Goal: Task Accomplishment & Management: Manage account settings

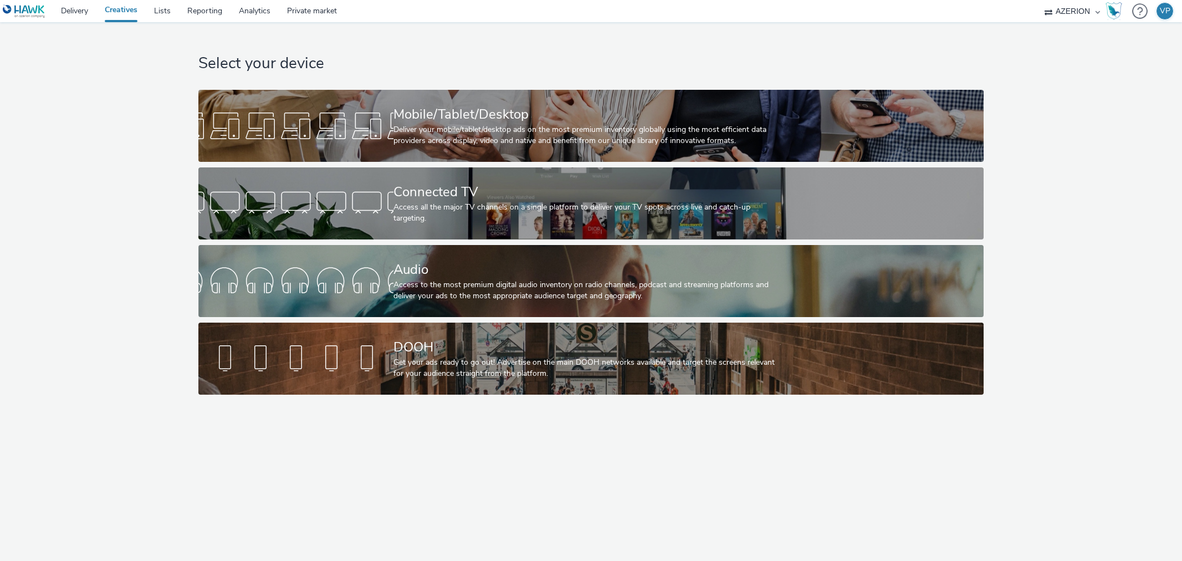
select select "ac009755-aa48-4799-8050-7a339a378eb8"
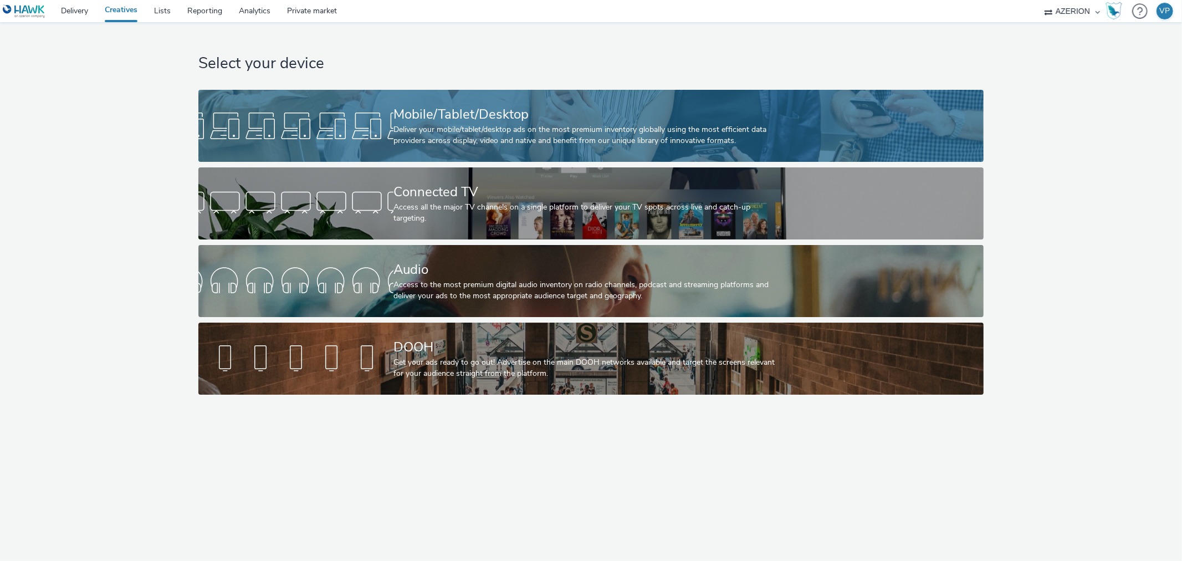
click at [437, 146] on div "Deliver your mobile/tablet/desktop ads on the most premium inventory globally u…" at bounding box center [589, 135] width 391 height 23
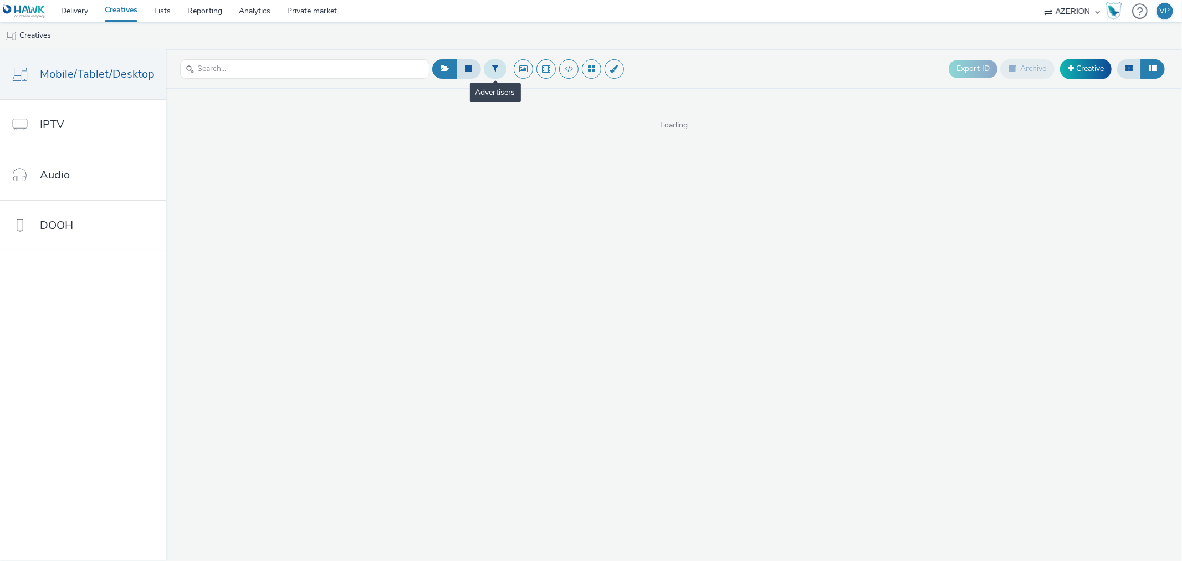
click at [492, 65] on icon at bounding box center [495, 68] width 6 height 8
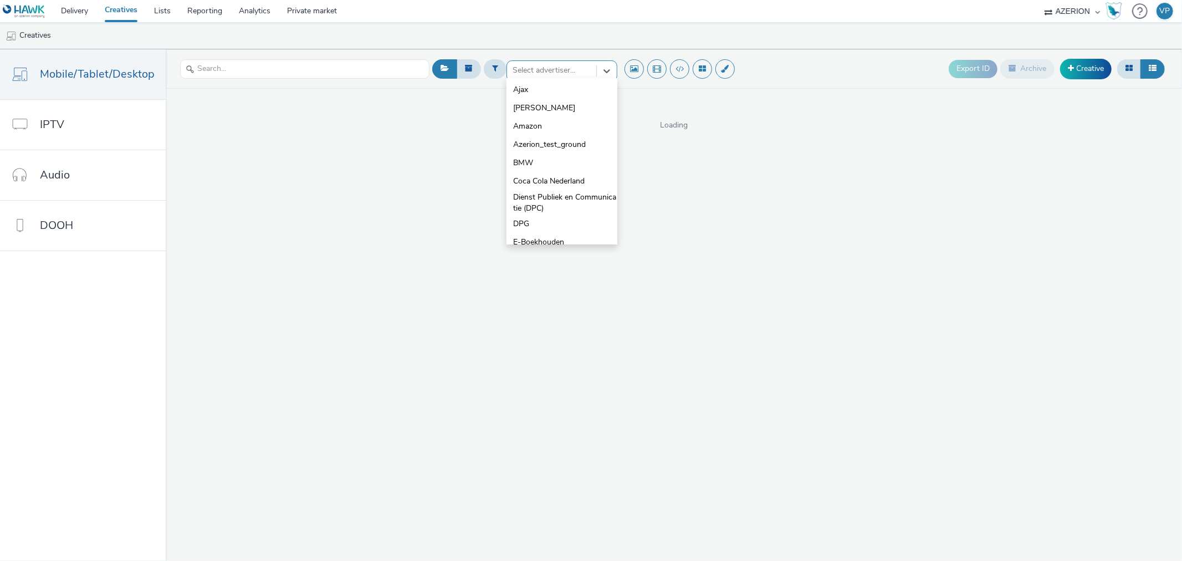
click at [534, 67] on div at bounding box center [552, 70] width 78 height 13
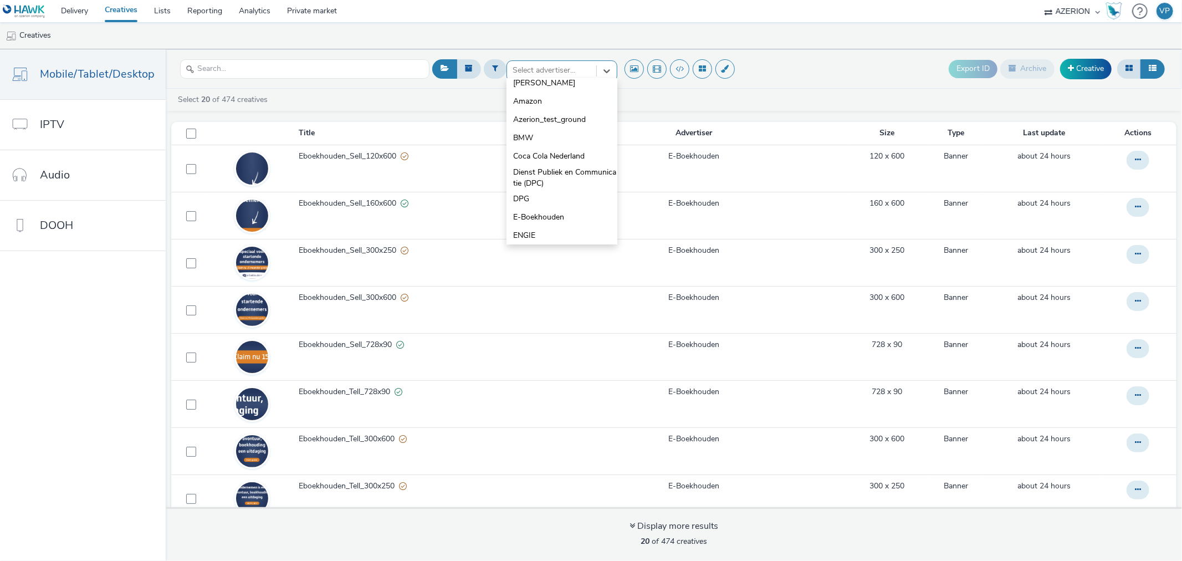
scroll to position [123, 0]
click at [526, 156] on span "E-Boekhouden" at bounding box center [538, 155] width 51 height 11
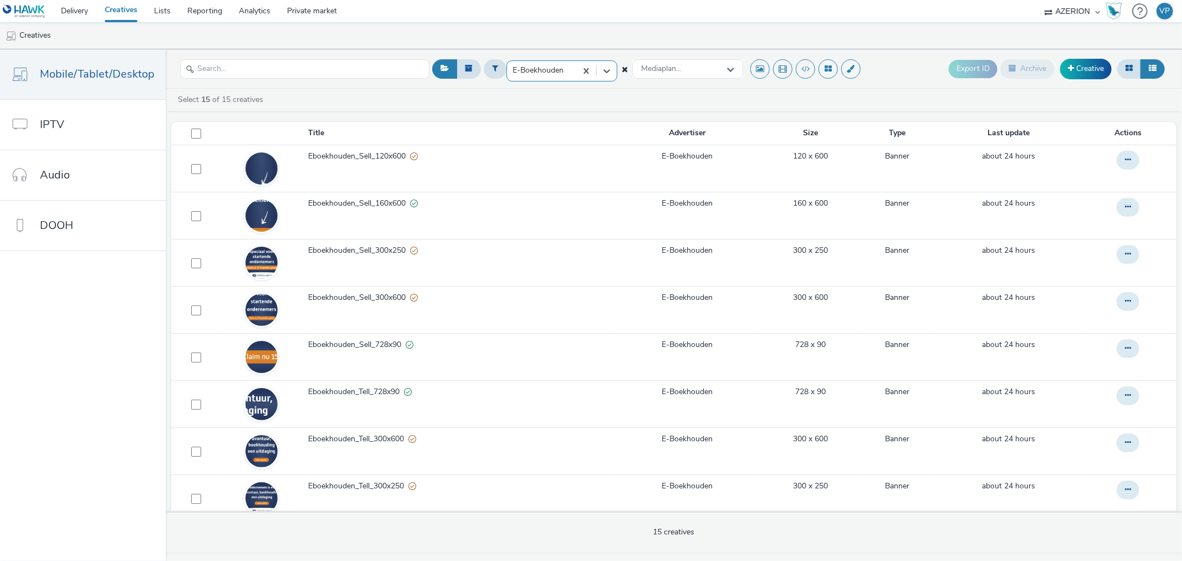
click at [490, 103] on div "Select 15 of 15 creatives" at bounding box center [677, 99] width 1000 height 11
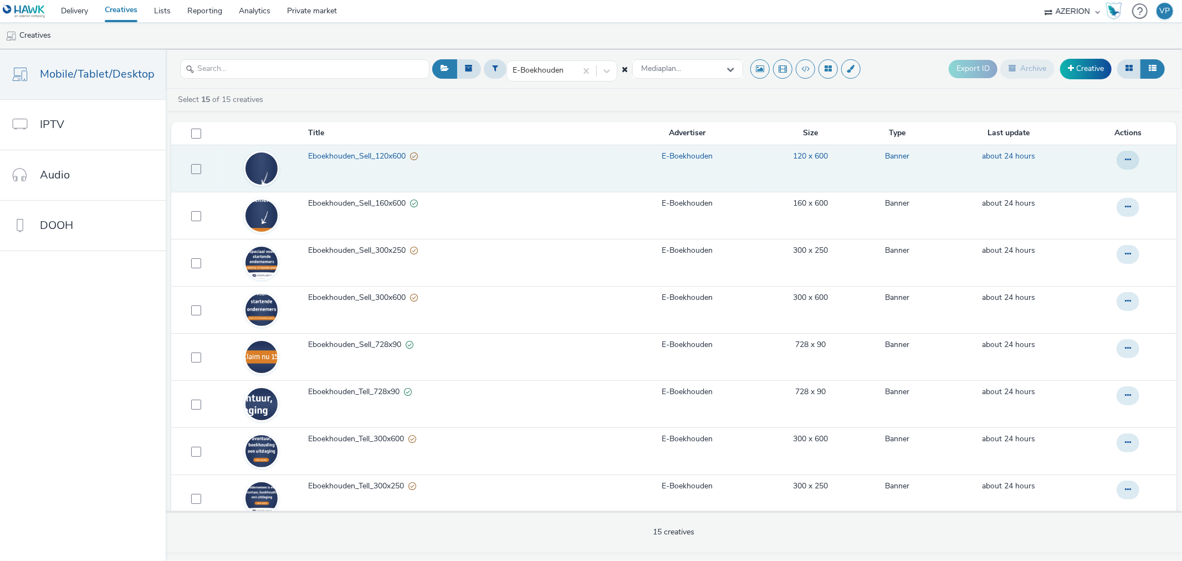
click at [385, 157] on span "Eboekhouden_Sell_120x600" at bounding box center [359, 156] width 102 height 11
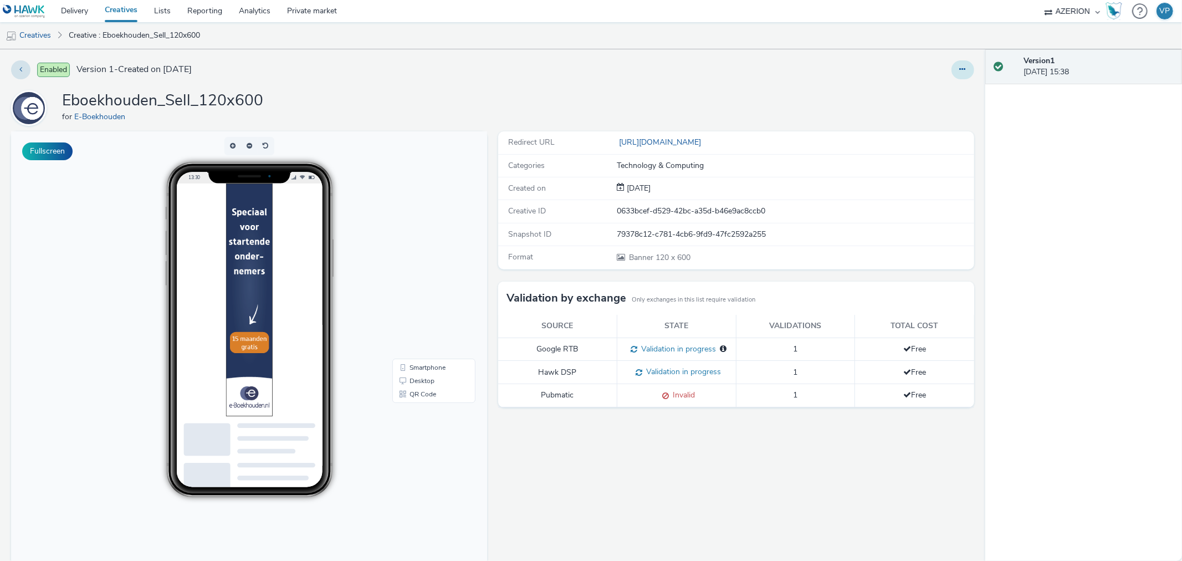
click at [960, 69] on icon at bounding box center [963, 69] width 6 height 8
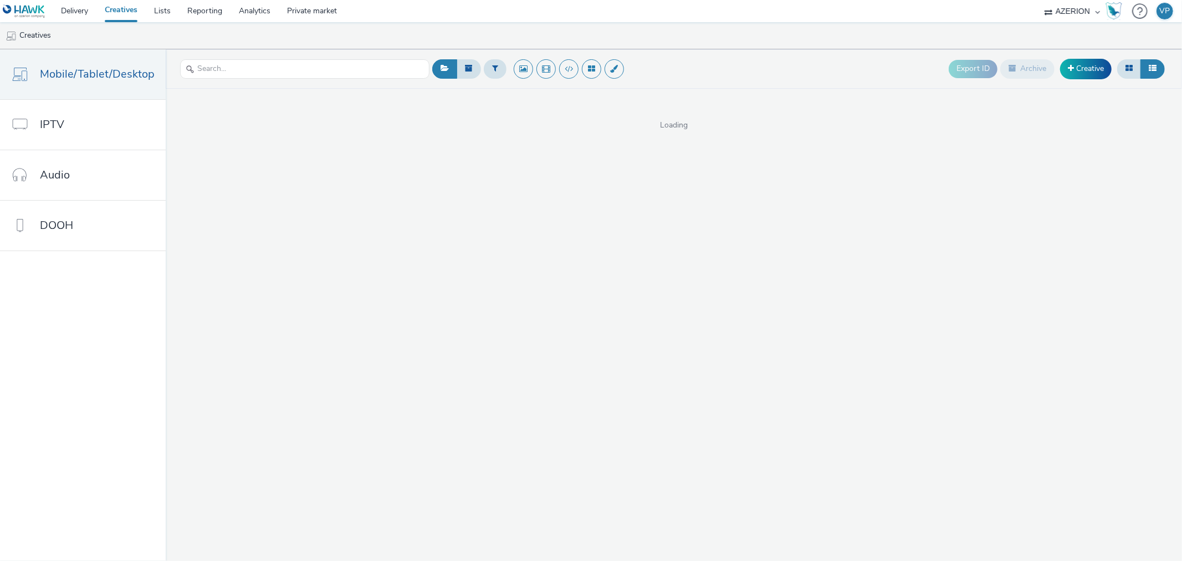
click at [727, 65] on div "Export ID Archive Creative" at bounding box center [799, 68] width 738 height 27
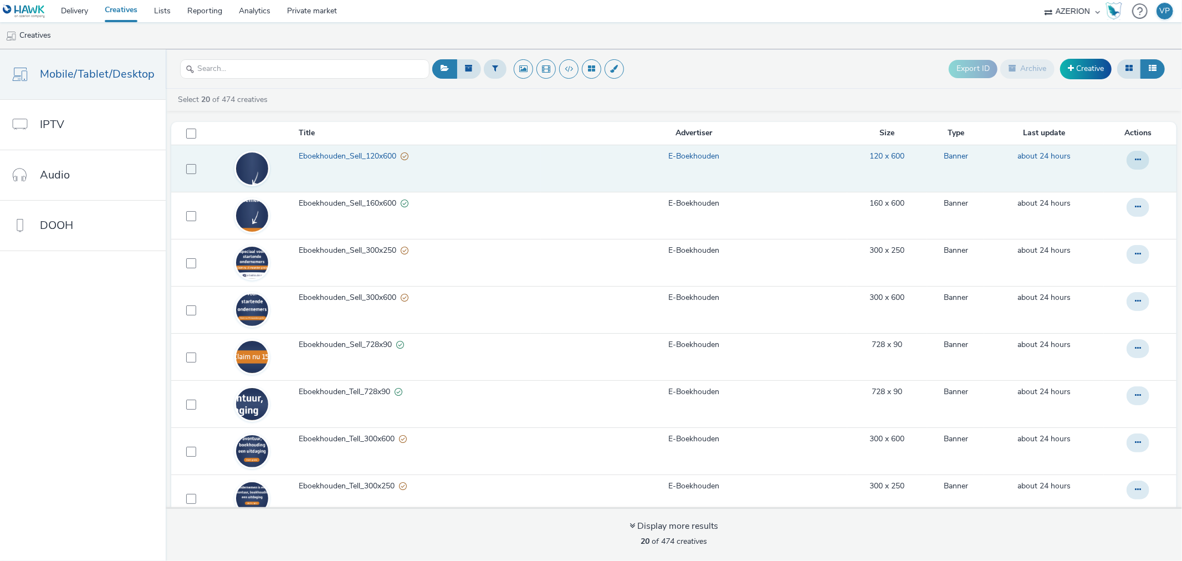
click at [343, 156] on span "Eboekhouden_Sell_120x600" at bounding box center [350, 156] width 102 height 11
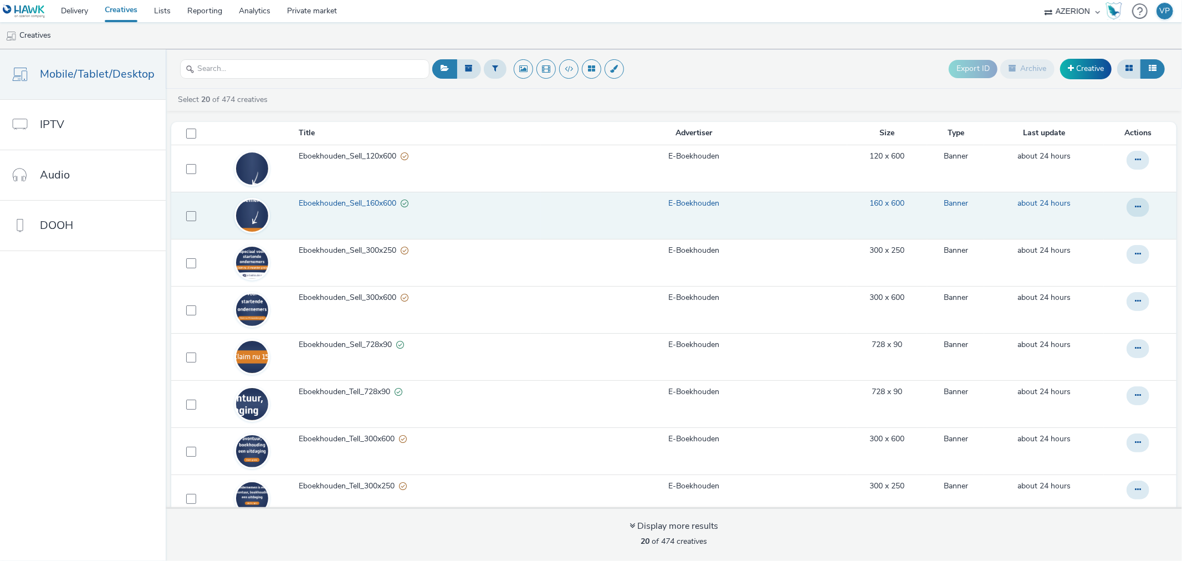
click at [340, 202] on span "Eboekhouden_Sell_160x600" at bounding box center [350, 203] width 102 height 11
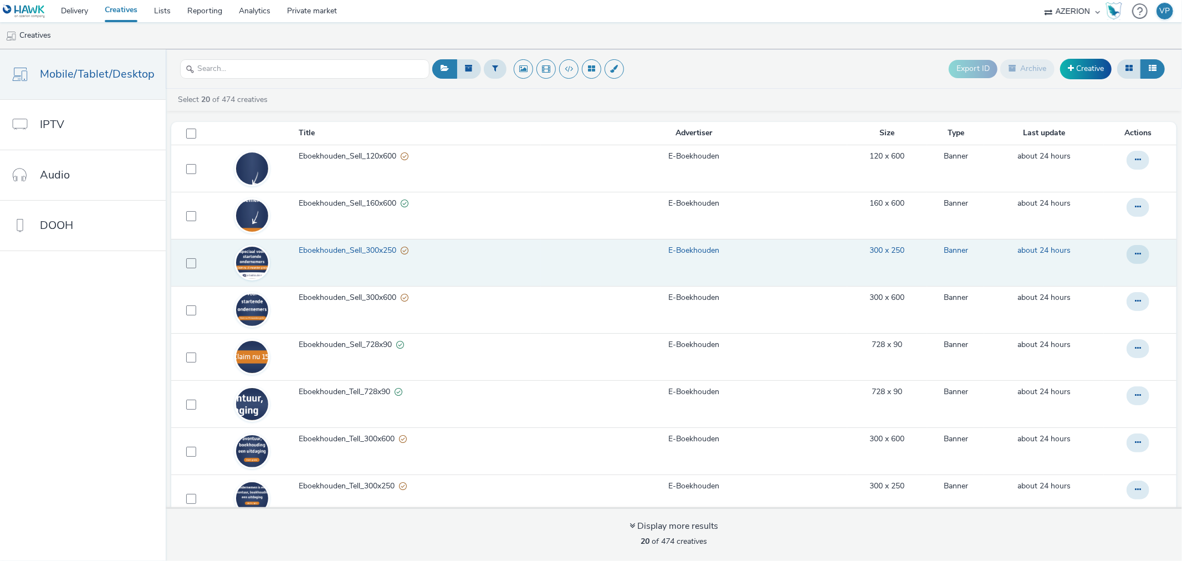
click at [338, 252] on span "Eboekhouden_Sell_300x250" at bounding box center [350, 250] width 102 height 11
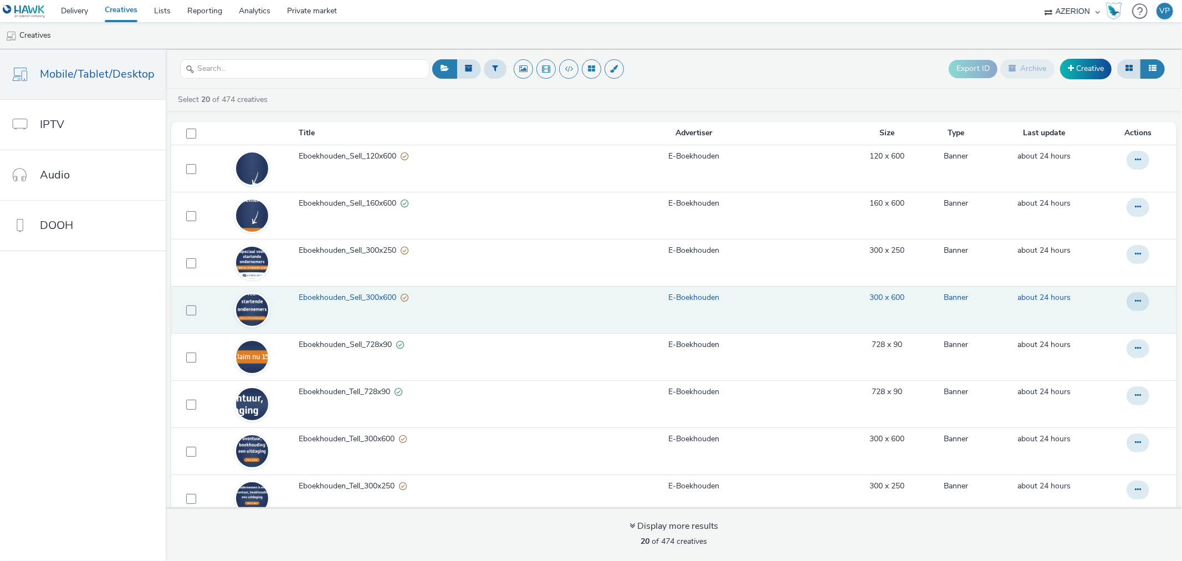
click at [348, 299] on span "Eboekhouden_Sell_300x600" at bounding box center [350, 297] width 102 height 11
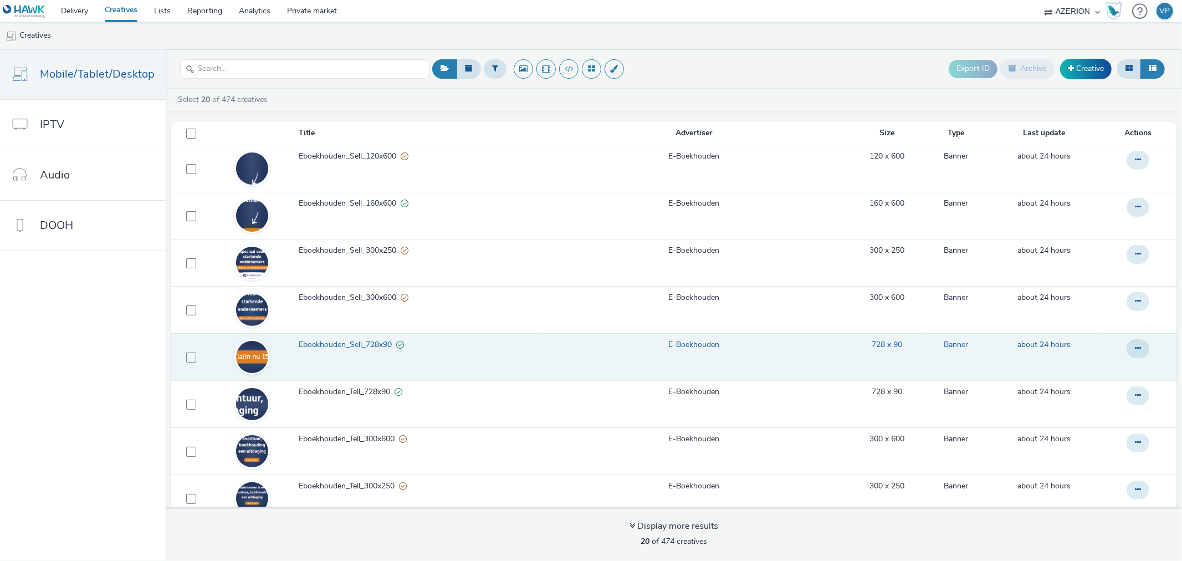
click at [345, 345] on span "Eboekhouden_Sell_728x90" at bounding box center [348, 344] width 98 height 11
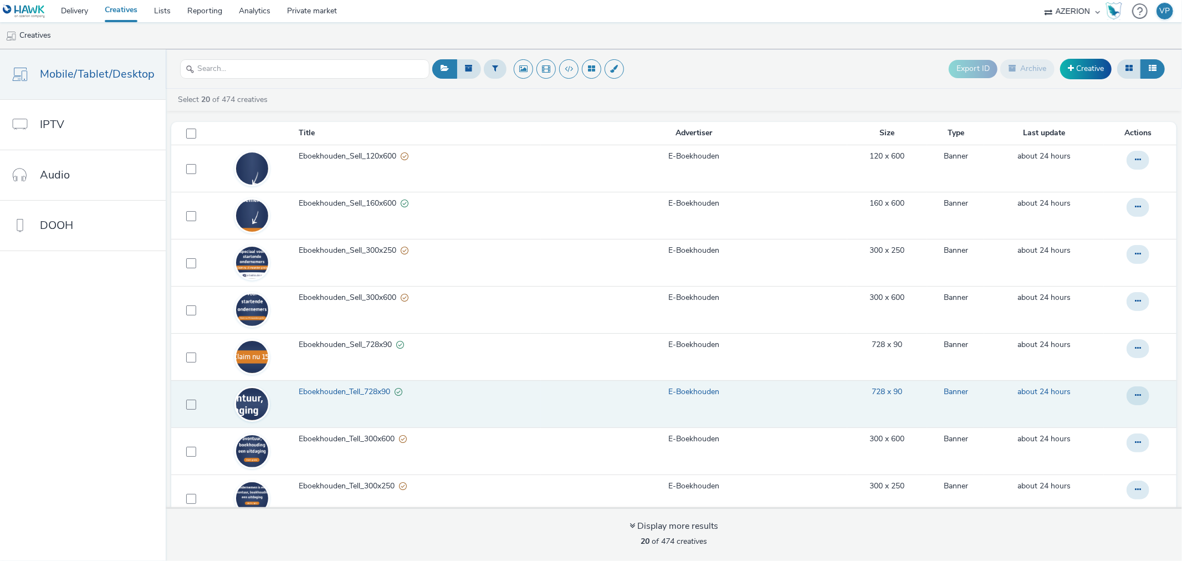
click at [341, 394] on span "Eboekhouden_Tell_728x90" at bounding box center [347, 391] width 96 height 11
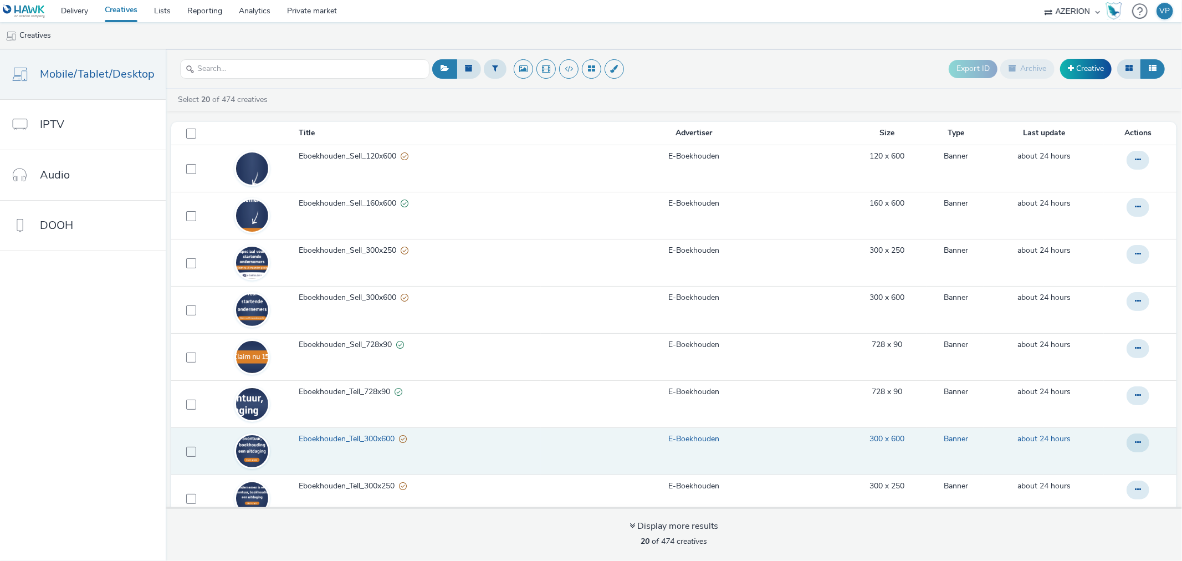
click at [346, 438] on span "Eboekhouden_Tell_300x600" at bounding box center [349, 439] width 100 height 11
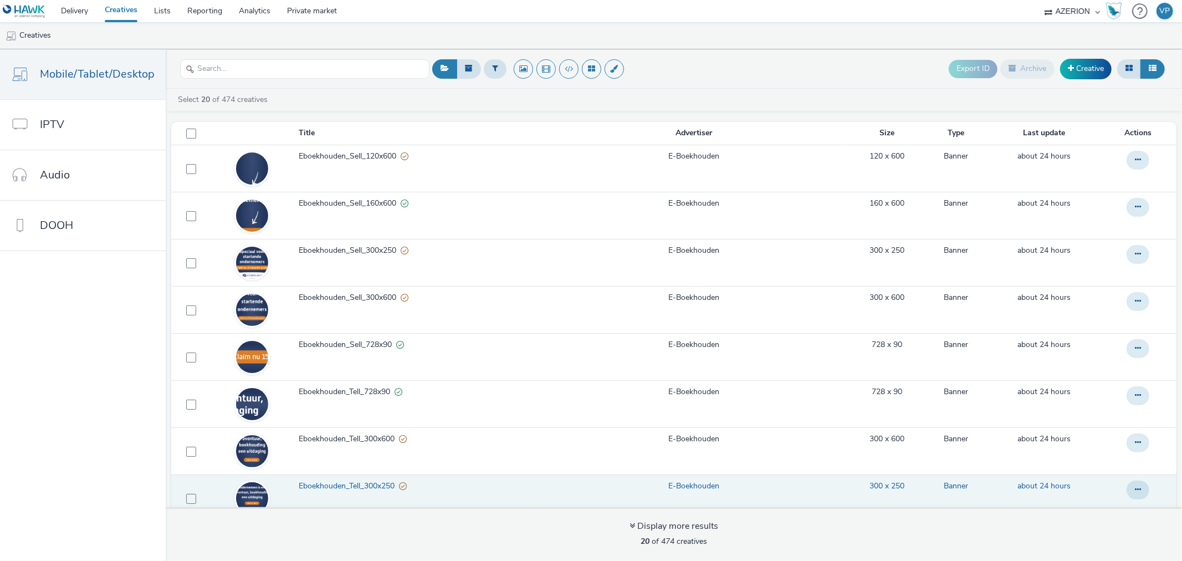
click at [347, 488] on span "Eboekhouden_Tell_300x250" at bounding box center [349, 486] width 100 height 11
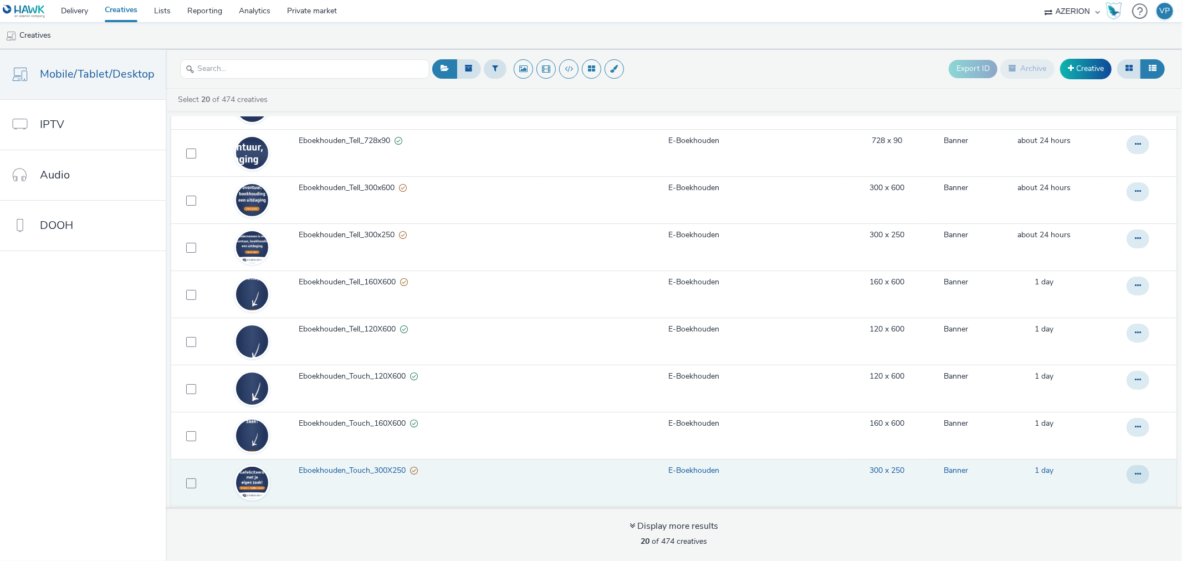
scroll to position [308, 0]
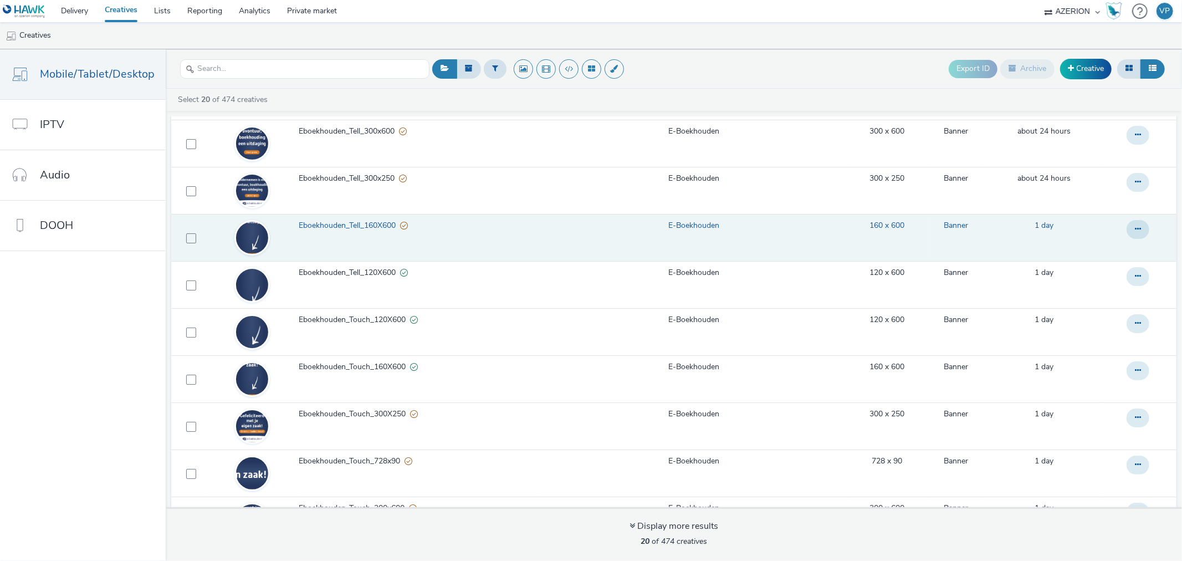
click at [324, 227] on span "Eboekhouden_Tell_160X600" at bounding box center [349, 225] width 101 height 11
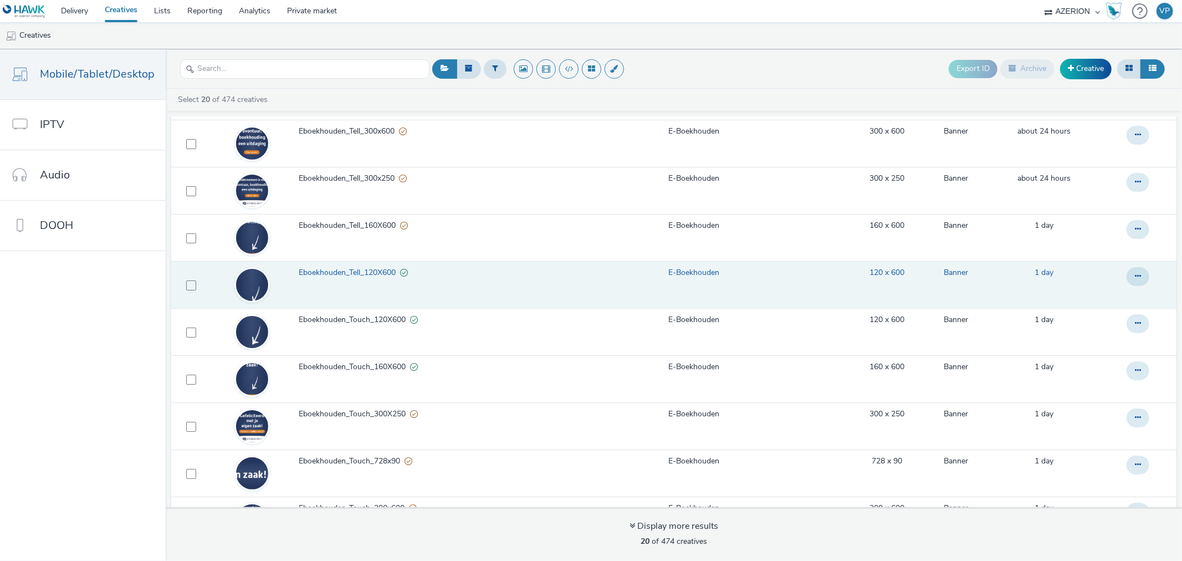
click at [323, 271] on span "Eboekhouden_Tell_120X600" at bounding box center [349, 272] width 101 height 11
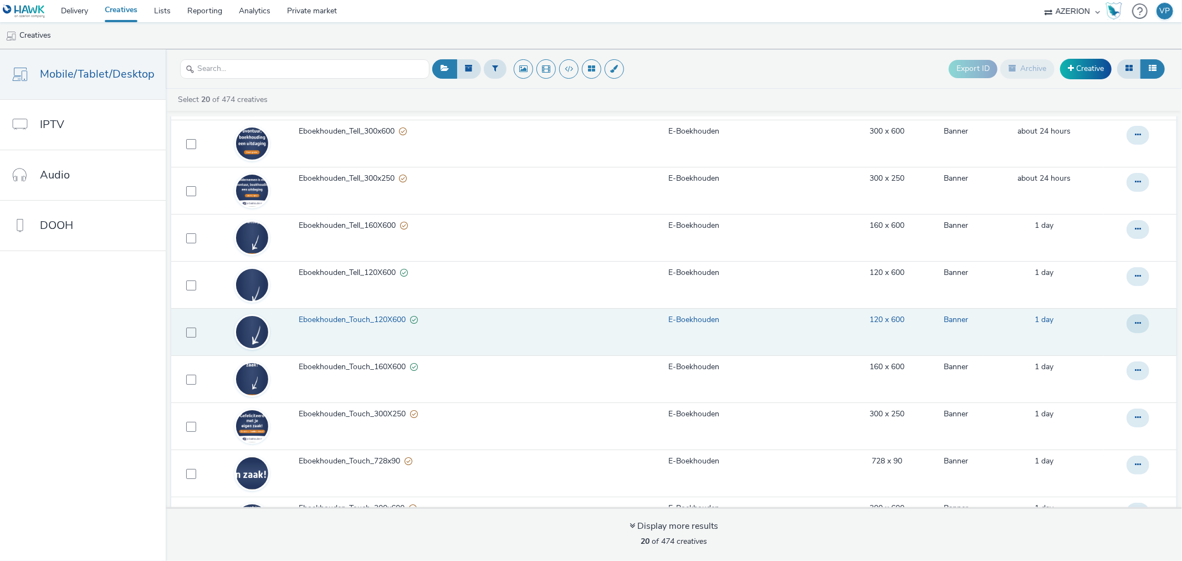
click at [323, 319] on span "Eboekhouden_Touch_120X600" at bounding box center [354, 319] width 111 height 11
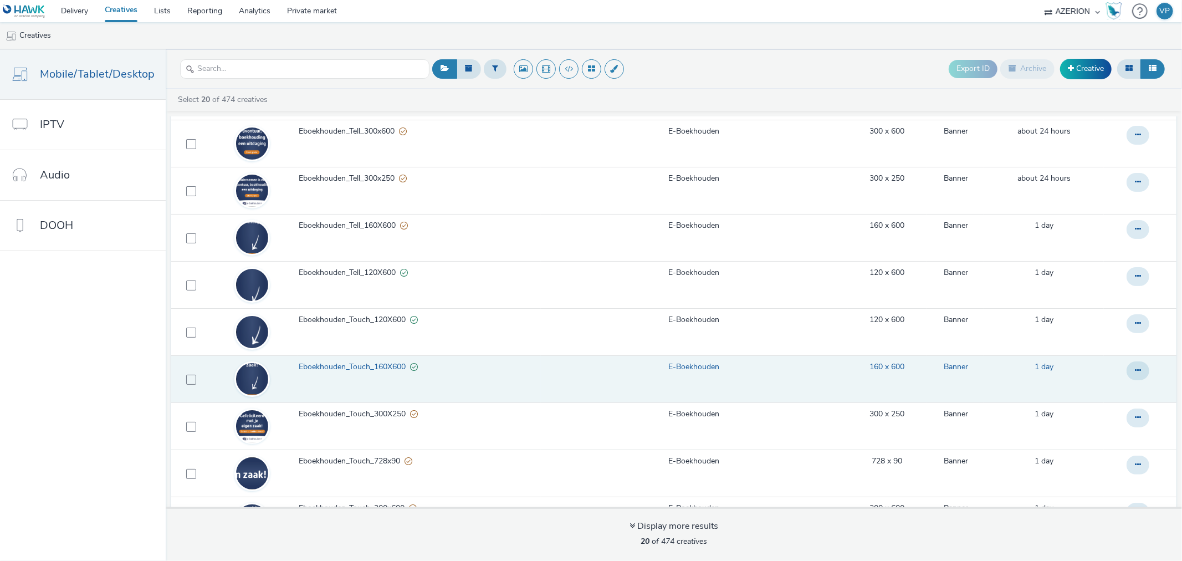
click at [323, 367] on span "Eboekhouden_Touch_160X600" at bounding box center [354, 366] width 111 height 11
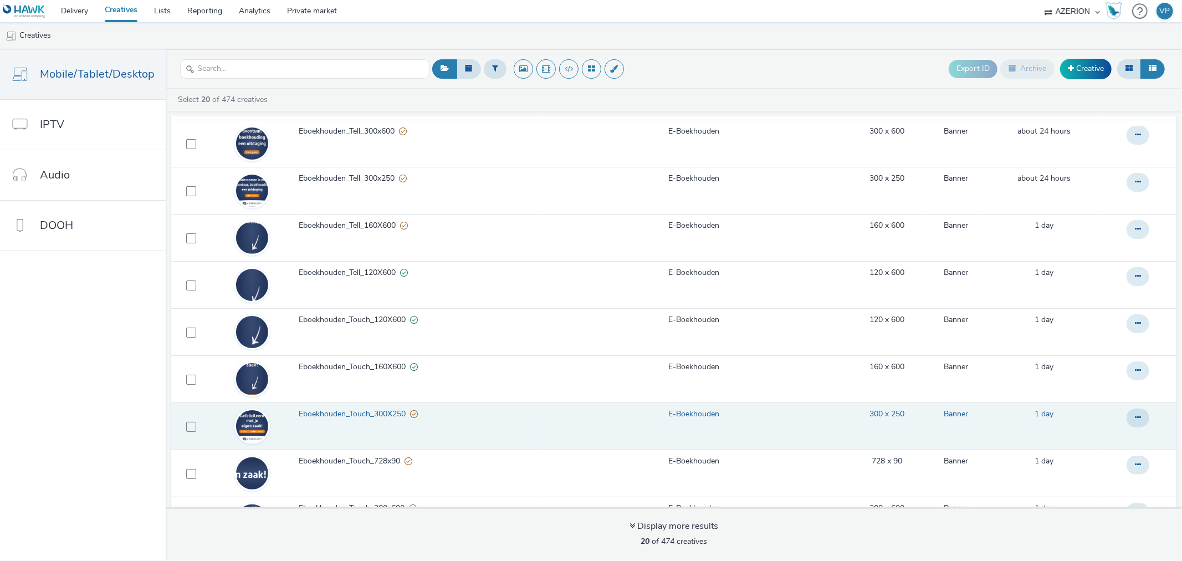
click at [328, 415] on span "Eboekhouden_Touch_300X250" at bounding box center [354, 414] width 111 height 11
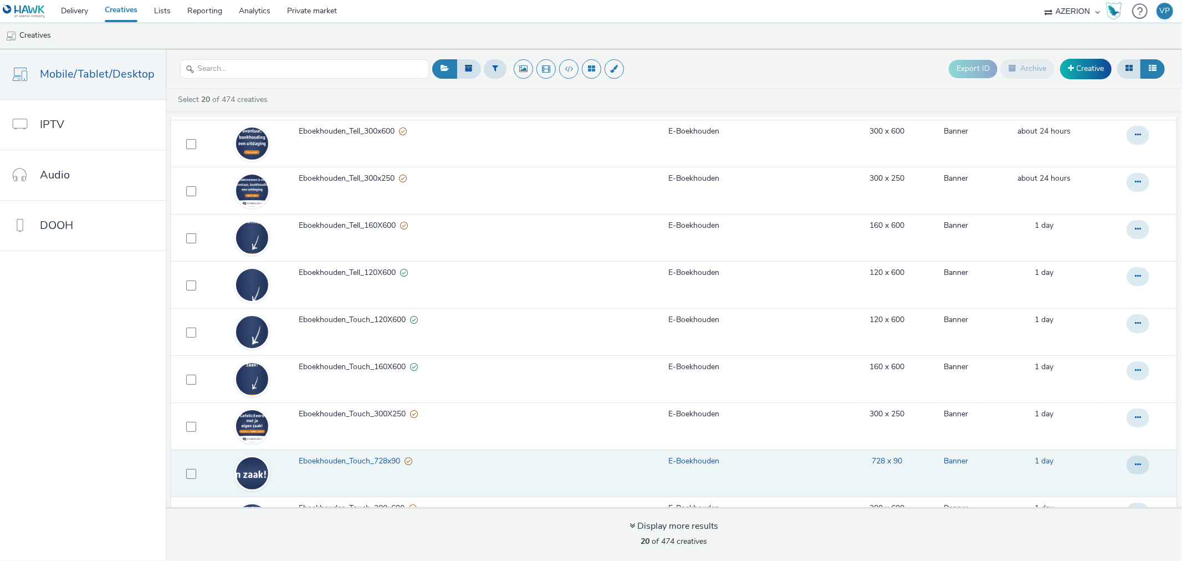
click at [328, 456] on span "Eboekhouden_Touch_728x90" at bounding box center [352, 461] width 106 height 11
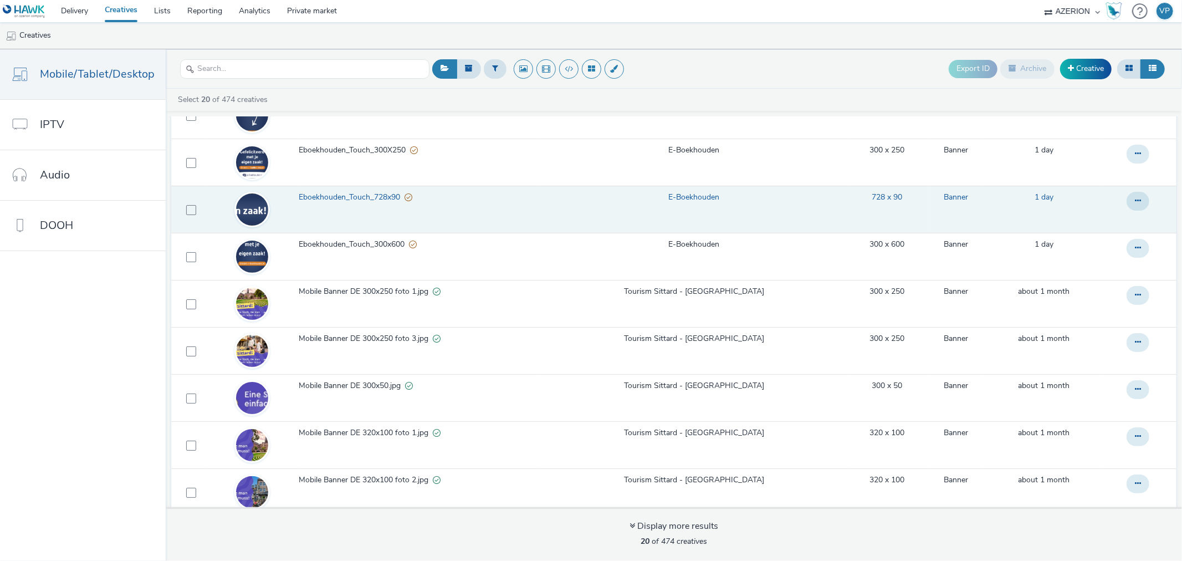
scroll to position [582, 0]
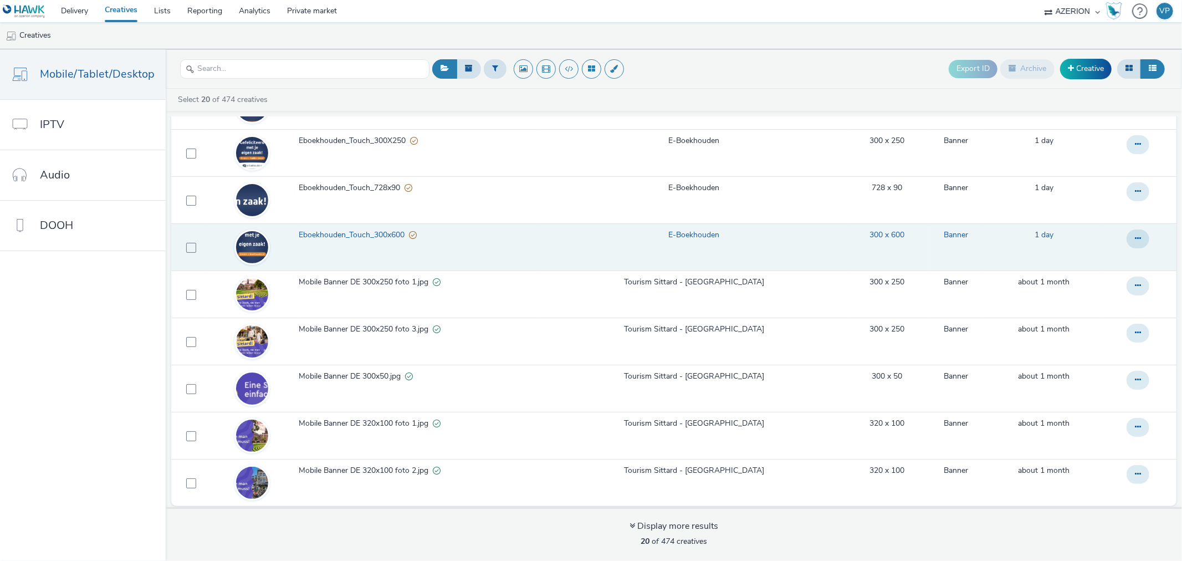
click at [331, 233] on span "Eboekhouden_Touch_300x600" at bounding box center [354, 235] width 110 height 11
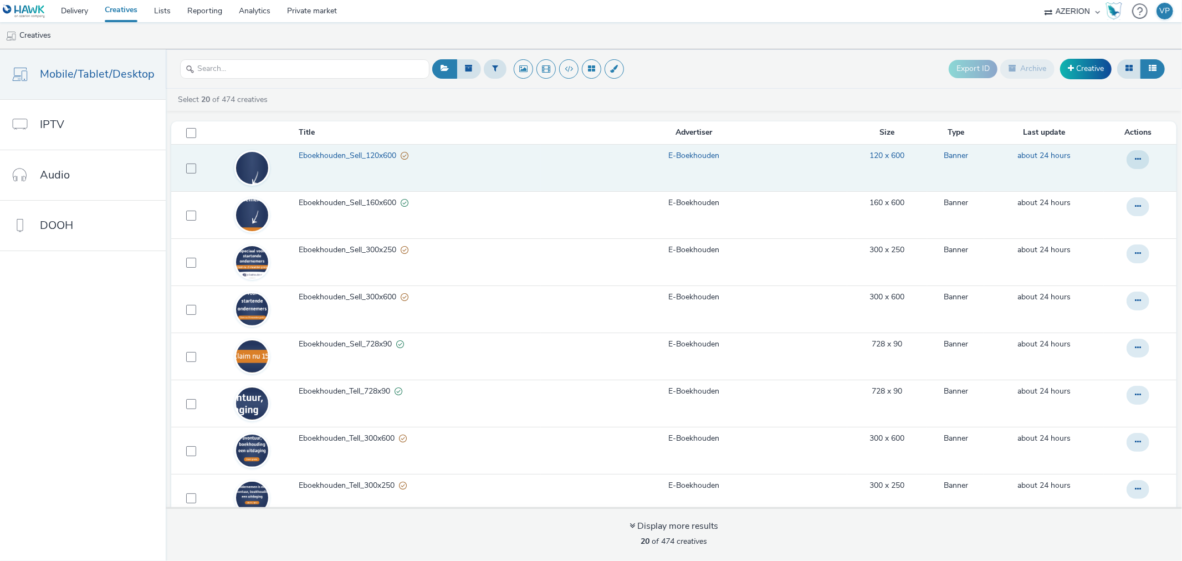
scroll to position [0, 0]
click at [355, 160] on span "Eboekhouden_Sell_120x600" at bounding box center [350, 156] width 102 height 11
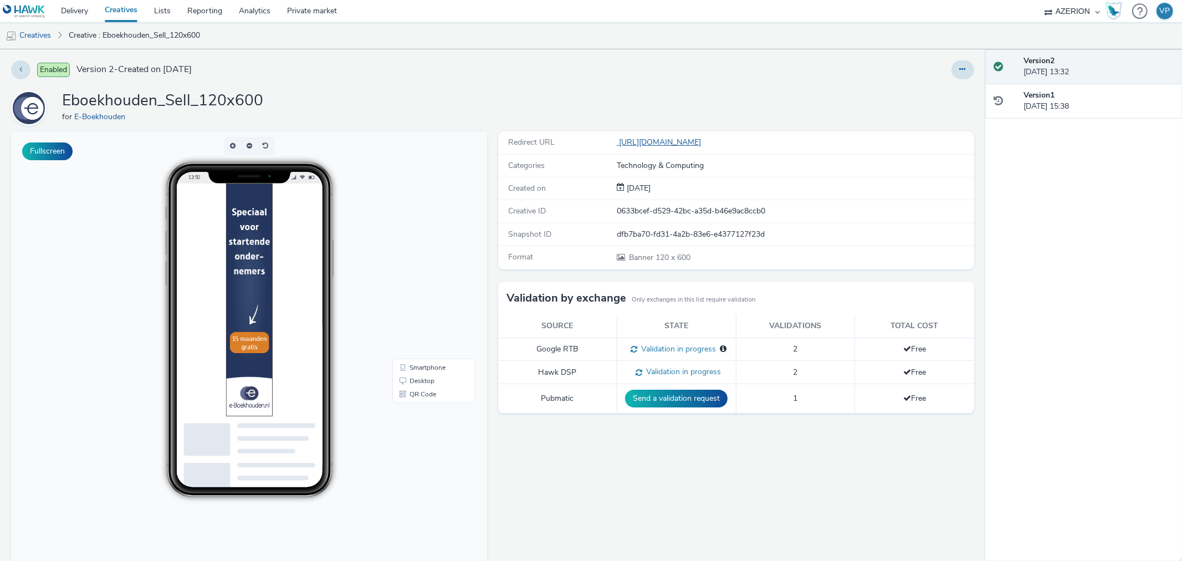
click at [706, 144] on link "[URL][DOMAIN_NAME]" at bounding box center [661, 142] width 89 height 11
click at [71, 17] on link "Delivery" at bounding box center [75, 11] width 44 height 22
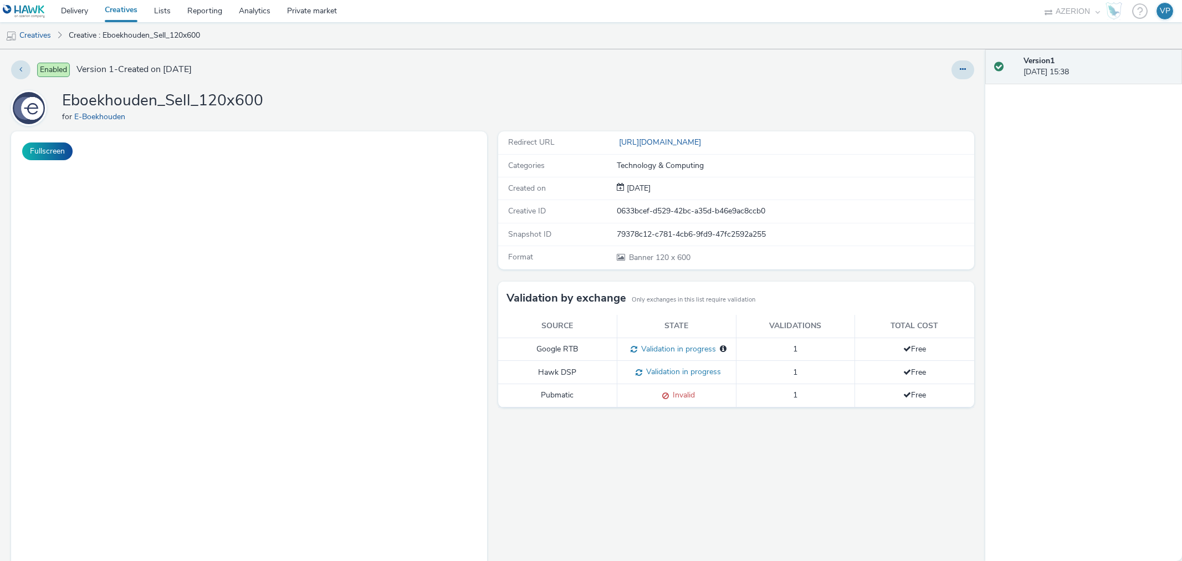
select select "ac009755-aa48-4799-8050-7a339a378eb8"
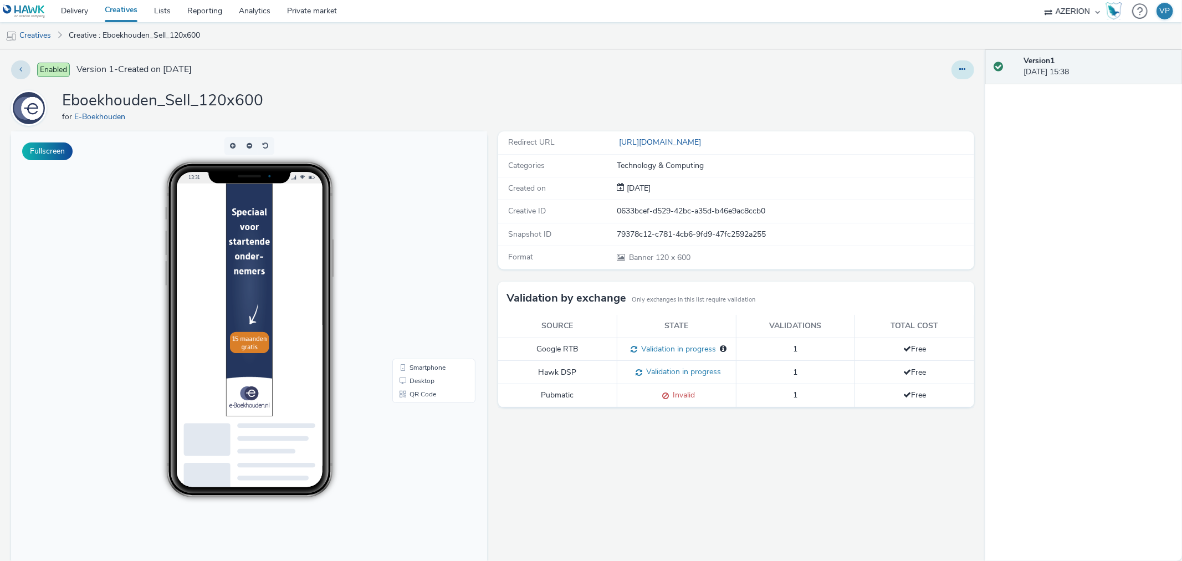
click at [957, 72] on button at bounding box center [963, 69] width 23 height 19
click at [921, 88] on link "Edit" at bounding box center [932, 92] width 83 height 22
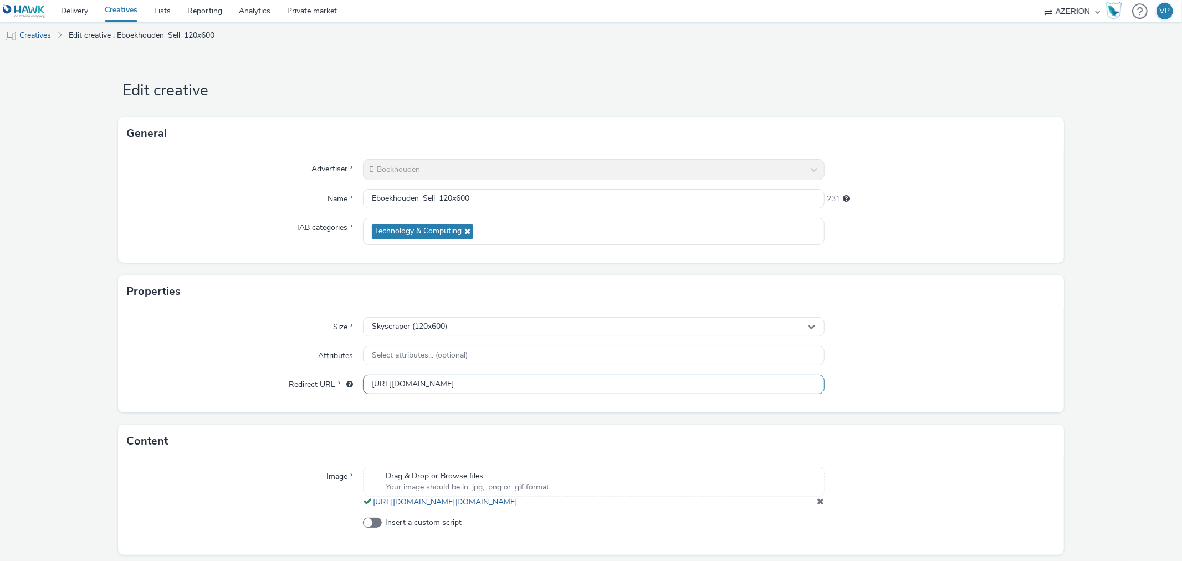
scroll to position [1, 0]
drag, startPoint x: 788, startPoint y: 384, endPoint x: 291, endPoint y: 392, distance: 497.4
click at [291, 392] on div "Redirect URL * https://www.e-boekhouden.nl/gefeliciteerd?&utm_source=fence_NL&u…" at bounding box center [591, 385] width 928 height 20
paste input "co=fence"
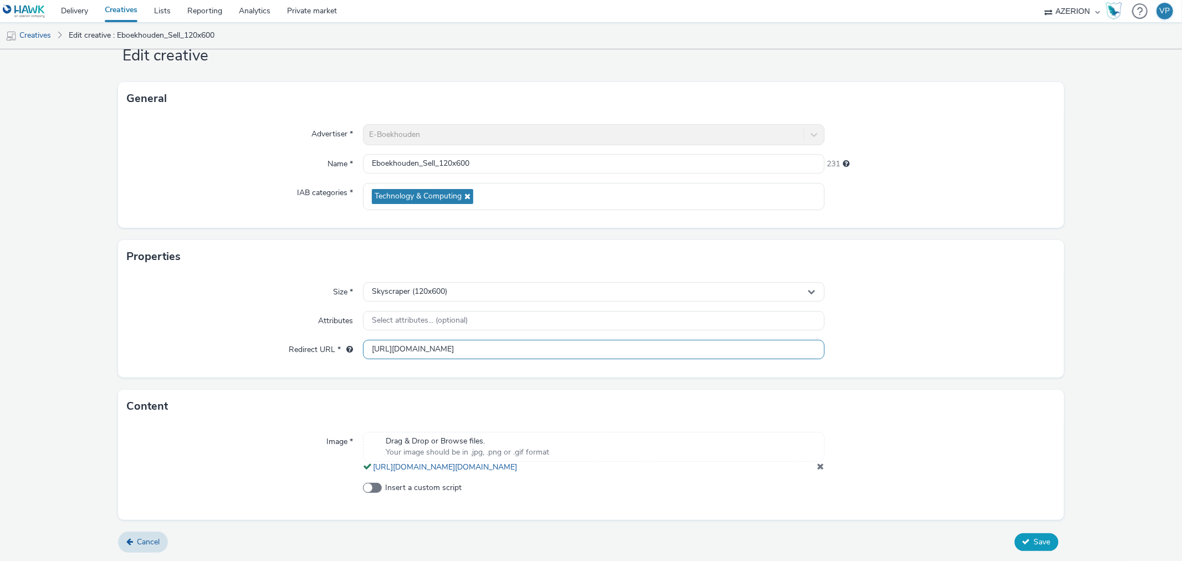
type input "[URL][DOMAIN_NAME]"
click at [1034, 539] on span "Save" at bounding box center [1042, 542] width 17 height 11
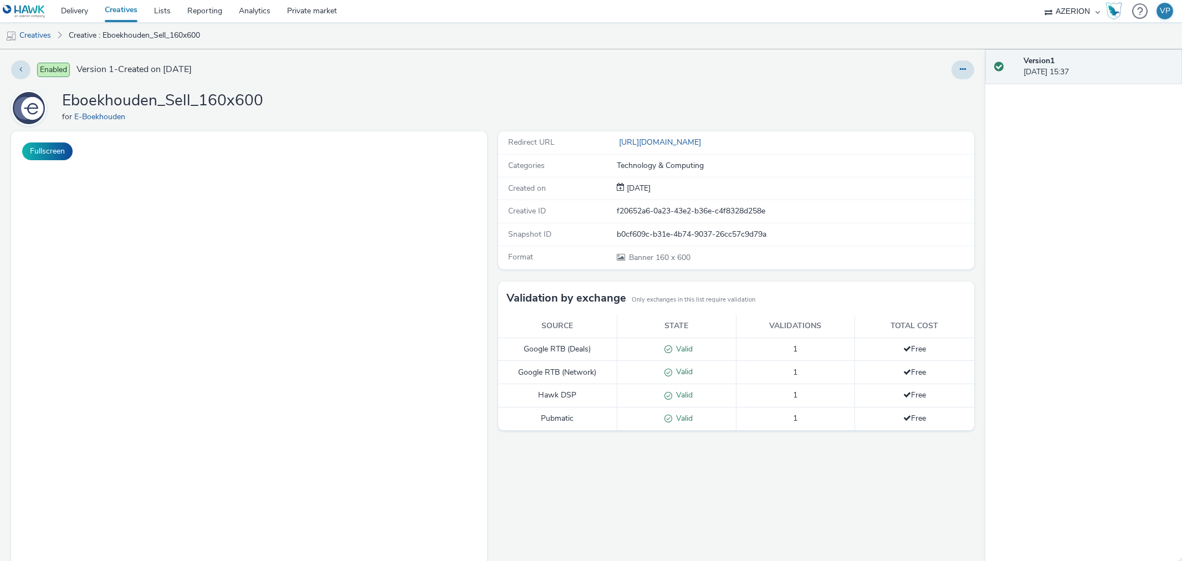
select select "ac009755-aa48-4799-8050-7a339a378eb8"
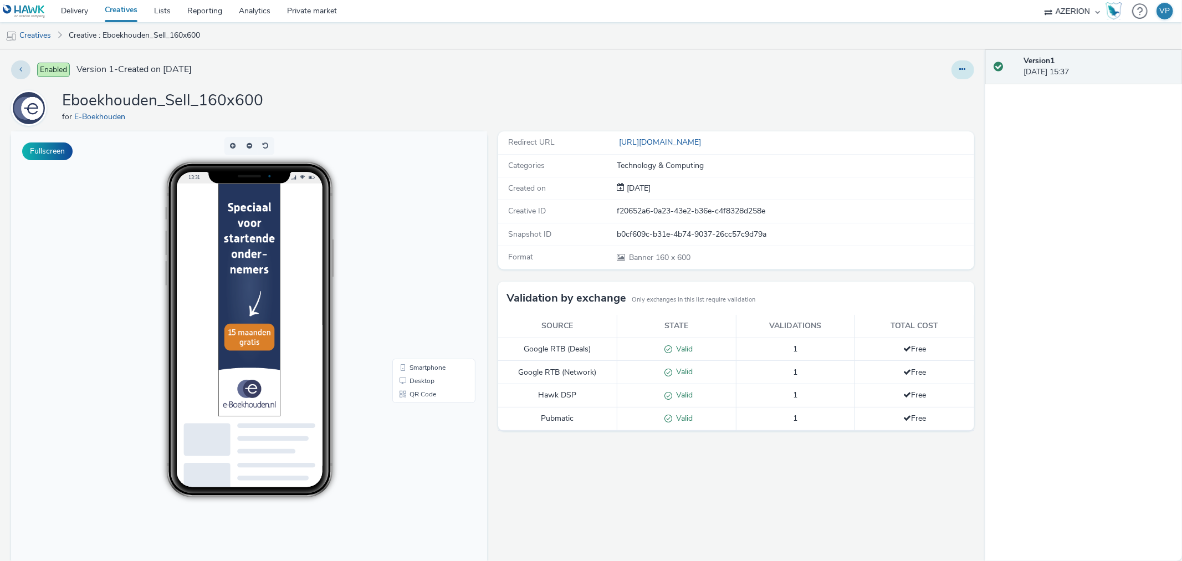
drag, startPoint x: 950, startPoint y: 70, endPoint x: 950, endPoint y: 78, distance: 8.3
click at [960, 71] on icon at bounding box center [963, 69] width 6 height 8
click at [939, 93] on link "Edit" at bounding box center [932, 92] width 83 height 22
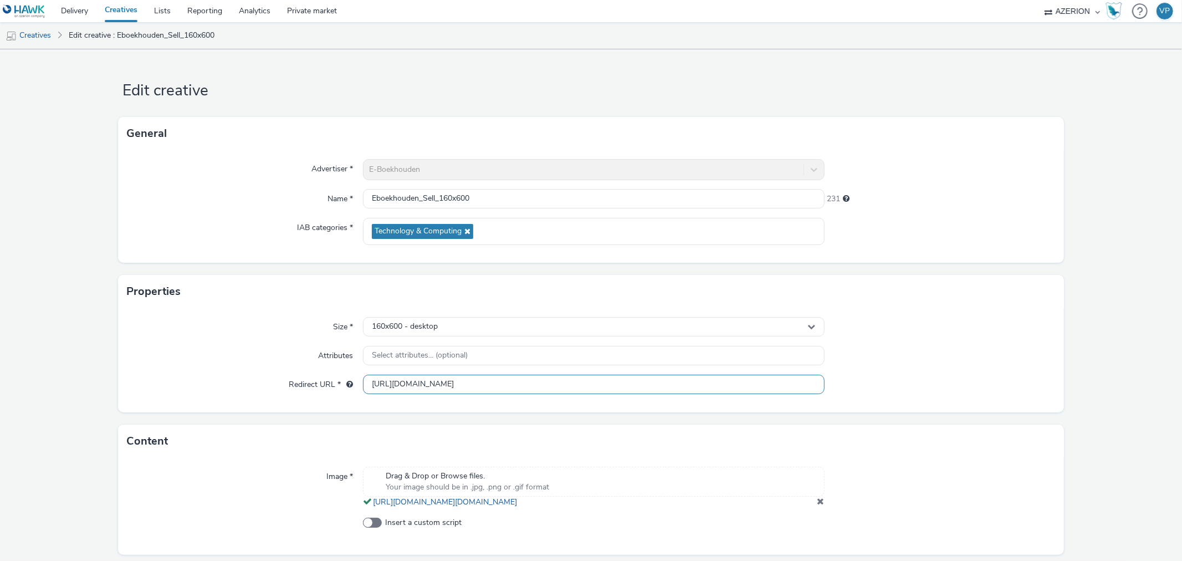
click at [633, 383] on input "[URL][DOMAIN_NAME]" at bounding box center [593, 384] width 461 height 19
paste input "[URL][DOMAIN_NAME]"
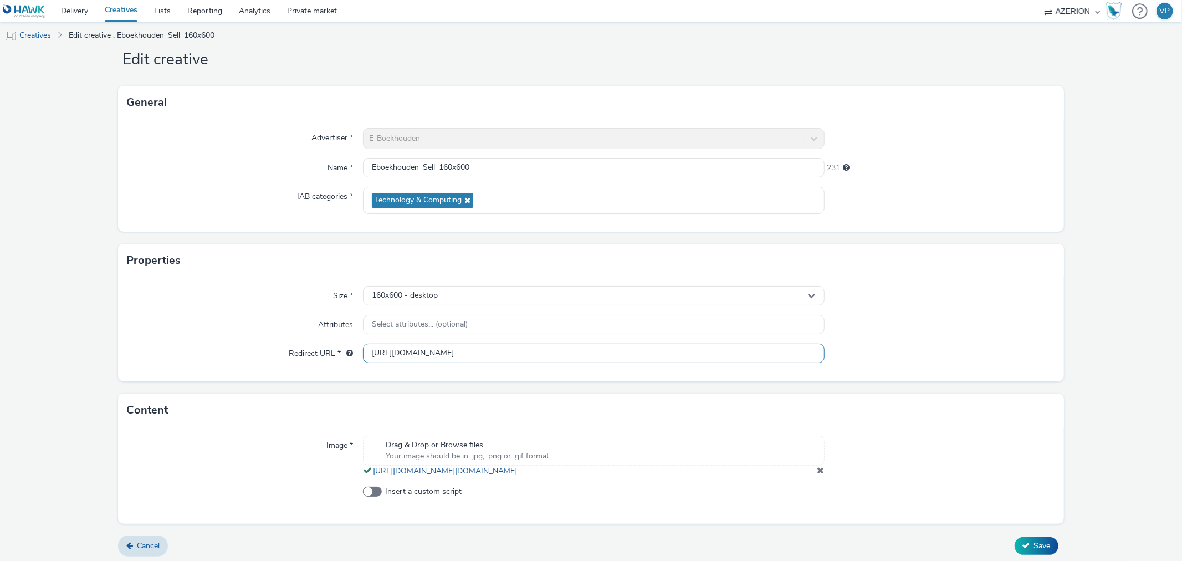
scroll to position [46, 0]
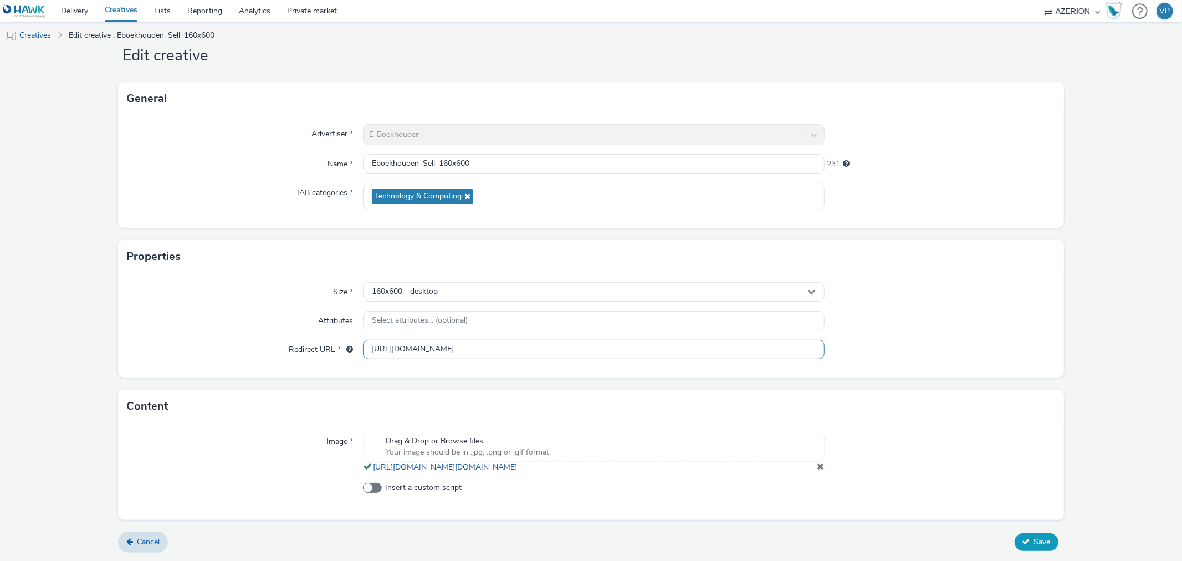
type input "[URL][DOMAIN_NAME]"
click at [1023, 544] on icon at bounding box center [1027, 542] width 8 height 8
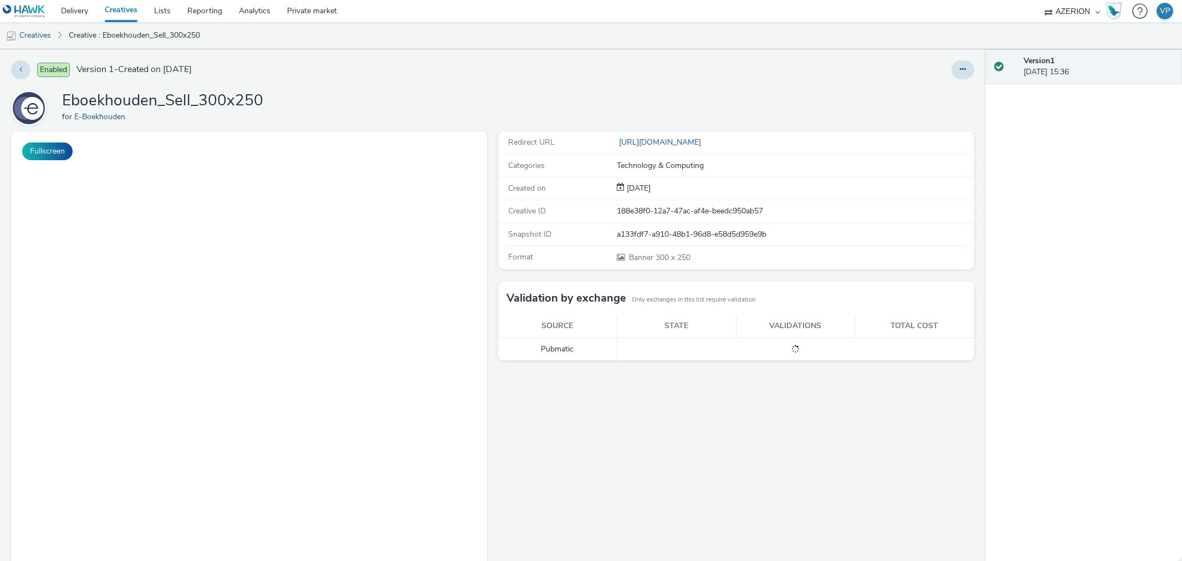
select select "ac009755-aa48-4799-8050-7a339a378eb8"
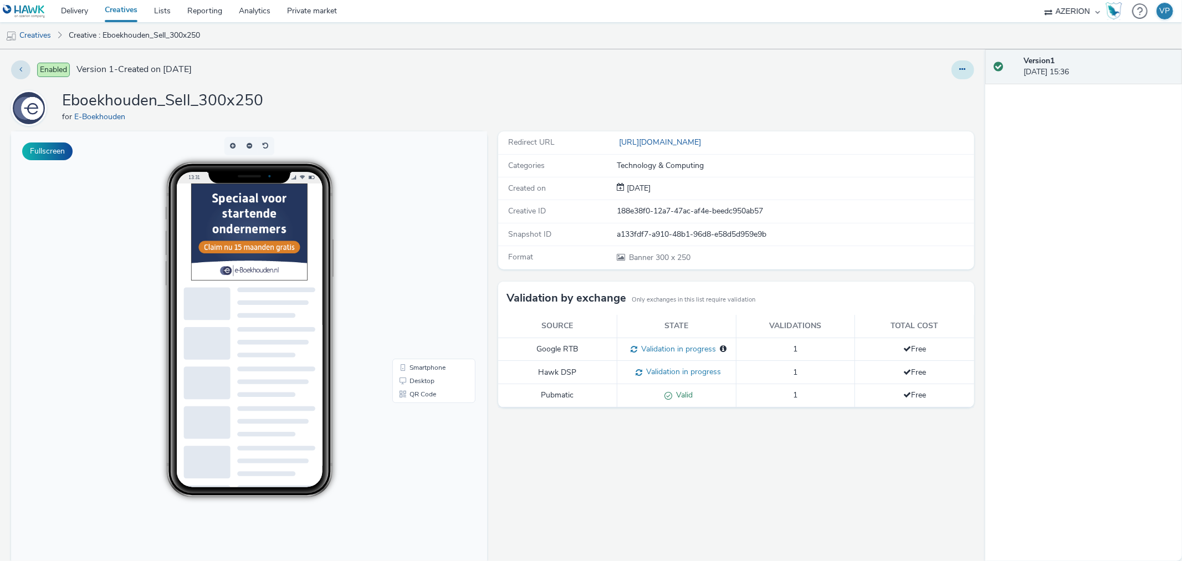
click at [952, 70] on button at bounding box center [963, 69] width 23 height 19
click at [941, 93] on link "Edit" at bounding box center [932, 92] width 83 height 22
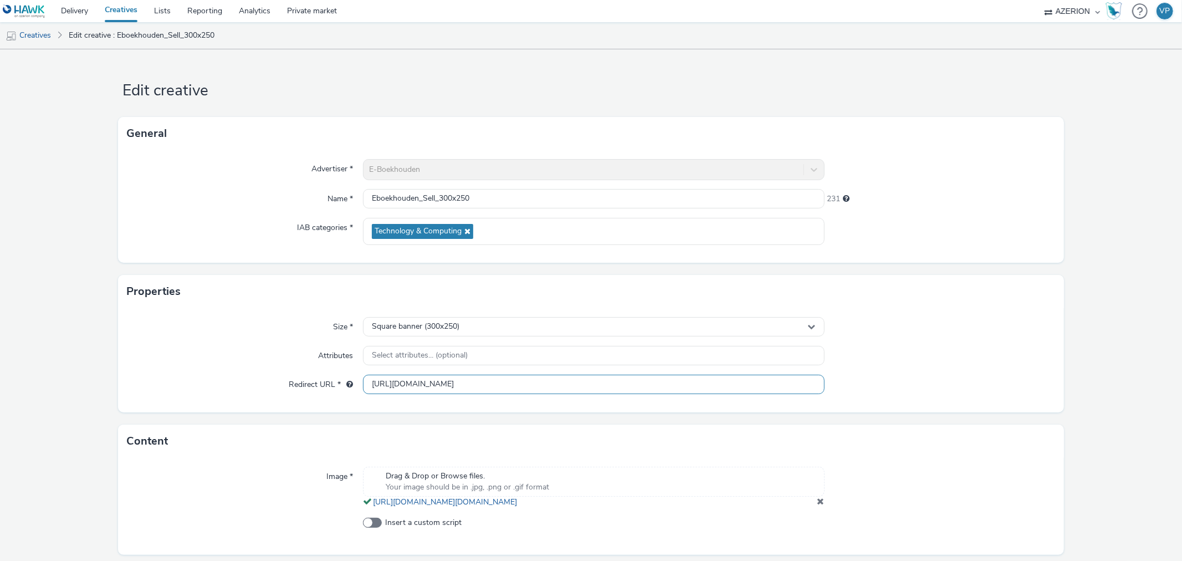
click at [641, 380] on input "[URL][DOMAIN_NAME]" at bounding box center [593, 384] width 461 height 19
paste input "[URL][DOMAIN_NAME]"
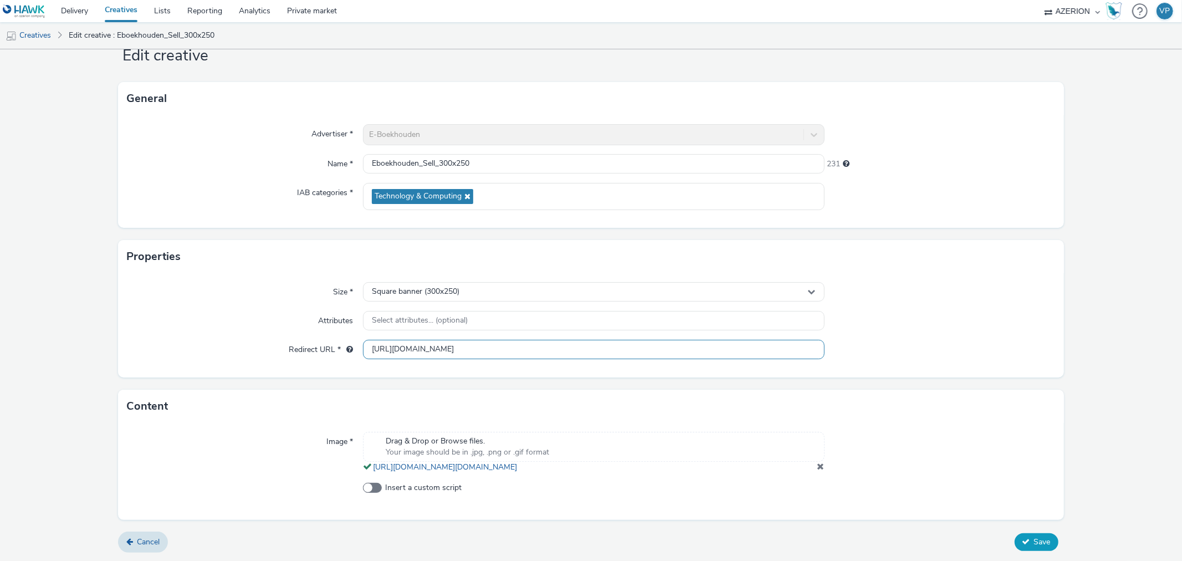
type input "[URL][DOMAIN_NAME]"
click at [1034, 541] on span "Save" at bounding box center [1042, 542] width 17 height 11
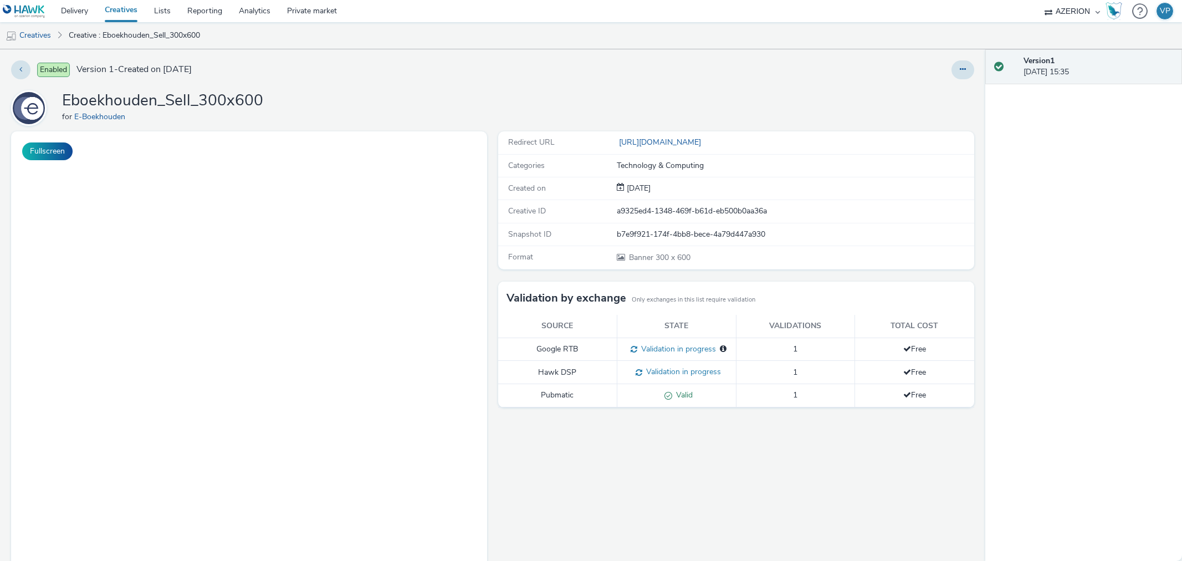
select select "ac009755-aa48-4799-8050-7a339a378eb8"
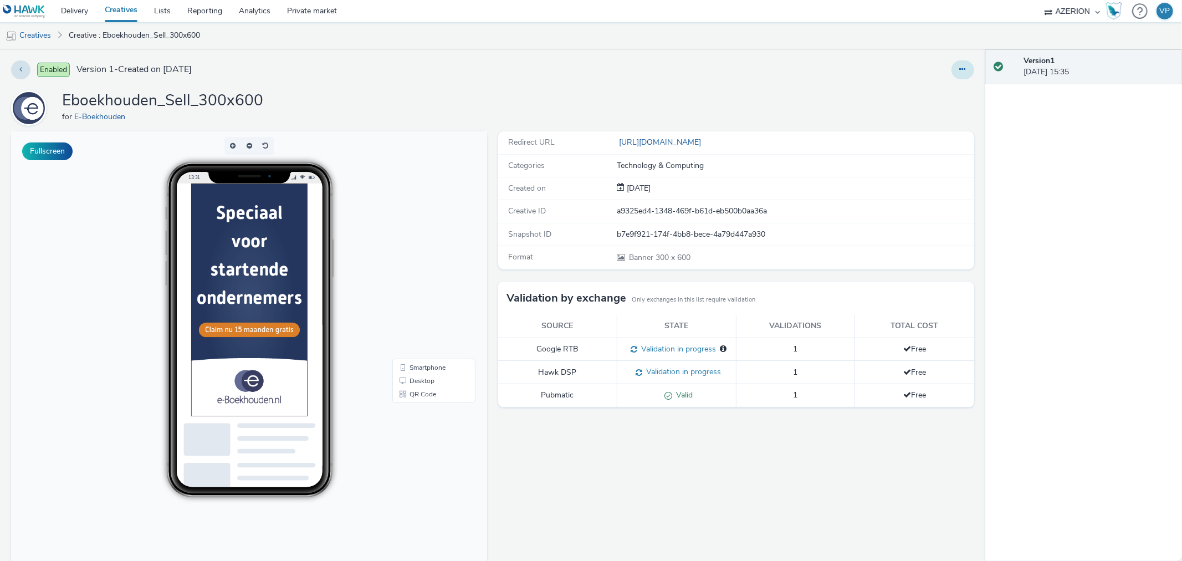
click at [960, 73] on icon at bounding box center [963, 69] width 6 height 8
click at [931, 100] on link "Edit" at bounding box center [932, 92] width 83 height 22
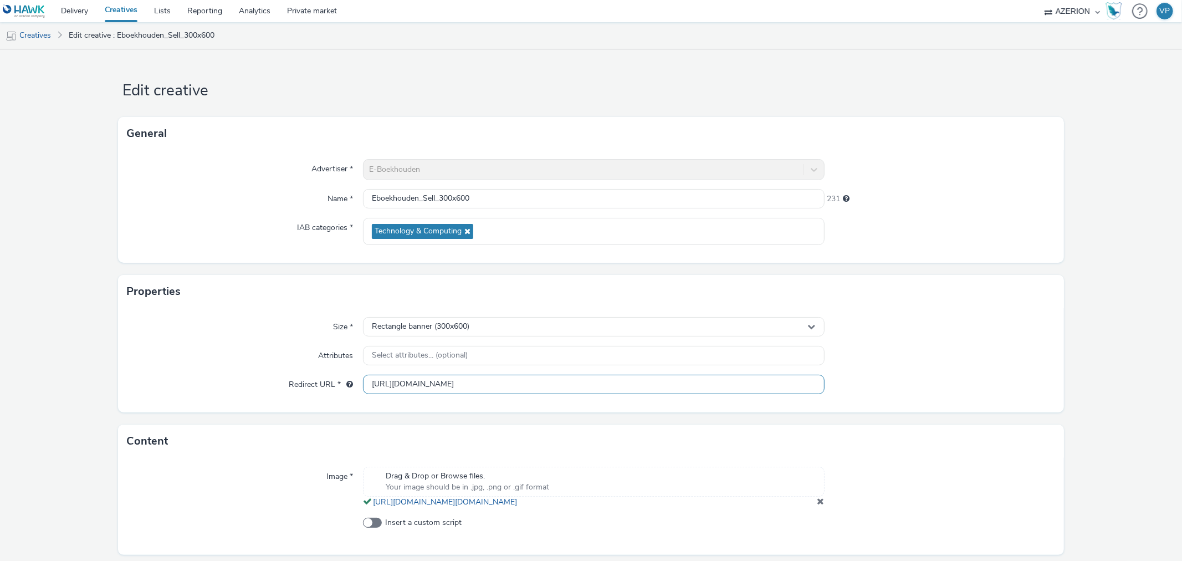
click at [529, 385] on input "[URL][DOMAIN_NAME]" at bounding box center [593, 384] width 461 height 19
paste input "[URL][DOMAIN_NAME]"
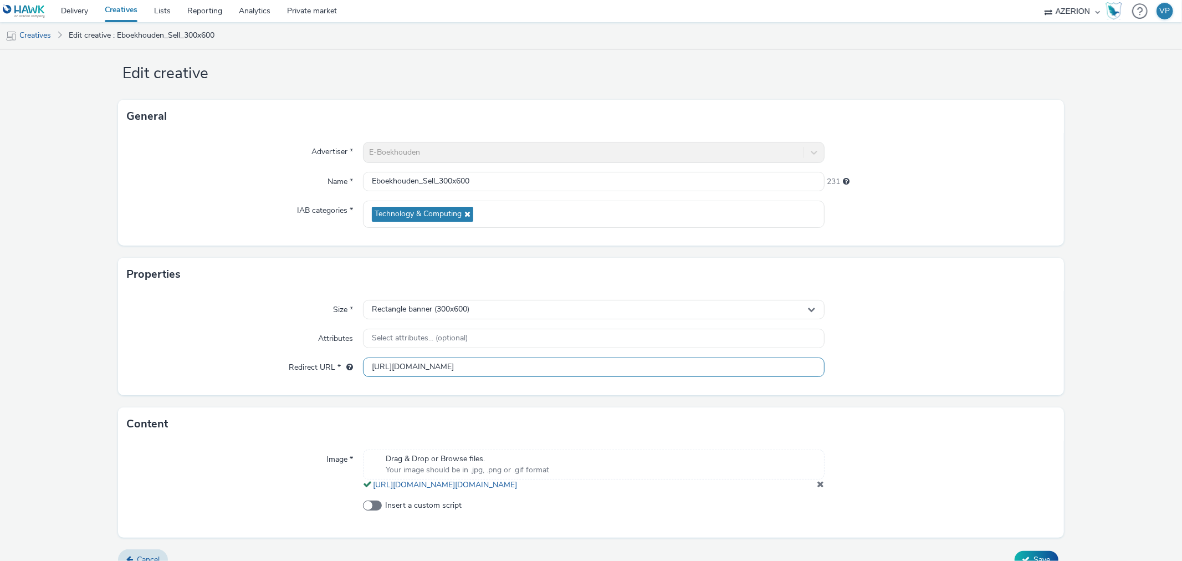
scroll to position [46, 0]
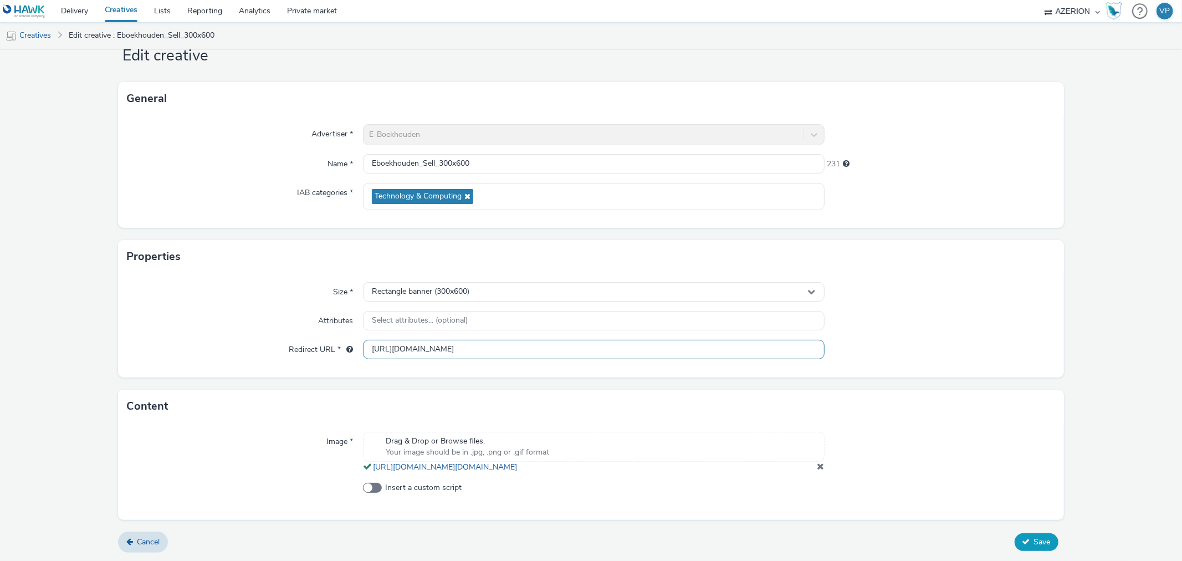
type input "[URL][DOMAIN_NAME]"
click at [1023, 545] on icon at bounding box center [1027, 542] width 8 height 8
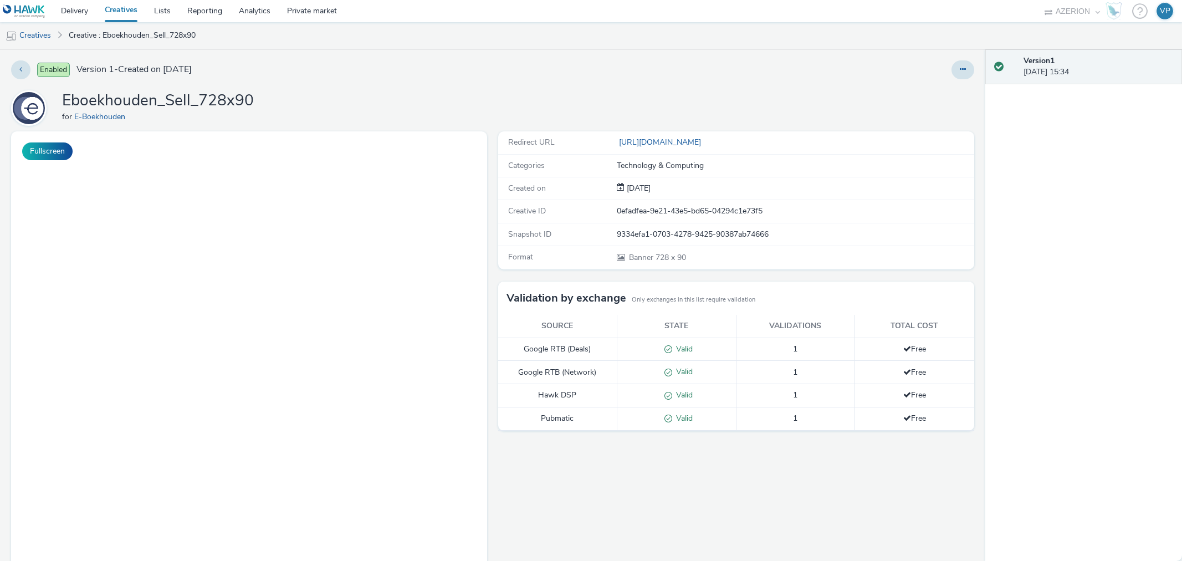
select select "ac009755-aa48-4799-8050-7a339a378eb8"
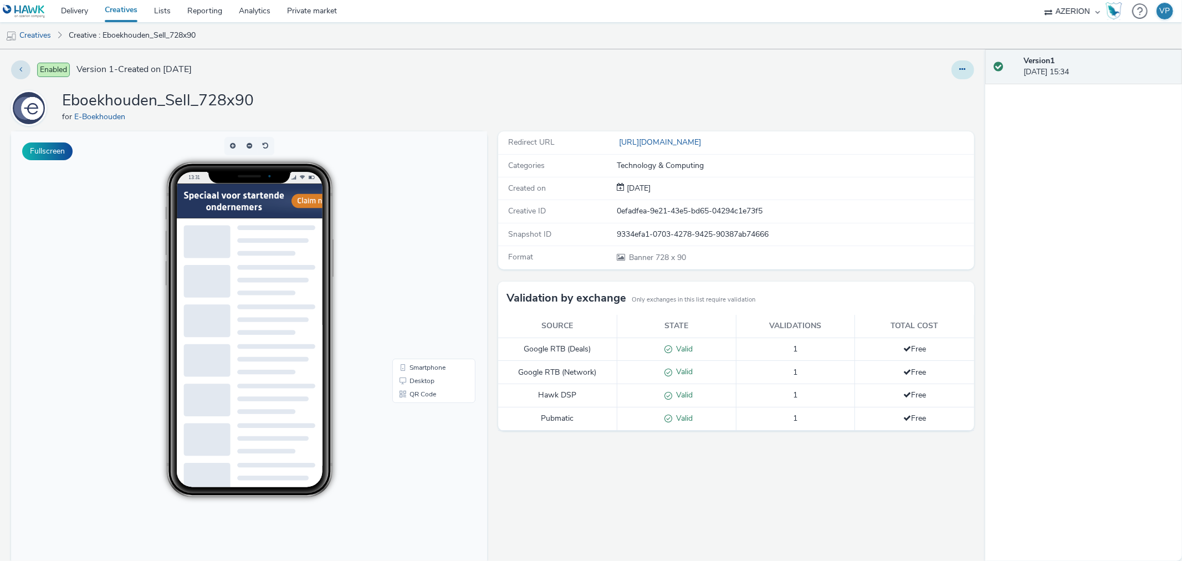
click at [960, 72] on icon at bounding box center [963, 69] width 6 height 8
click at [921, 99] on link "Edit" at bounding box center [932, 92] width 83 height 22
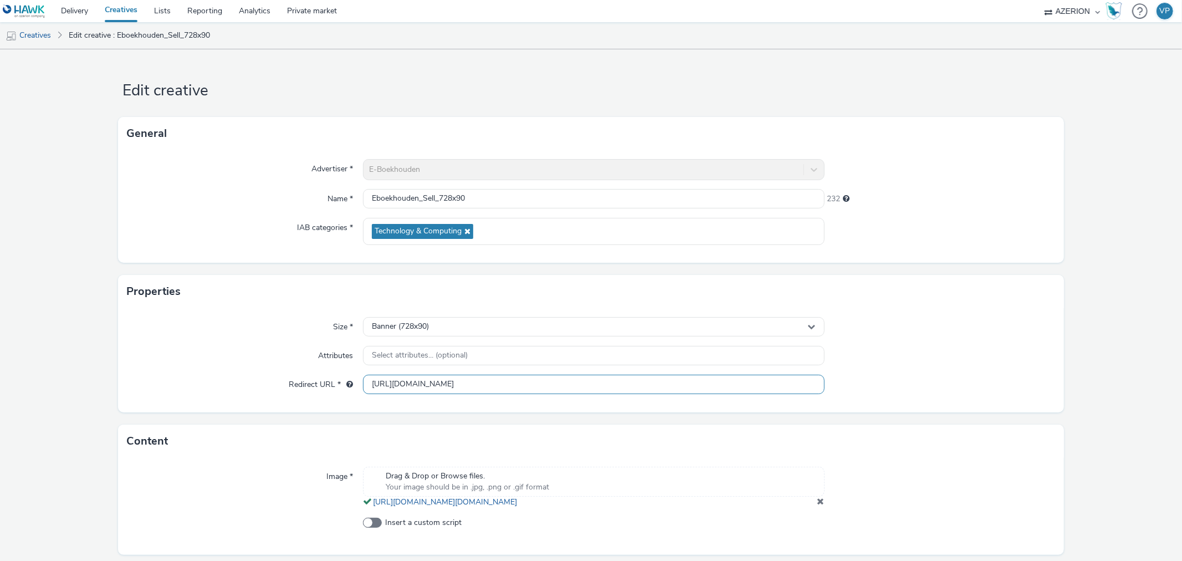
click at [545, 390] on input "[URL][DOMAIN_NAME]" at bounding box center [593, 384] width 461 height 19
paste input "[URL][DOMAIN_NAME]"
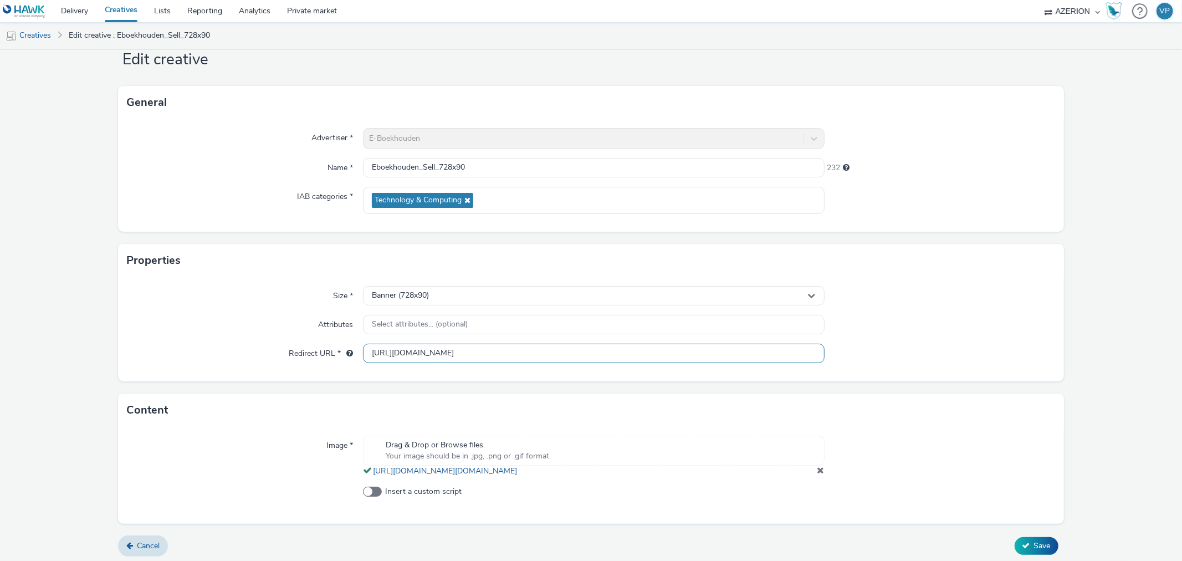
scroll to position [46, 0]
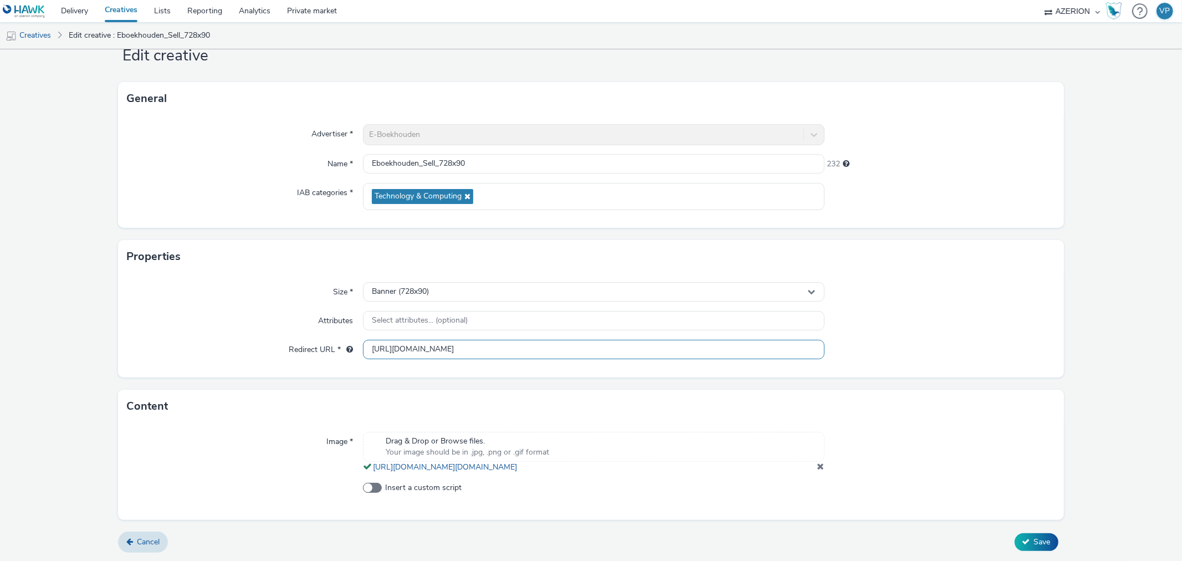
type input "[URL][DOMAIN_NAME]"
click at [1029, 531] on form "Edit creative General Advertiser * E-Boekhouden Name * Eboekhouden_Sell_728x90 …" at bounding box center [591, 287] width 1182 height 547
click at [1034, 544] on span "Save" at bounding box center [1042, 542] width 17 height 11
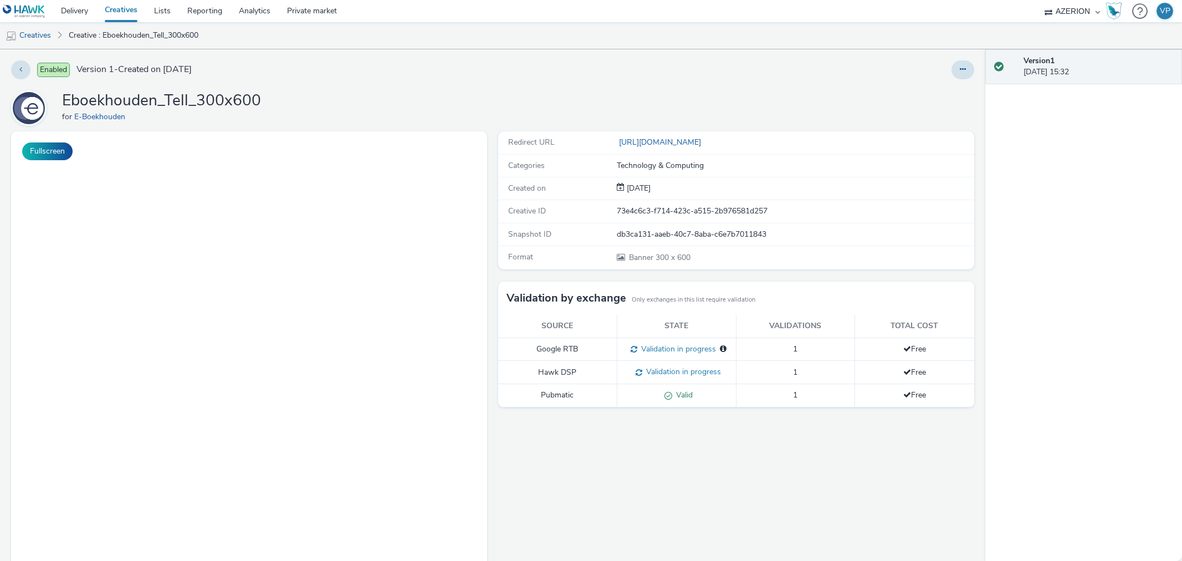
select select "ac009755-aa48-4799-8050-7a339a378eb8"
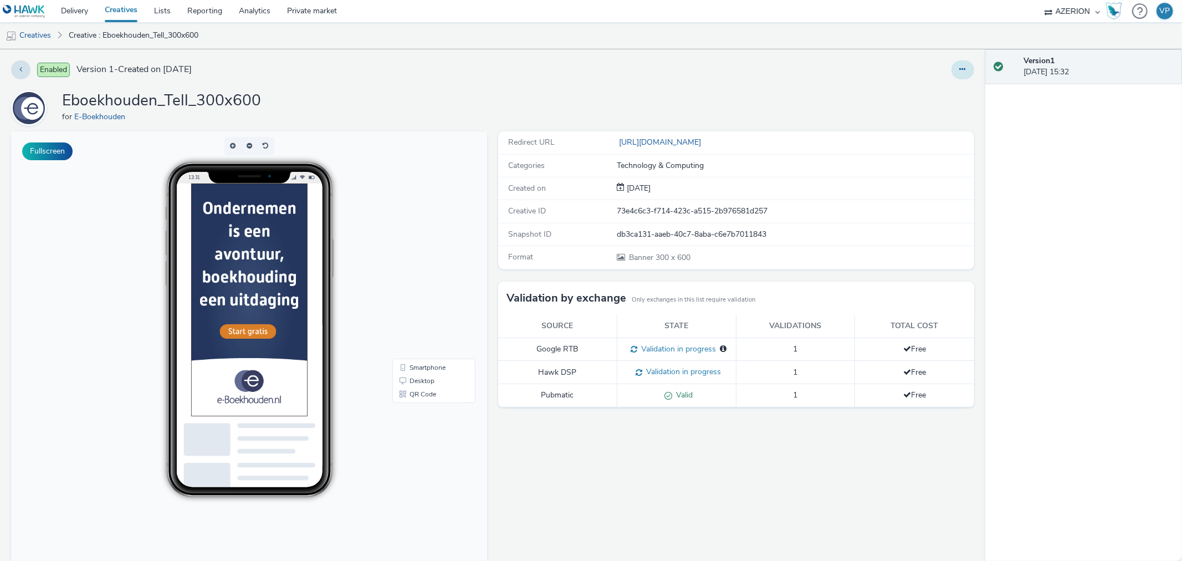
drag, startPoint x: 951, startPoint y: 70, endPoint x: 934, endPoint y: 78, distance: 19.6
click at [960, 70] on icon at bounding box center [963, 69] width 6 height 8
click at [900, 90] on icon at bounding box center [904, 92] width 11 height 8
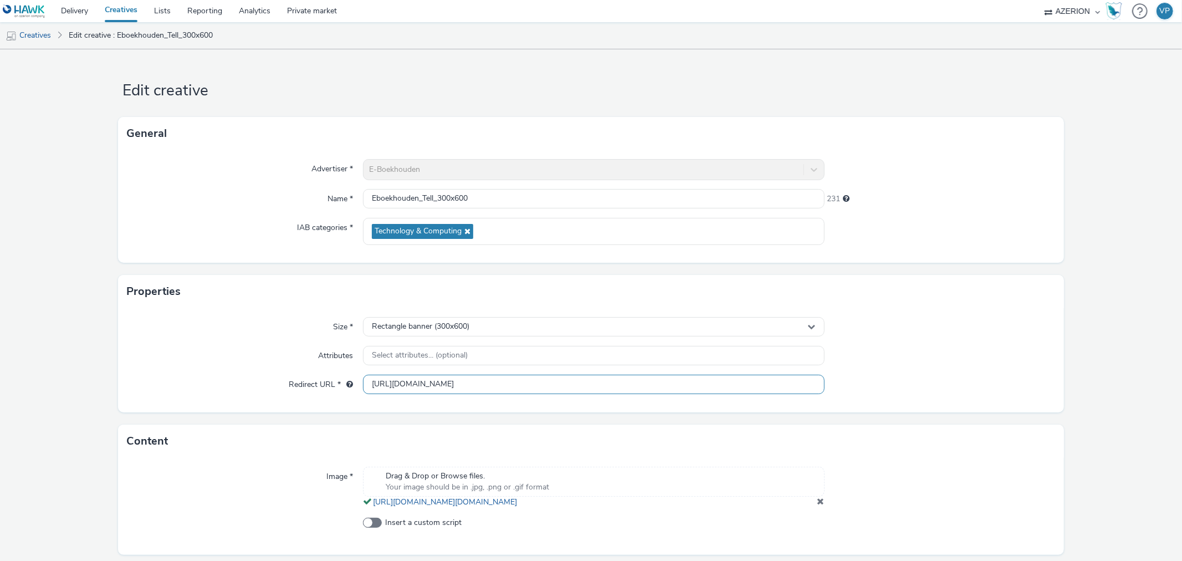
click at [636, 381] on input "[URL][DOMAIN_NAME]" at bounding box center [593, 384] width 461 height 19
paste input "[URL][DOMAIN_NAME]"
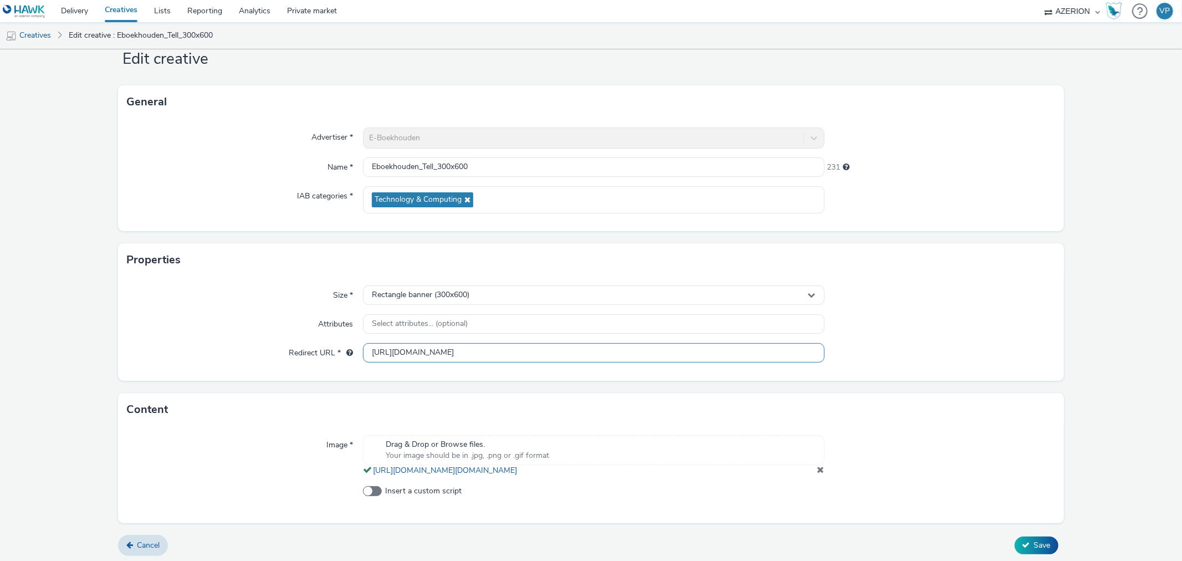
scroll to position [46, 0]
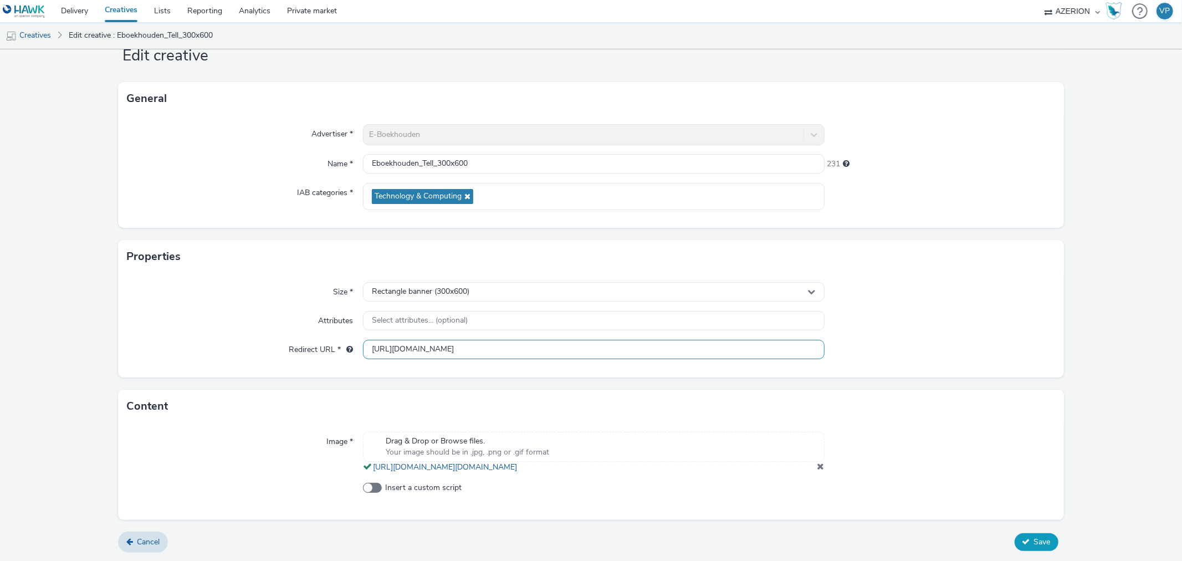
type input "[URL][DOMAIN_NAME]"
click at [1016, 537] on button "Save" at bounding box center [1037, 542] width 44 height 18
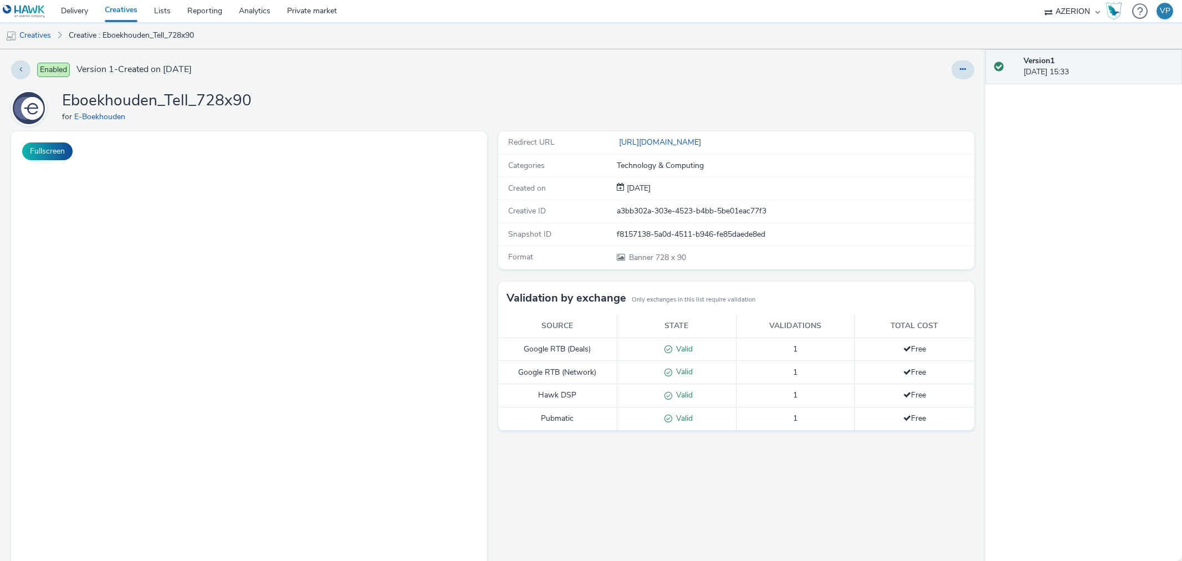
select select "ac009755-aa48-4799-8050-7a339a378eb8"
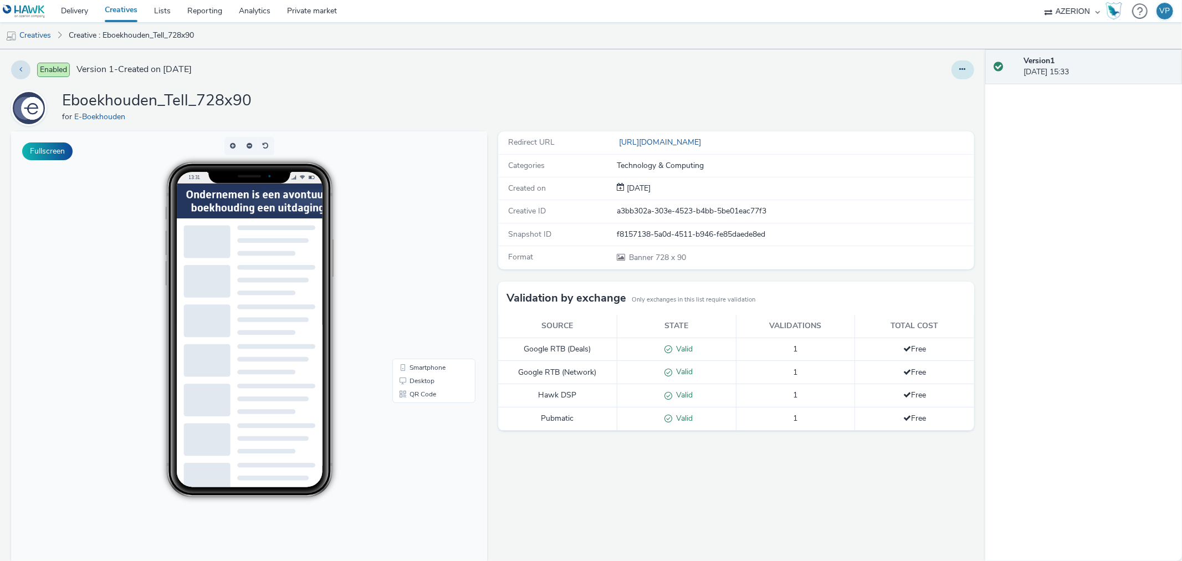
click at [957, 70] on button at bounding box center [963, 69] width 23 height 19
click at [923, 100] on link "Edit" at bounding box center [932, 92] width 83 height 22
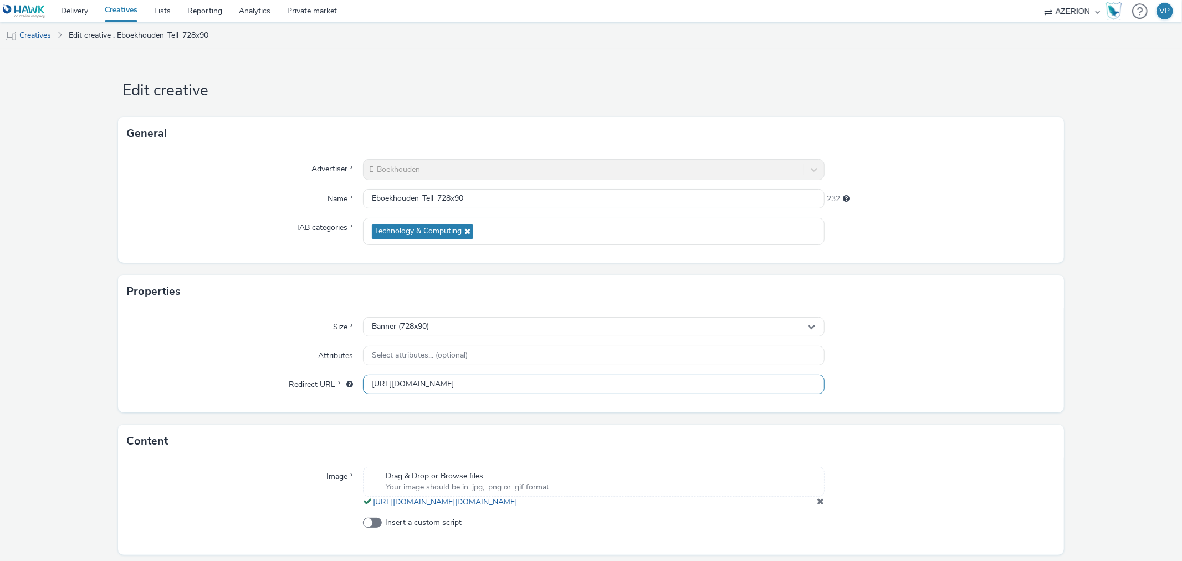
click at [551, 386] on input "[URL][DOMAIN_NAME]" at bounding box center [593, 384] width 461 height 19
paste input "[URL][DOMAIN_NAME]"
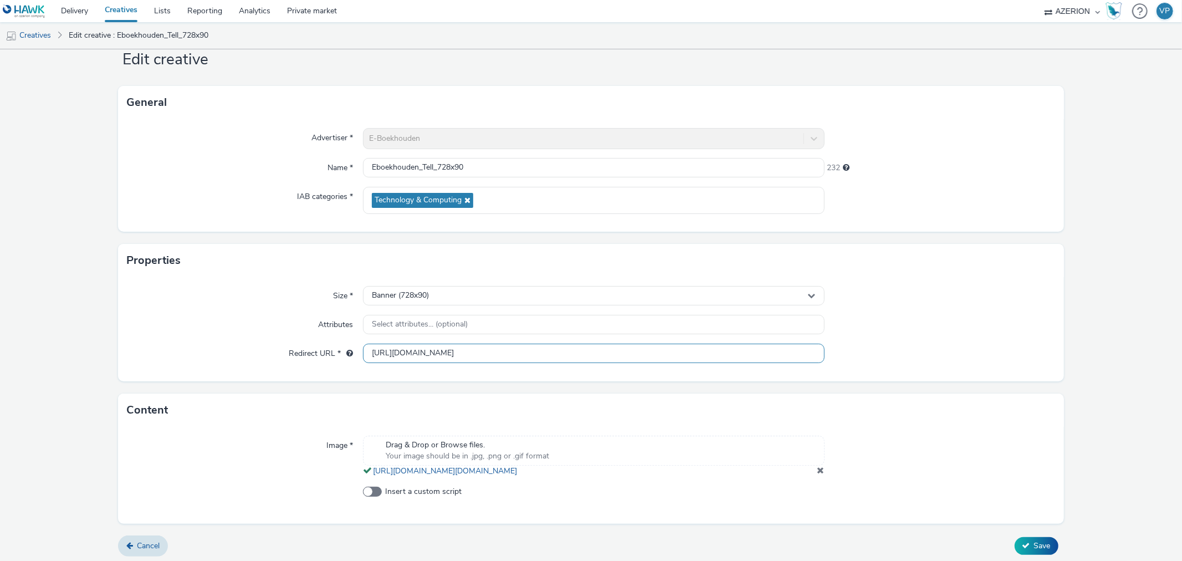
scroll to position [46, 0]
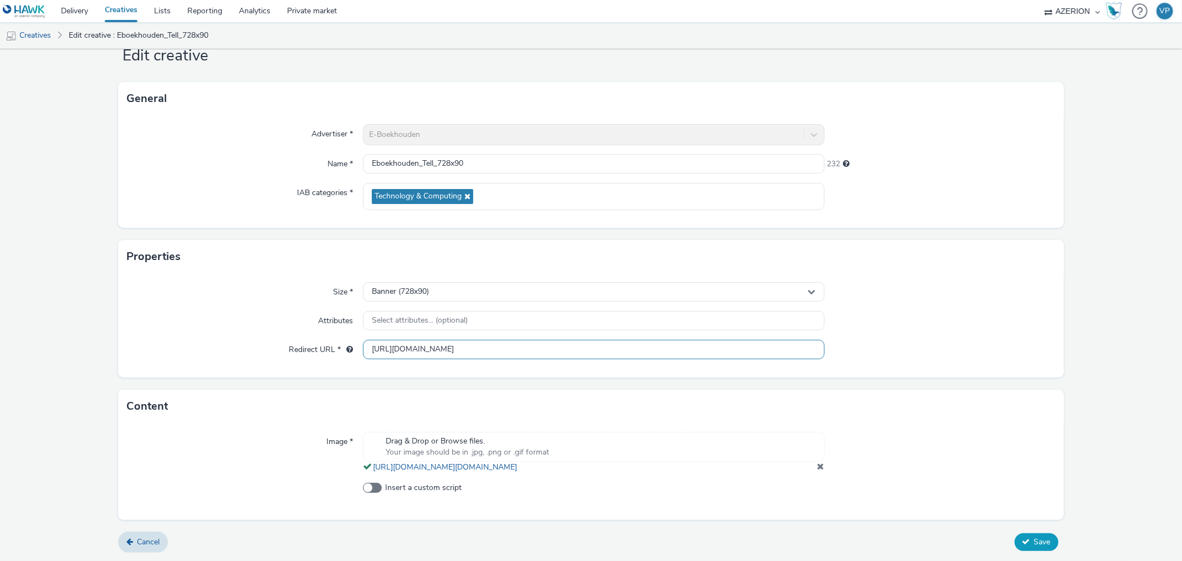
type input "[URL][DOMAIN_NAME]"
click at [1034, 542] on span "Save" at bounding box center [1042, 542] width 17 height 11
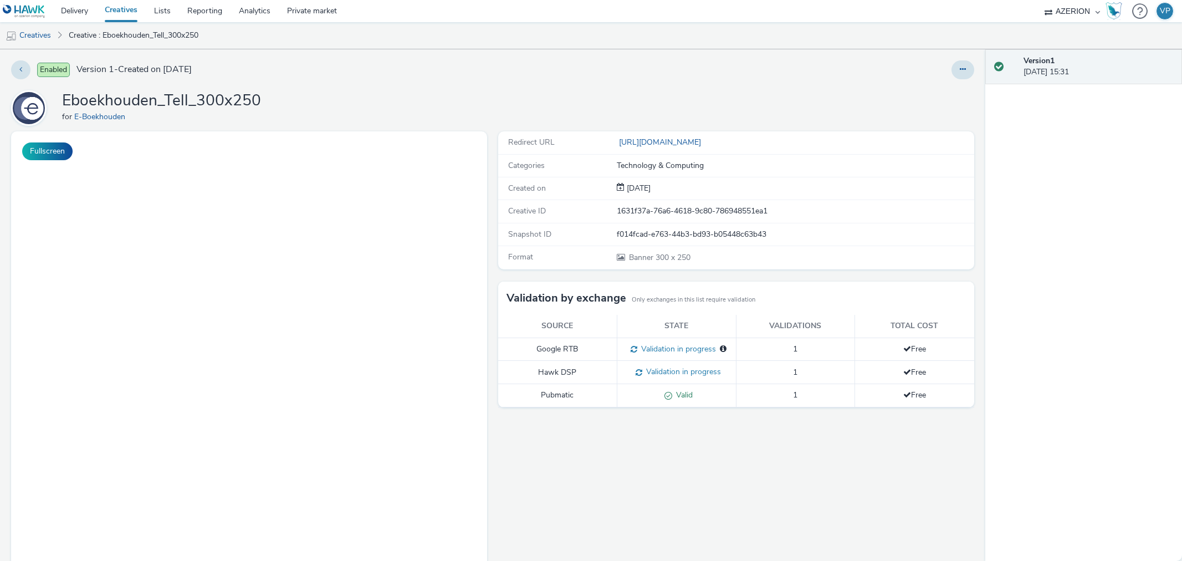
select select "ac009755-aa48-4799-8050-7a339a378eb8"
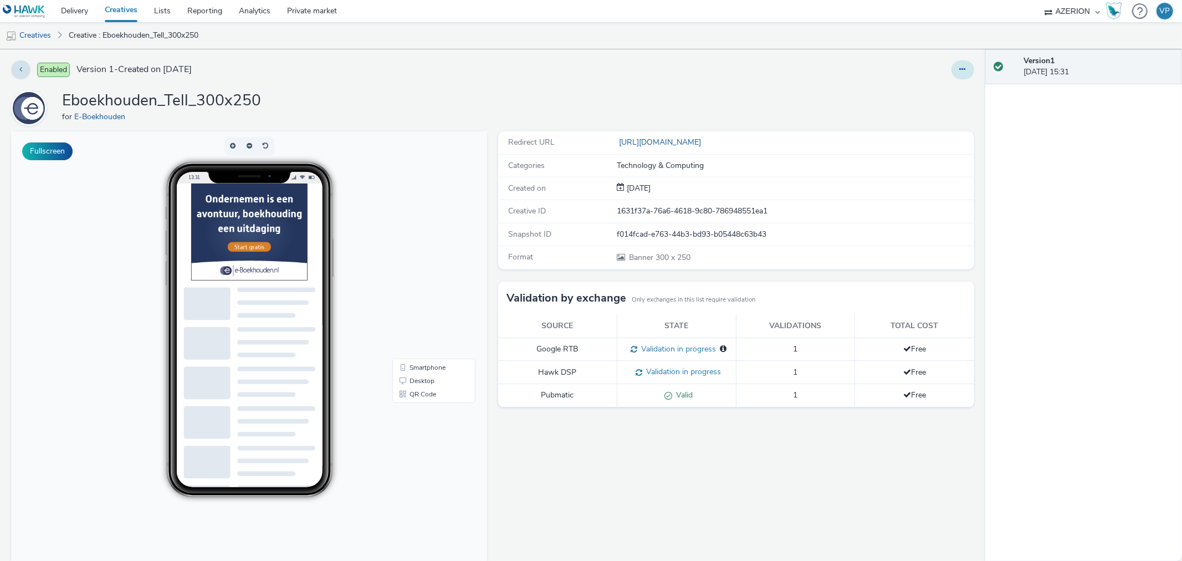
drag, startPoint x: 956, startPoint y: 69, endPoint x: 943, endPoint y: 77, distance: 14.6
click at [960, 69] on icon at bounding box center [963, 69] width 6 height 8
click at [923, 89] on link "Edit" at bounding box center [932, 92] width 83 height 22
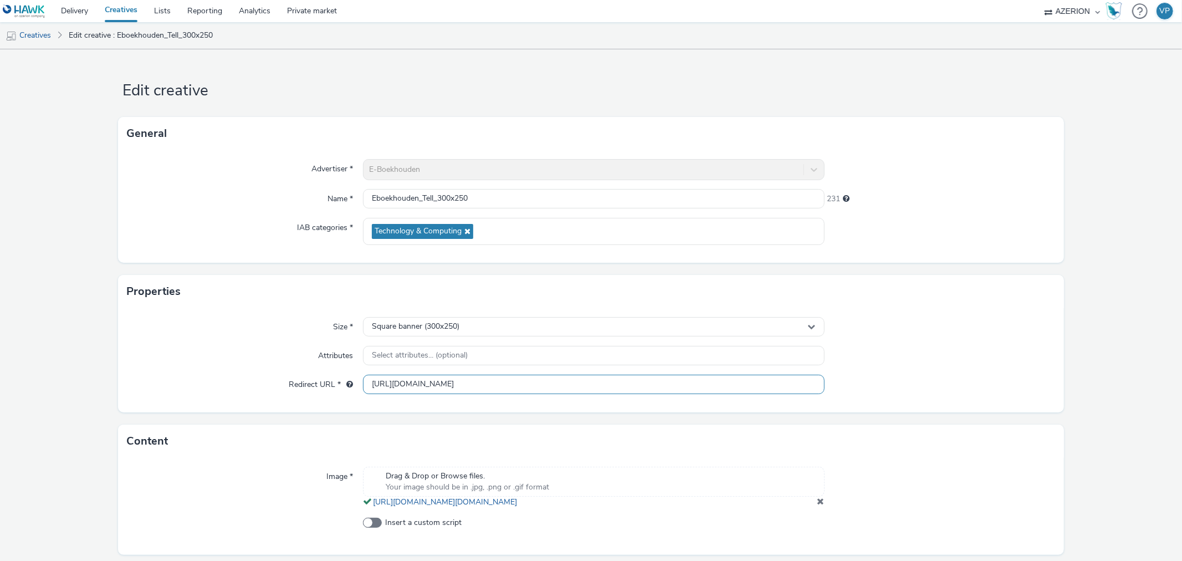
click at [616, 389] on input "[URL][DOMAIN_NAME]" at bounding box center [593, 384] width 461 height 19
click at [616, 390] on input "[URL][DOMAIN_NAME]" at bounding box center [593, 384] width 461 height 19
paste input "[URL][DOMAIN_NAME]"
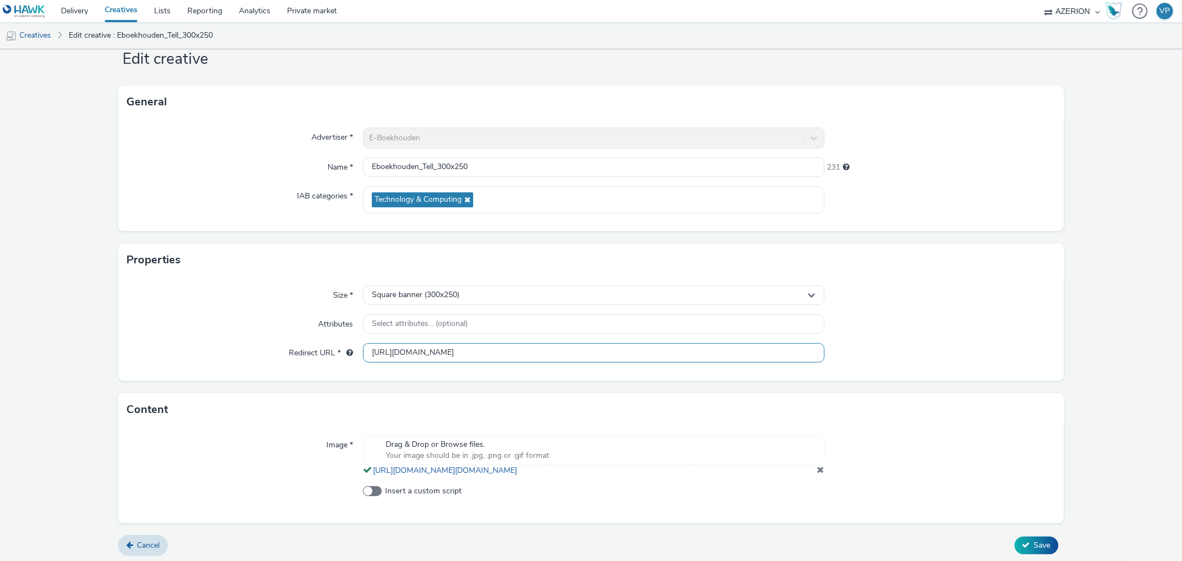
scroll to position [46, 0]
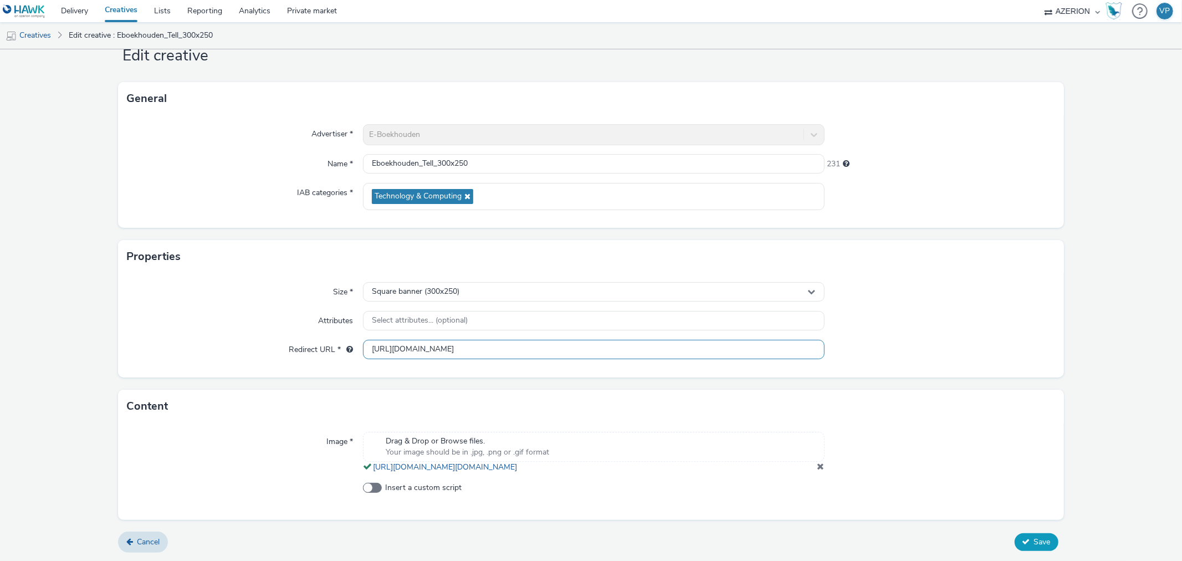
type input "[URL][DOMAIN_NAME]"
click at [1034, 542] on span "Save" at bounding box center [1042, 542] width 17 height 11
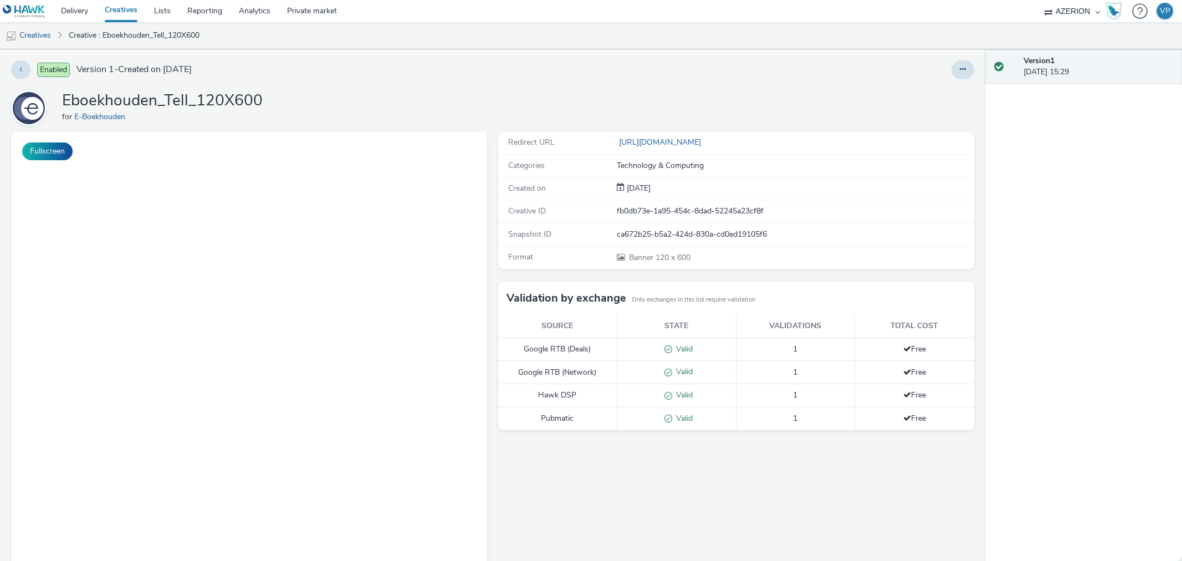
select select "ac009755-aa48-4799-8050-7a339a378eb8"
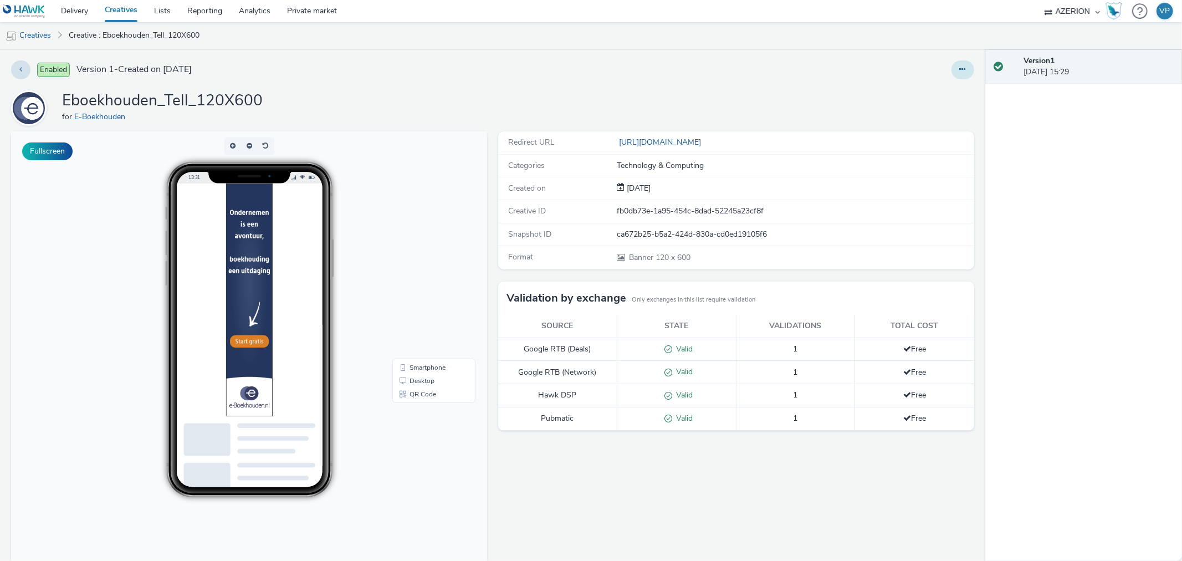
click at [955, 75] on button at bounding box center [963, 69] width 23 height 19
click at [911, 95] on link "Edit" at bounding box center [932, 92] width 83 height 22
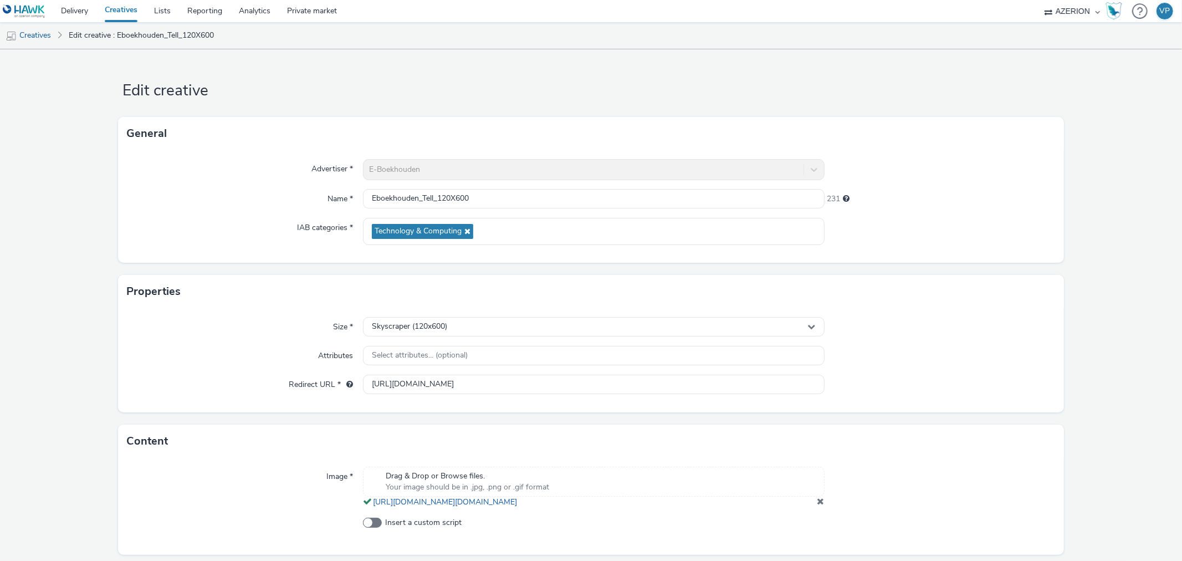
scroll to position [46, 0]
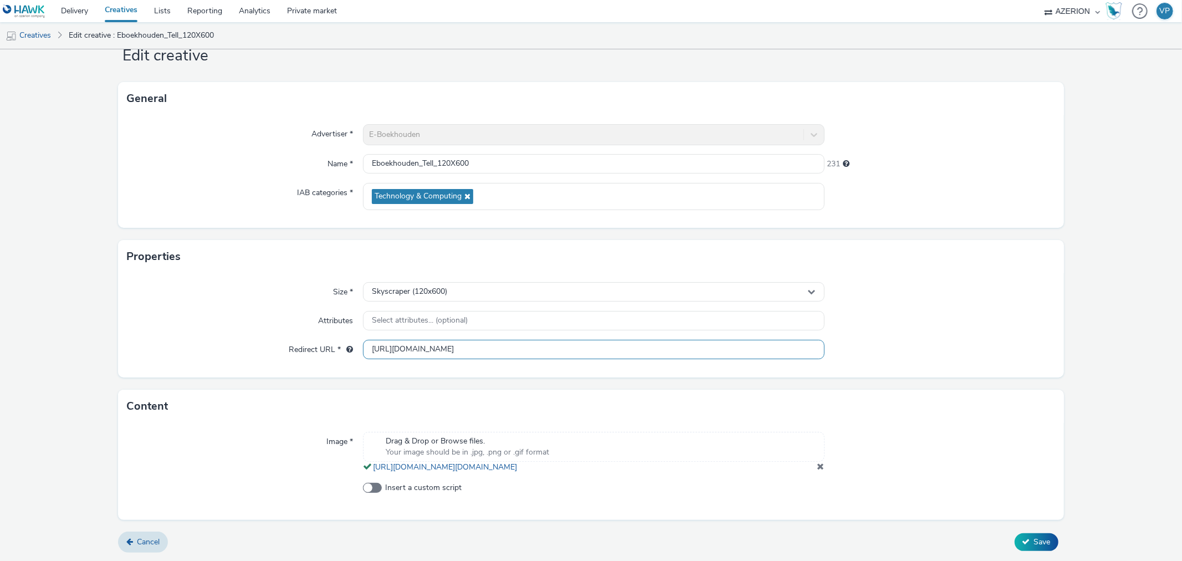
click at [485, 348] on input "[URL][DOMAIN_NAME]" at bounding box center [593, 349] width 461 height 19
click at [486, 341] on input "[URL][DOMAIN_NAME]" at bounding box center [593, 349] width 461 height 19
paste input "[URL][DOMAIN_NAME]"
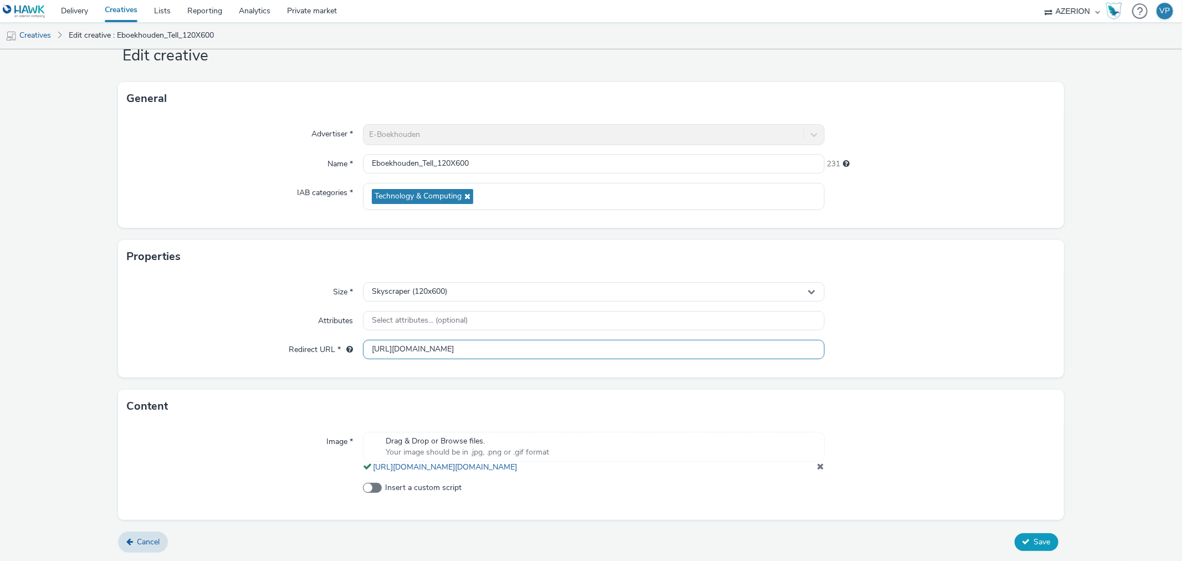
type input "[URL][DOMAIN_NAME]"
click at [1026, 536] on button "Save" at bounding box center [1037, 542] width 44 height 18
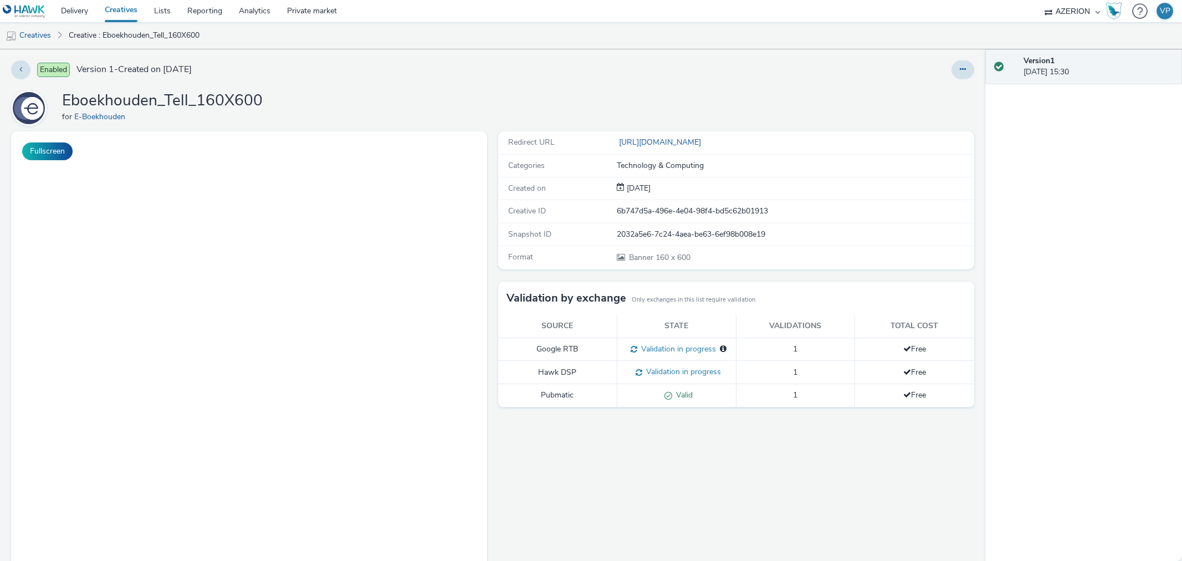
select select "ac009755-aa48-4799-8050-7a339a378eb8"
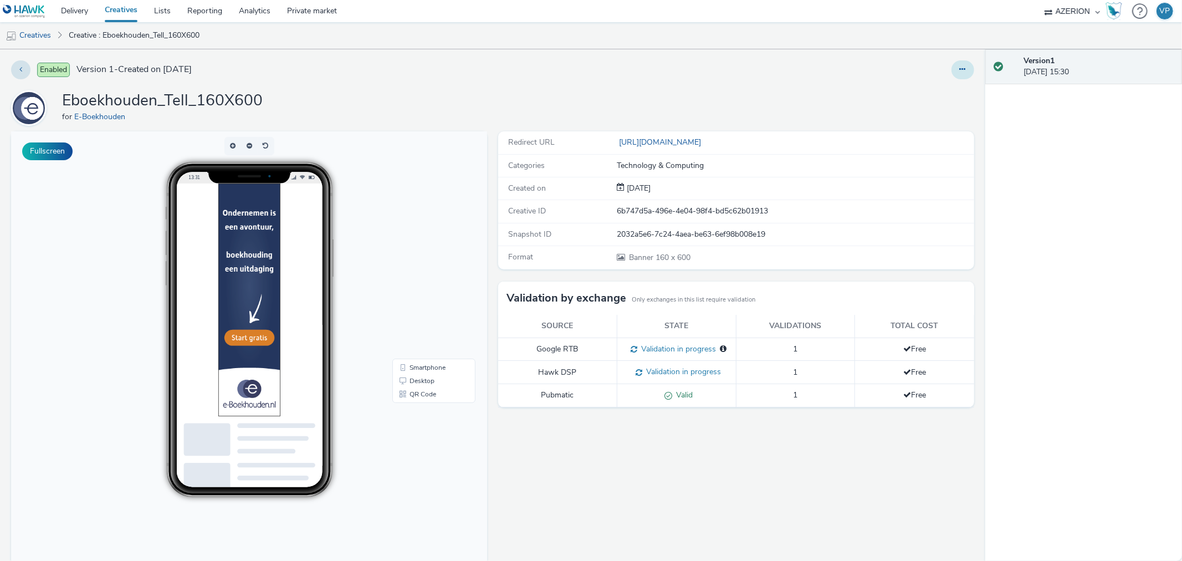
click at [952, 74] on button at bounding box center [963, 69] width 23 height 19
click at [919, 96] on link "Edit" at bounding box center [932, 92] width 83 height 22
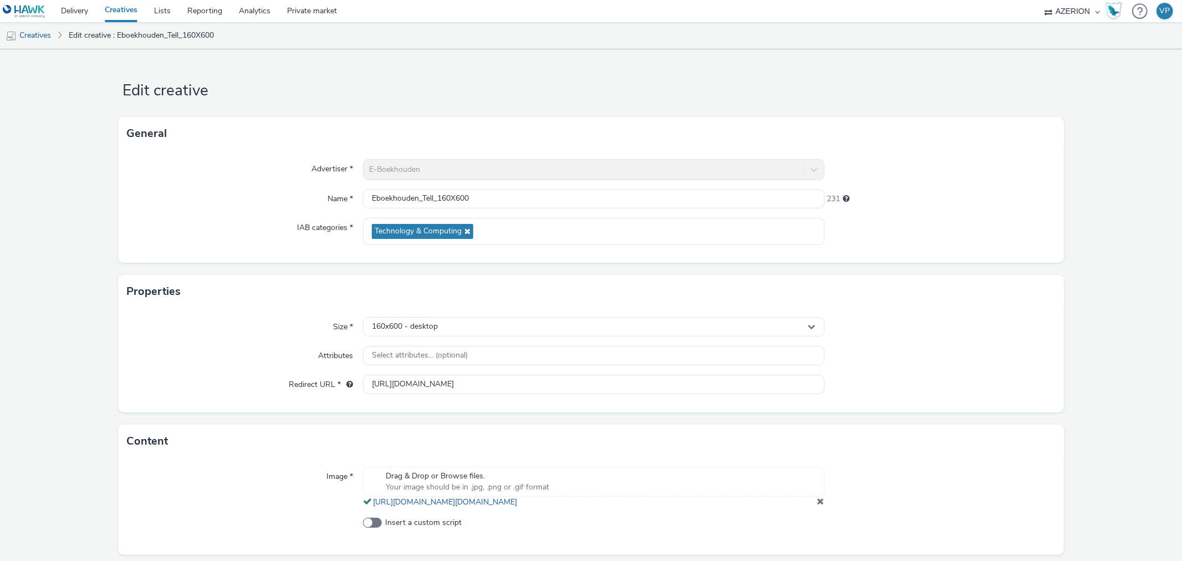
scroll to position [46, 0]
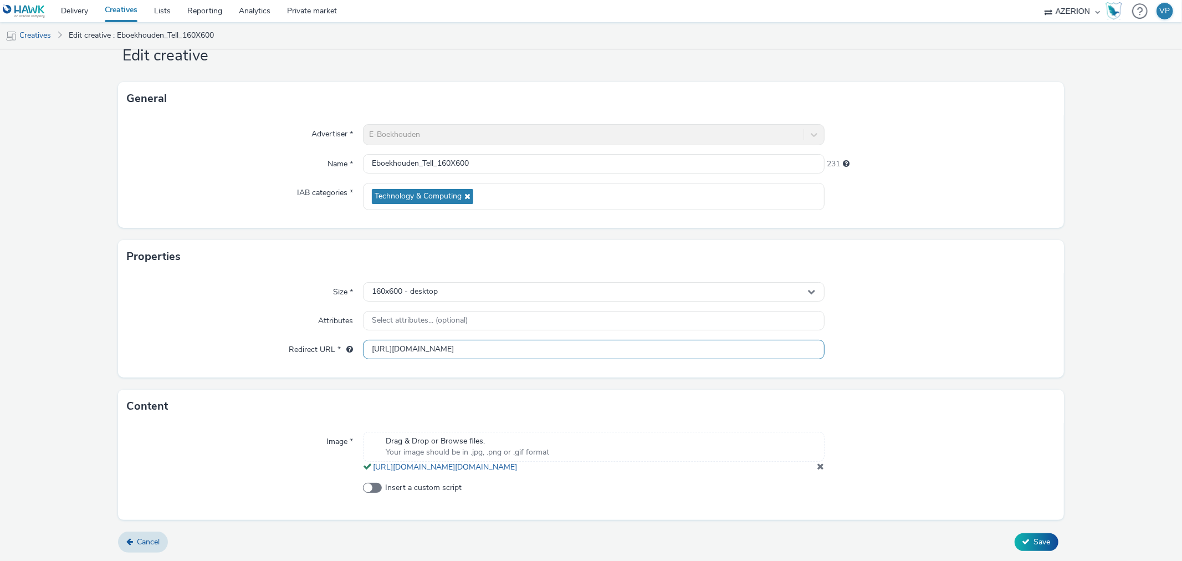
click at [527, 341] on input "[URL][DOMAIN_NAME]" at bounding box center [593, 349] width 461 height 19
click at [527, 340] on input "[URL][DOMAIN_NAME]" at bounding box center [593, 349] width 461 height 19
paste input "[URL][DOMAIN_NAME]"
type input "[URL][DOMAIN_NAME]"
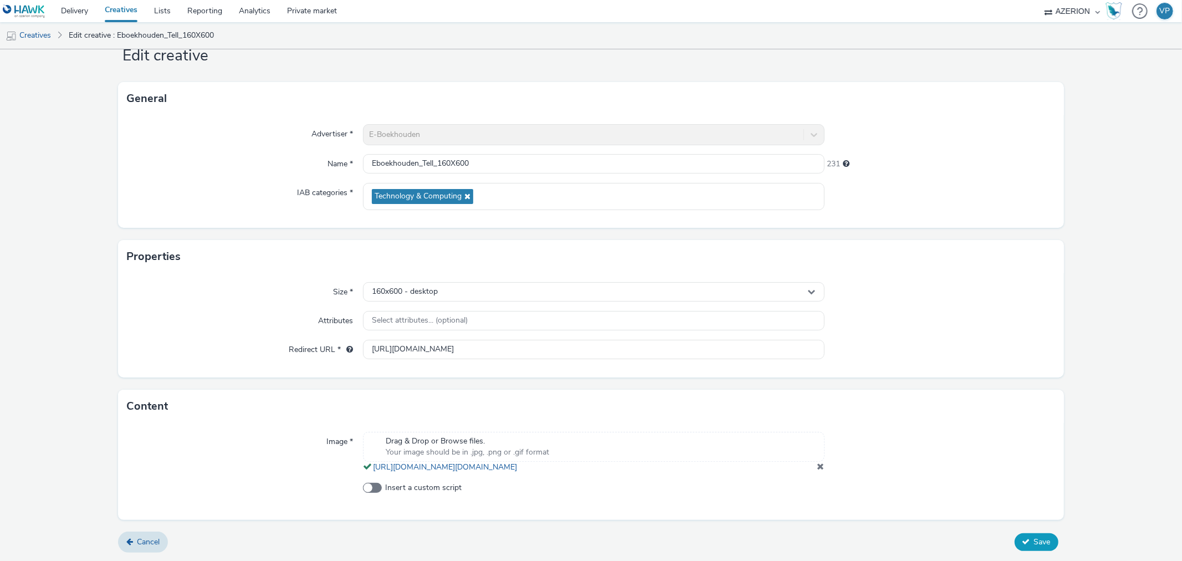
click at [1034, 541] on span "Save" at bounding box center [1042, 542] width 17 height 11
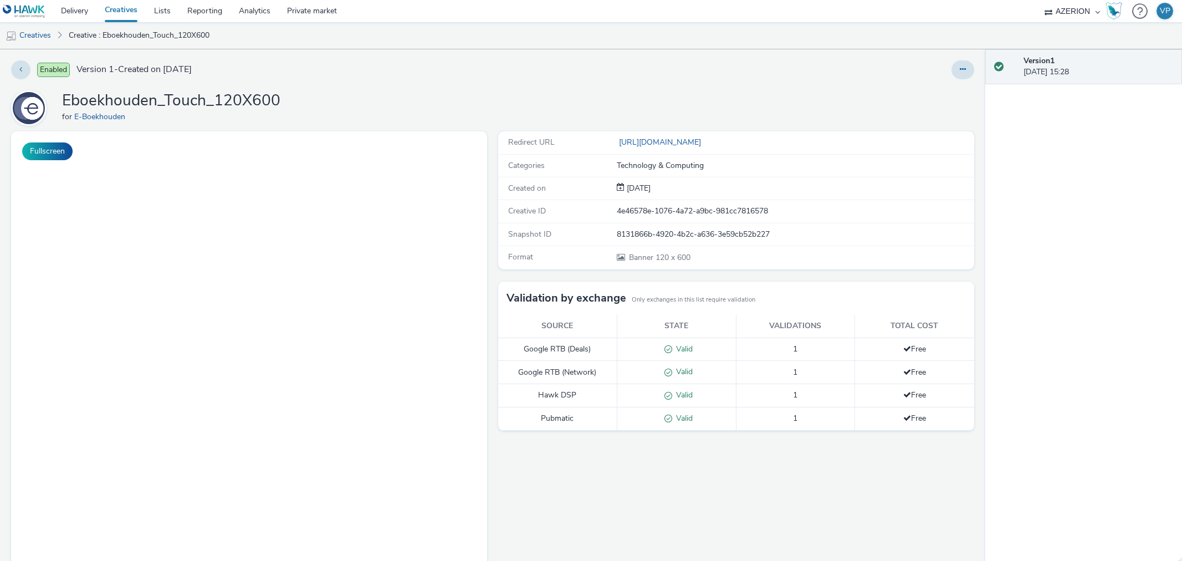
select select "ac009755-aa48-4799-8050-7a339a378eb8"
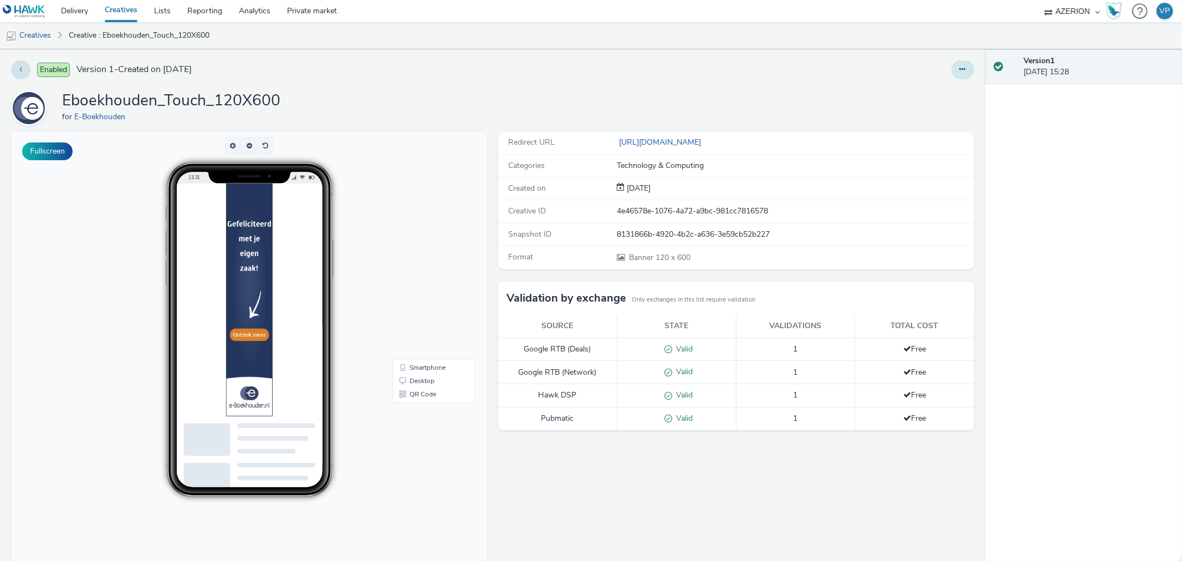
click at [960, 67] on icon at bounding box center [963, 69] width 6 height 8
click at [913, 91] on link "Edit" at bounding box center [932, 92] width 83 height 22
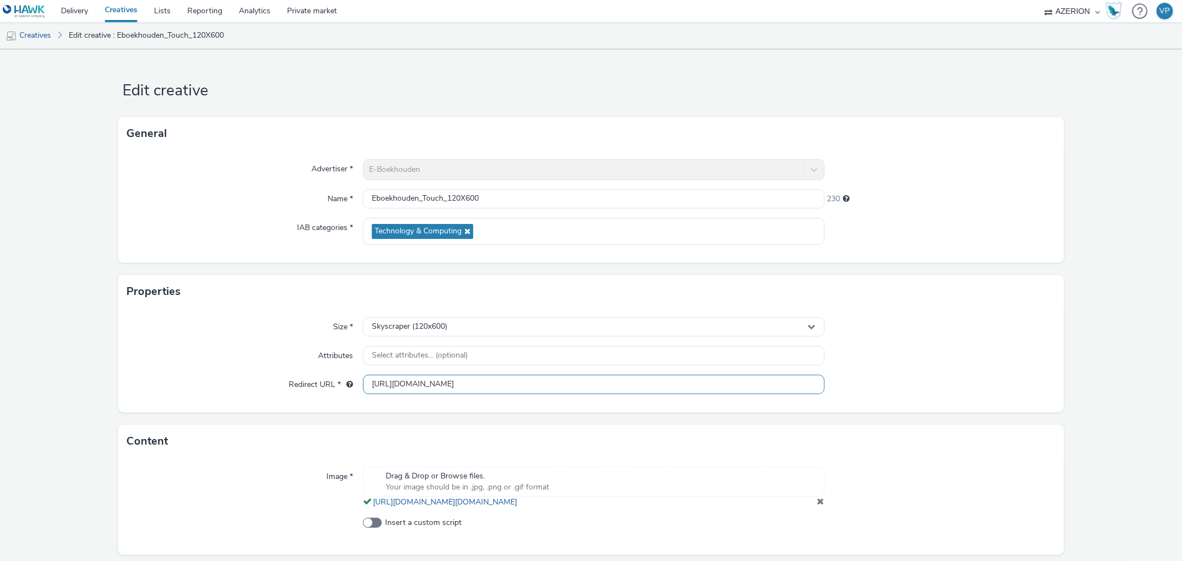
click at [528, 385] on input "[URL][DOMAIN_NAME]" at bounding box center [593, 384] width 461 height 19
paste input "[URL][DOMAIN_NAME]"
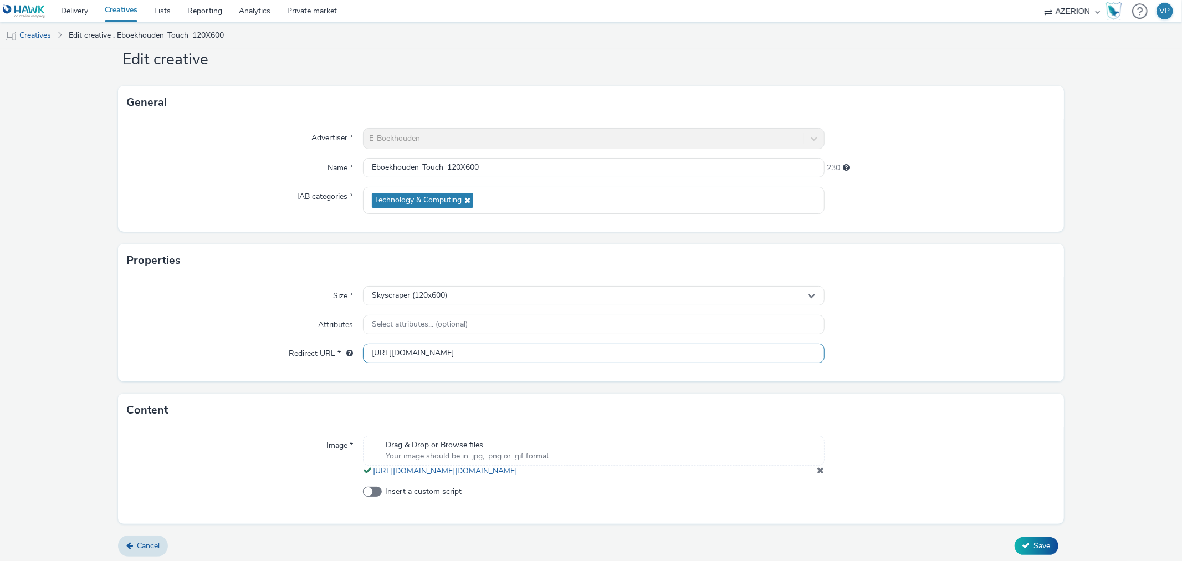
scroll to position [46, 0]
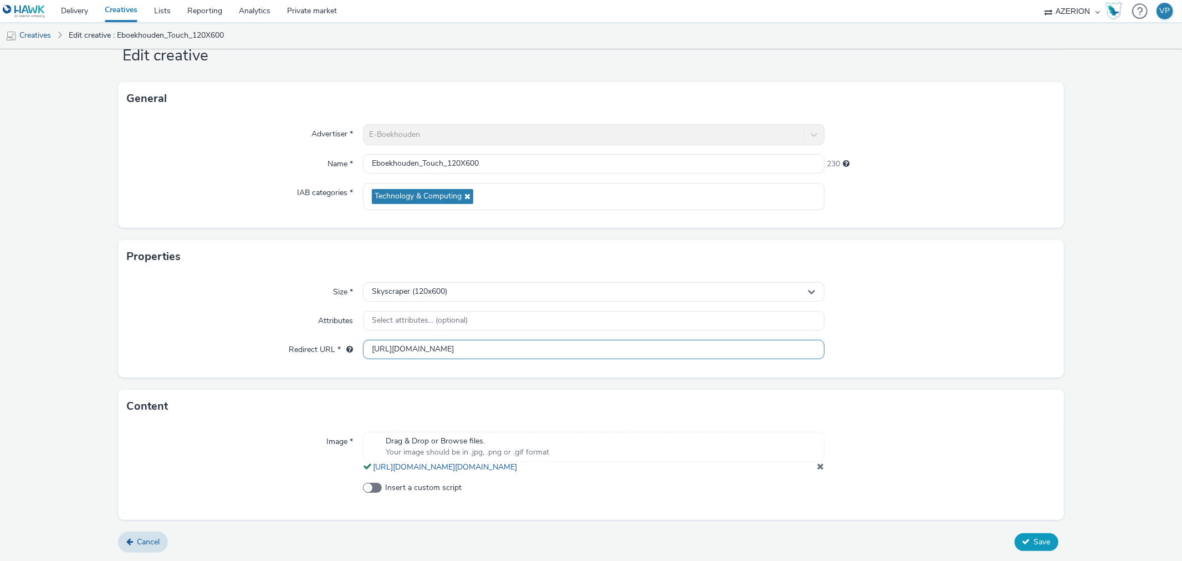
type input "[URL][DOMAIN_NAME]"
click at [1023, 546] on icon at bounding box center [1027, 542] width 8 height 8
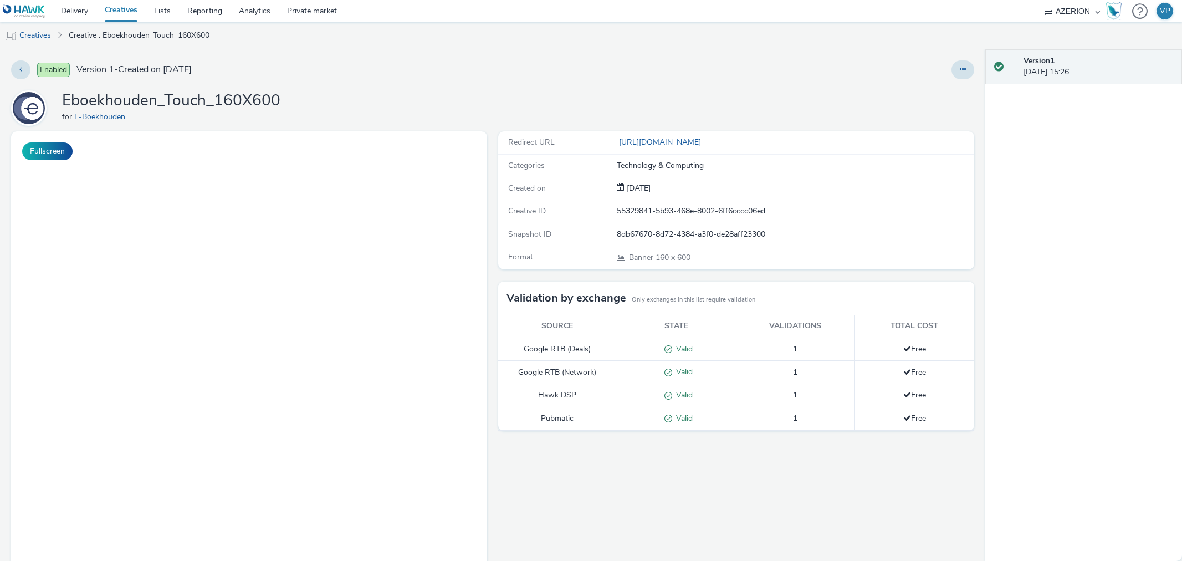
select select "ac009755-aa48-4799-8050-7a339a378eb8"
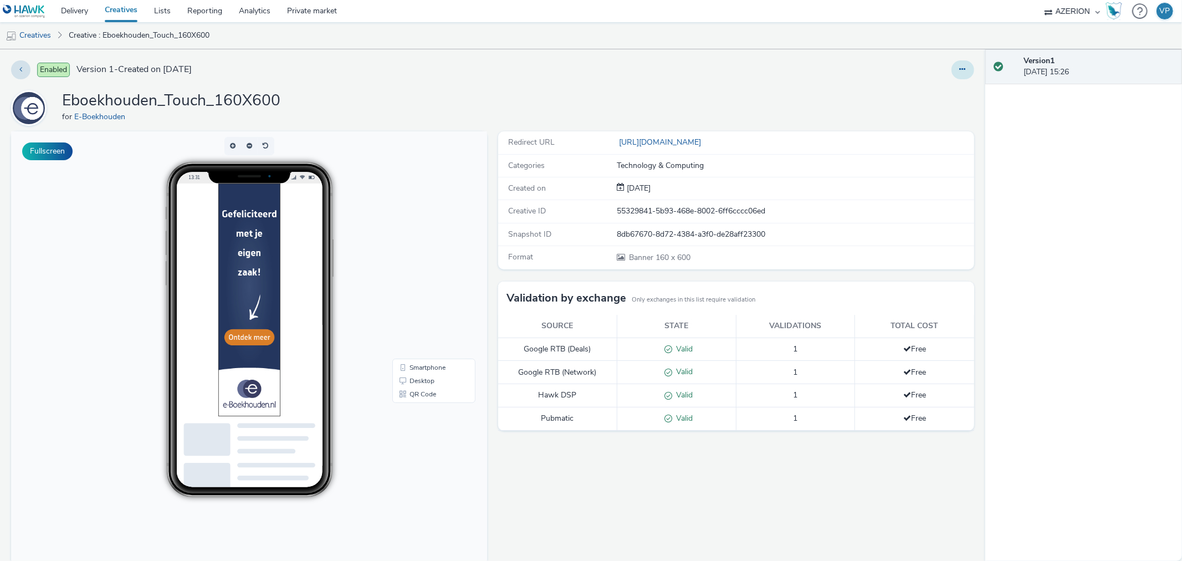
click at [960, 68] on icon at bounding box center [963, 69] width 6 height 8
click at [919, 96] on link "Edit" at bounding box center [932, 92] width 83 height 22
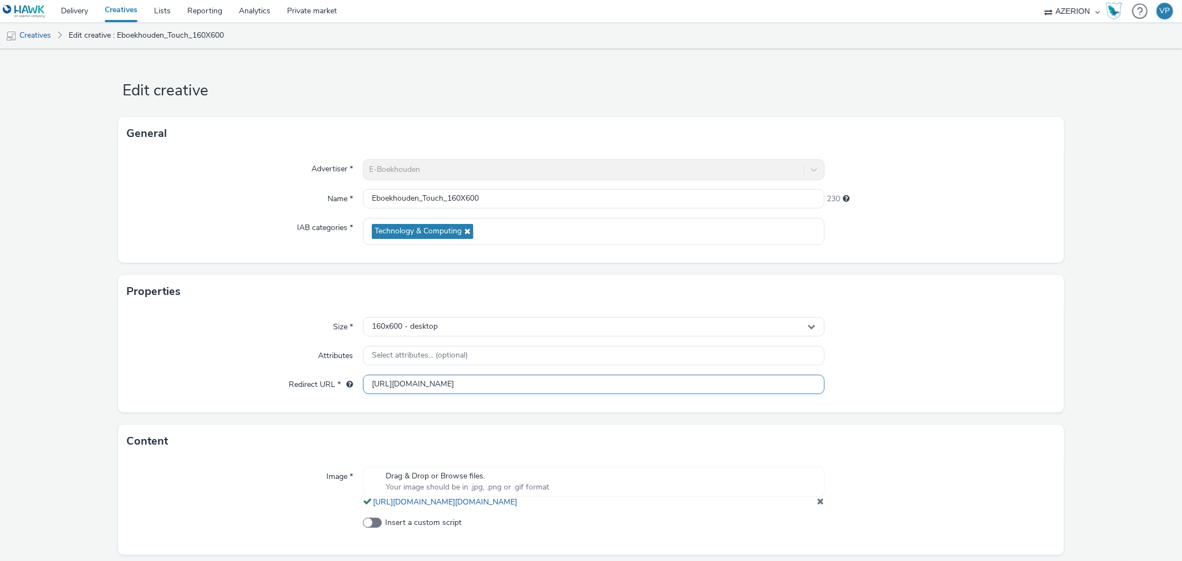
click at [529, 387] on input "[URL][DOMAIN_NAME]" at bounding box center [593, 384] width 461 height 19
paste input "[URL][DOMAIN_NAME]"
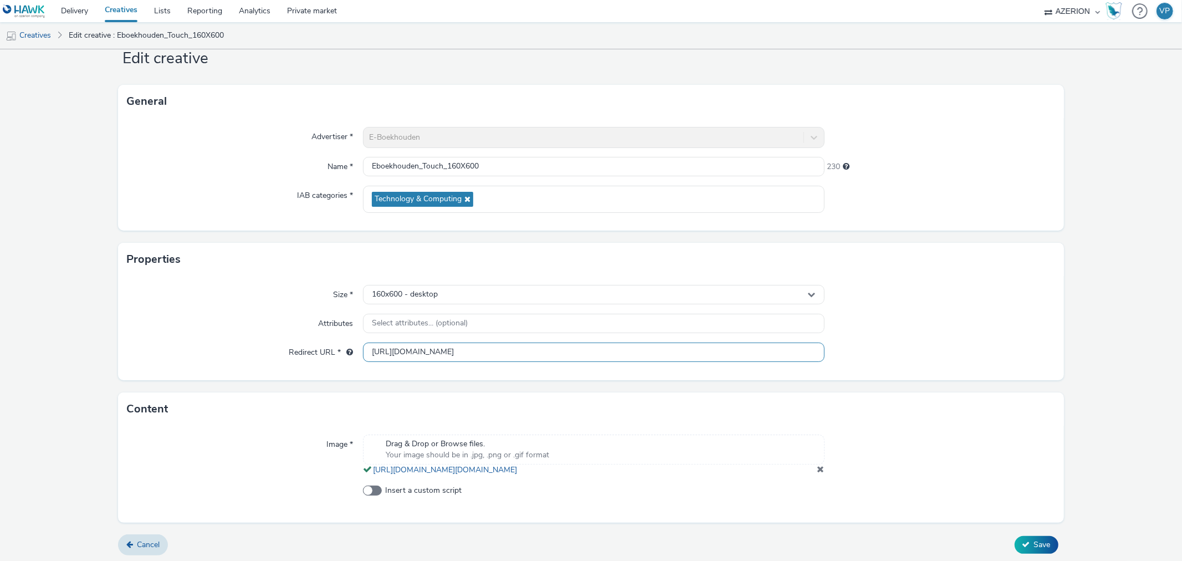
scroll to position [46, 0]
type input "[URL][DOMAIN_NAME]"
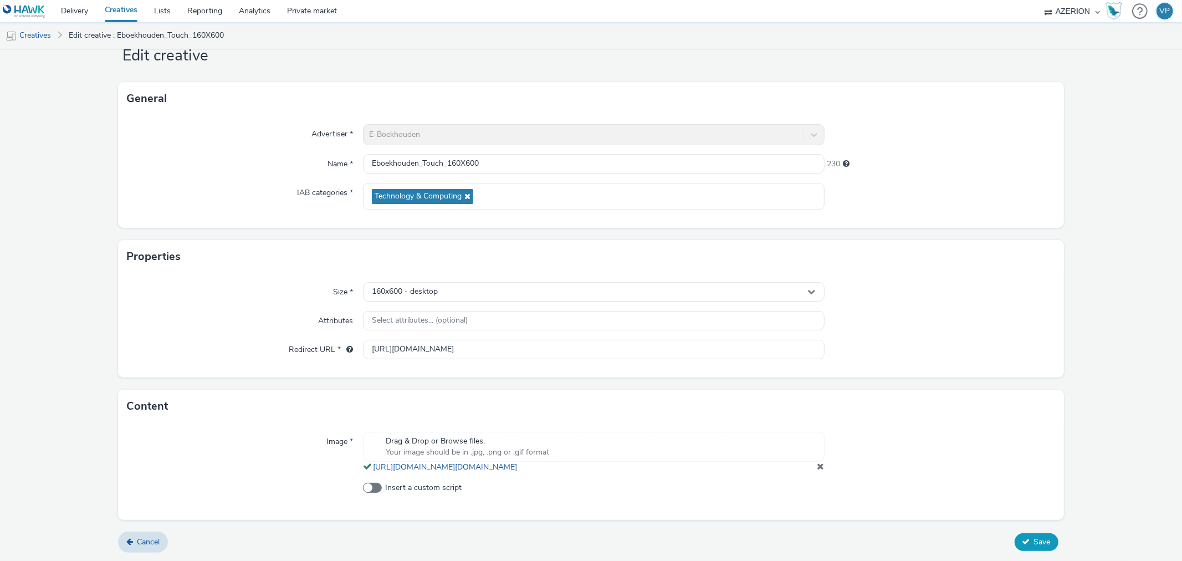
click at [1023, 543] on icon at bounding box center [1027, 542] width 8 height 8
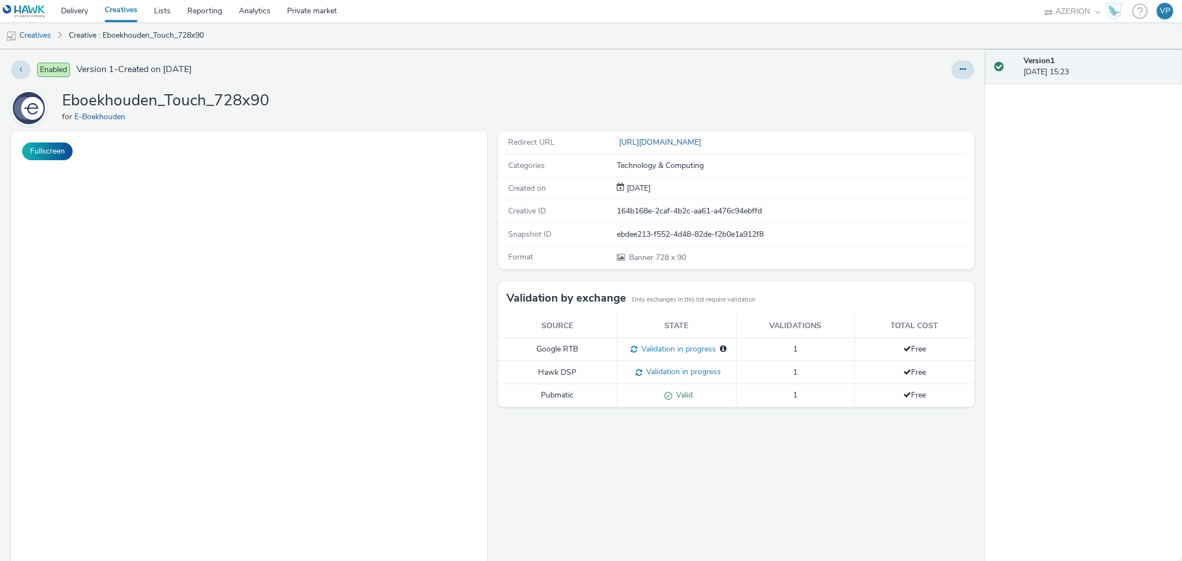
select select "ac009755-aa48-4799-8050-7a339a378eb8"
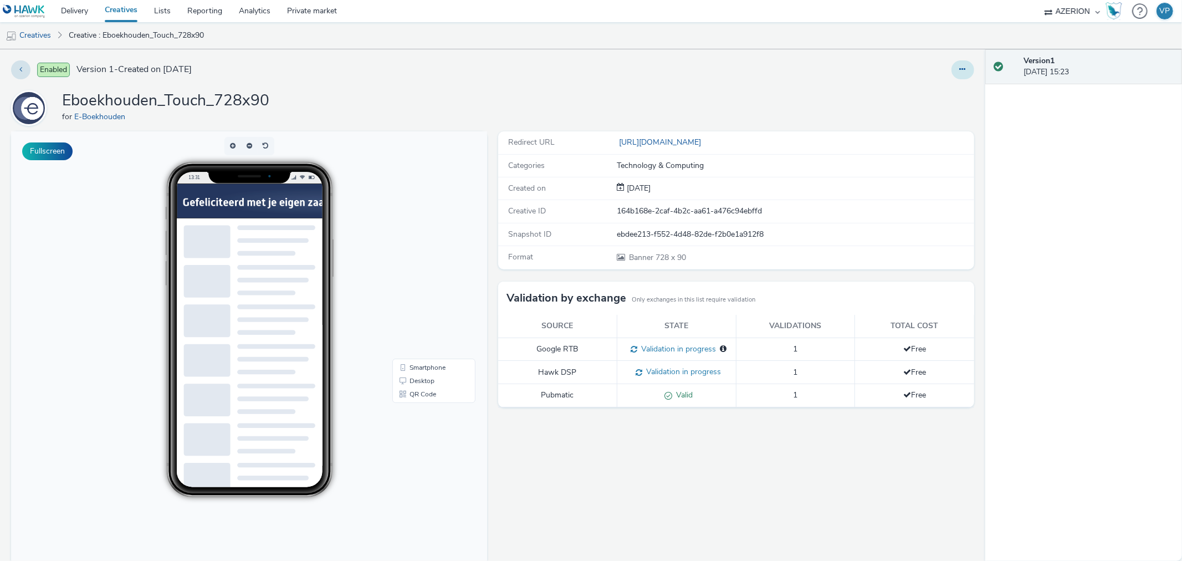
click at [960, 73] on icon at bounding box center [963, 69] width 6 height 8
click at [923, 95] on link "Edit" at bounding box center [932, 92] width 83 height 22
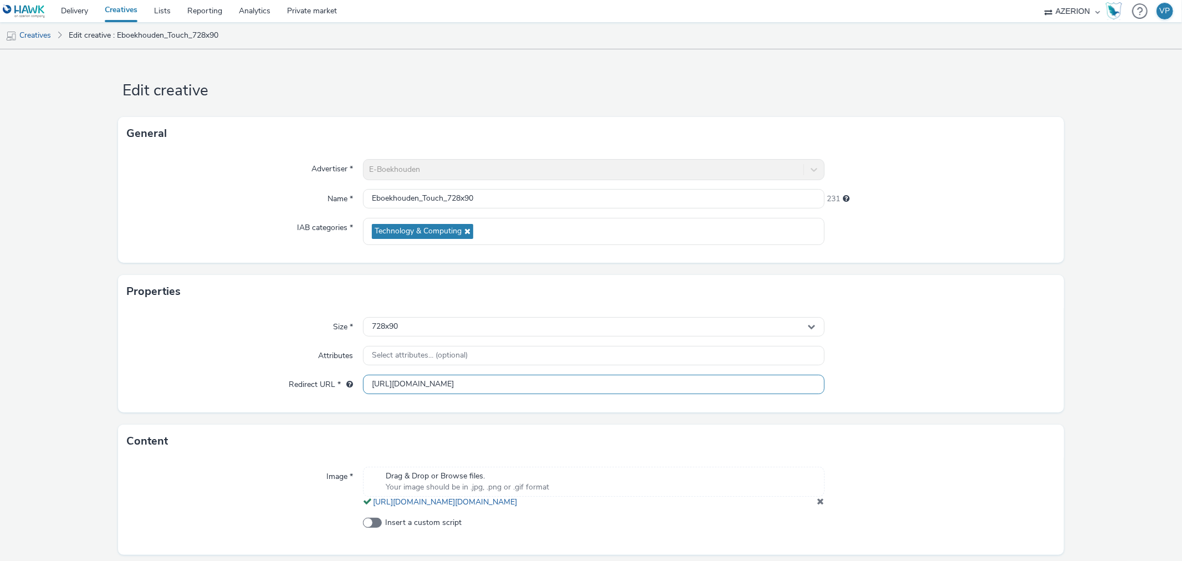
click at [524, 385] on input "[URL][DOMAIN_NAME]" at bounding box center [593, 384] width 461 height 19
paste input "[URL][DOMAIN_NAME]"
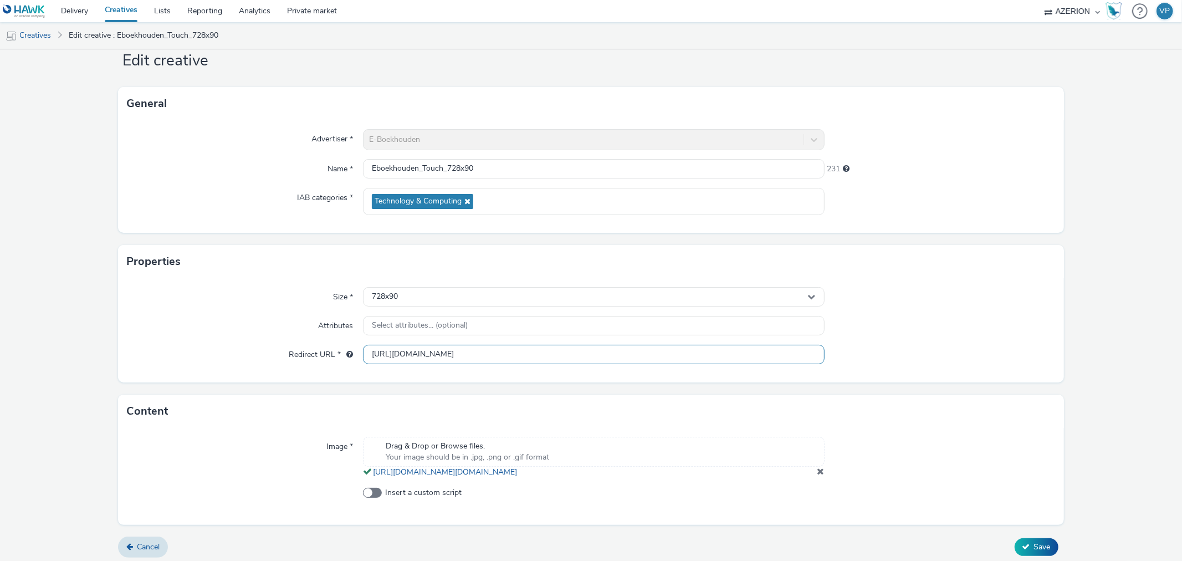
scroll to position [46, 0]
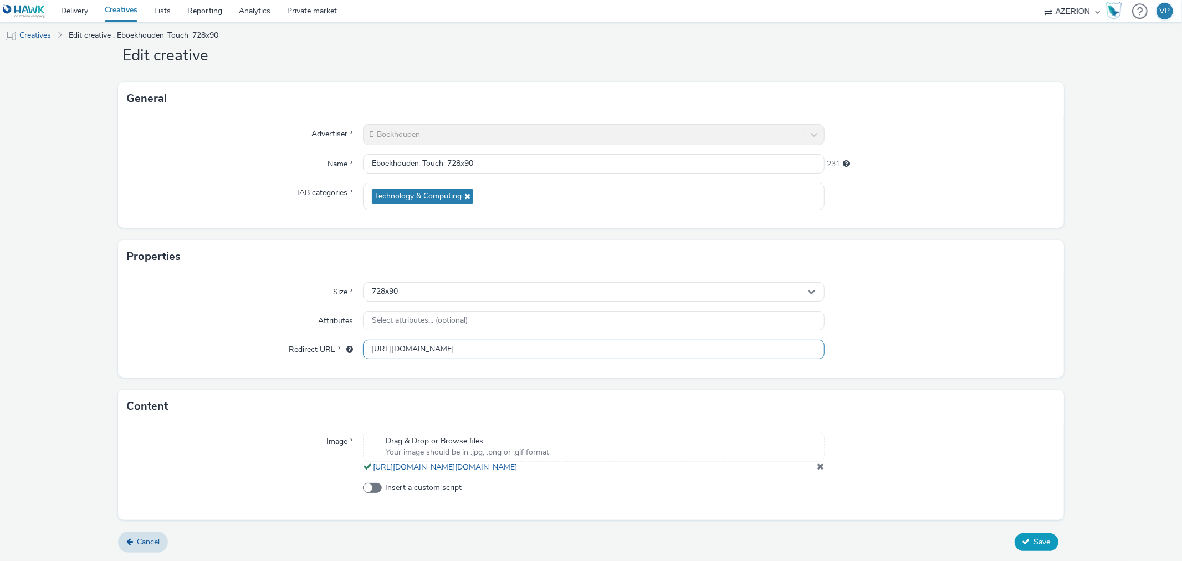
type input "[URL][DOMAIN_NAME]"
click at [1036, 542] on span "Save" at bounding box center [1042, 542] width 17 height 11
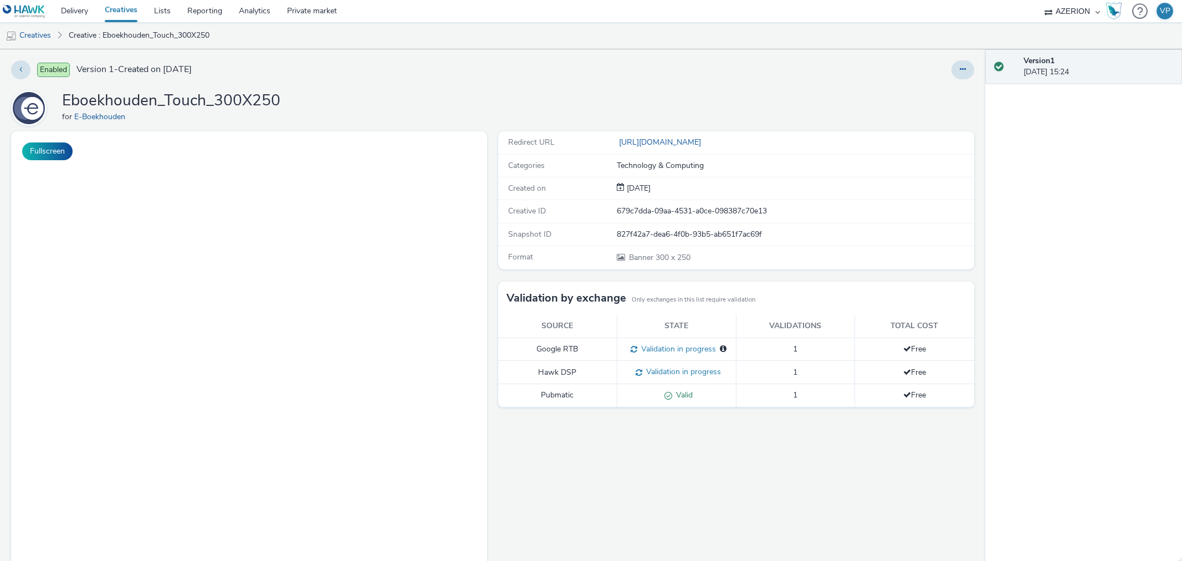
select select "ac009755-aa48-4799-8050-7a339a378eb8"
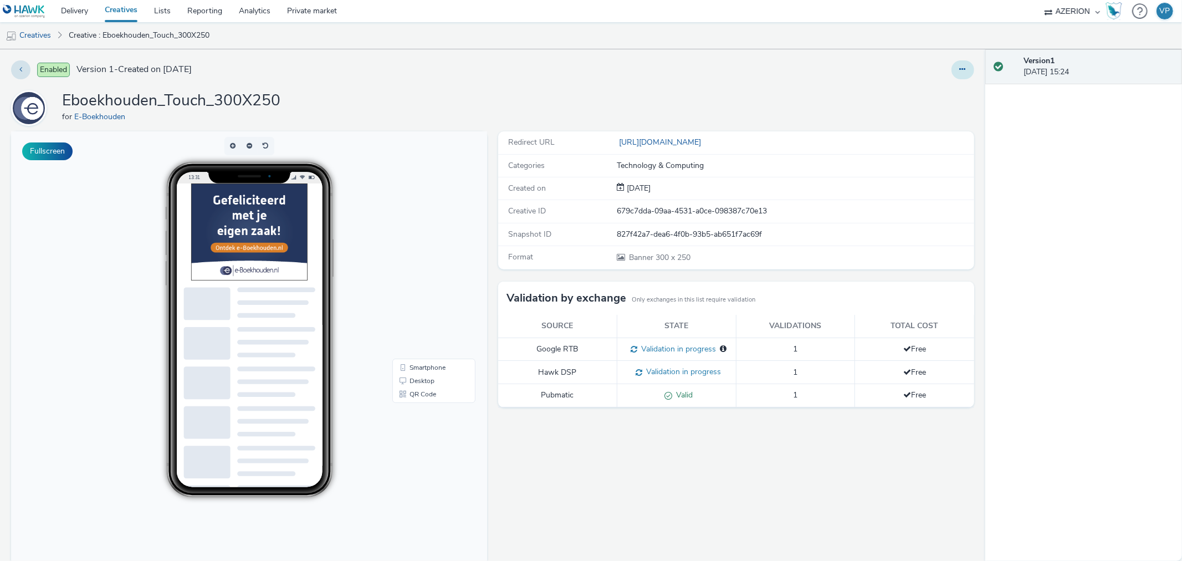
click at [952, 74] on button at bounding box center [963, 69] width 23 height 19
click at [921, 93] on link "Edit" at bounding box center [932, 92] width 83 height 22
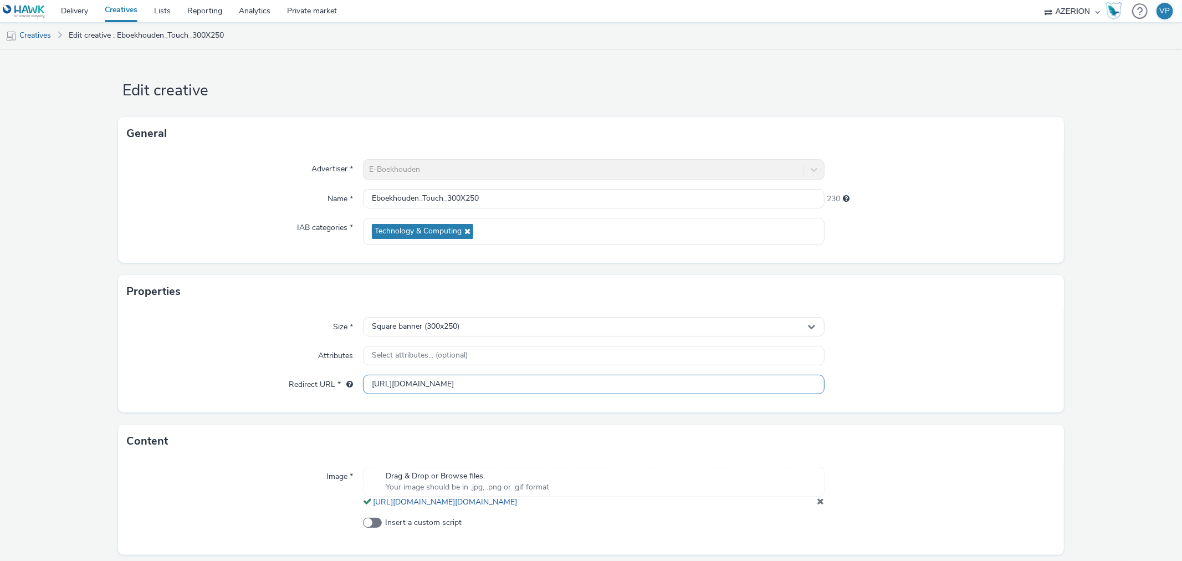
click at [491, 387] on input "[URL][DOMAIN_NAME]" at bounding box center [593, 384] width 461 height 19
paste input "[URL][DOMAIN_NAME]"
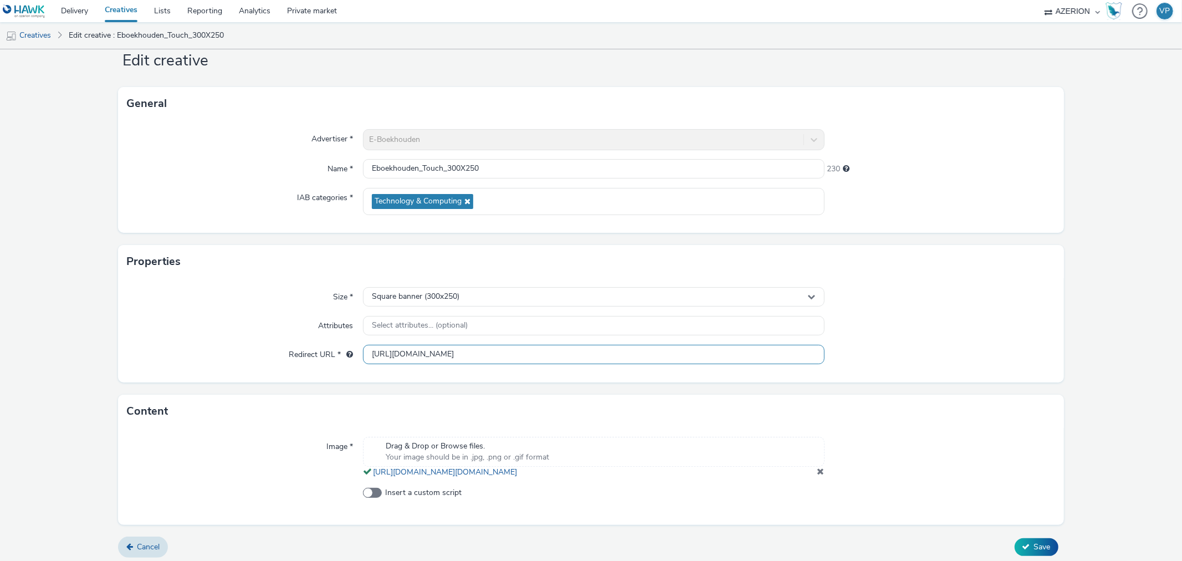
scroll to position [46, 0]
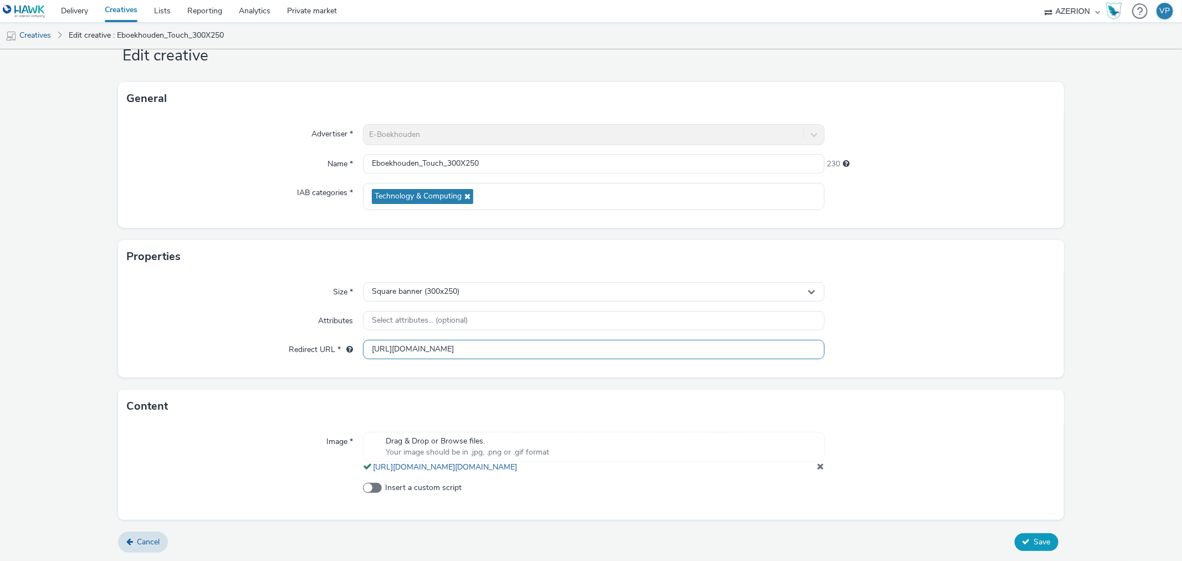
type input "[URL][DOMAIN_NAME]"
click at [1034, 538] on span "Save" at bounding box center [1042, 542] width 17 height 11
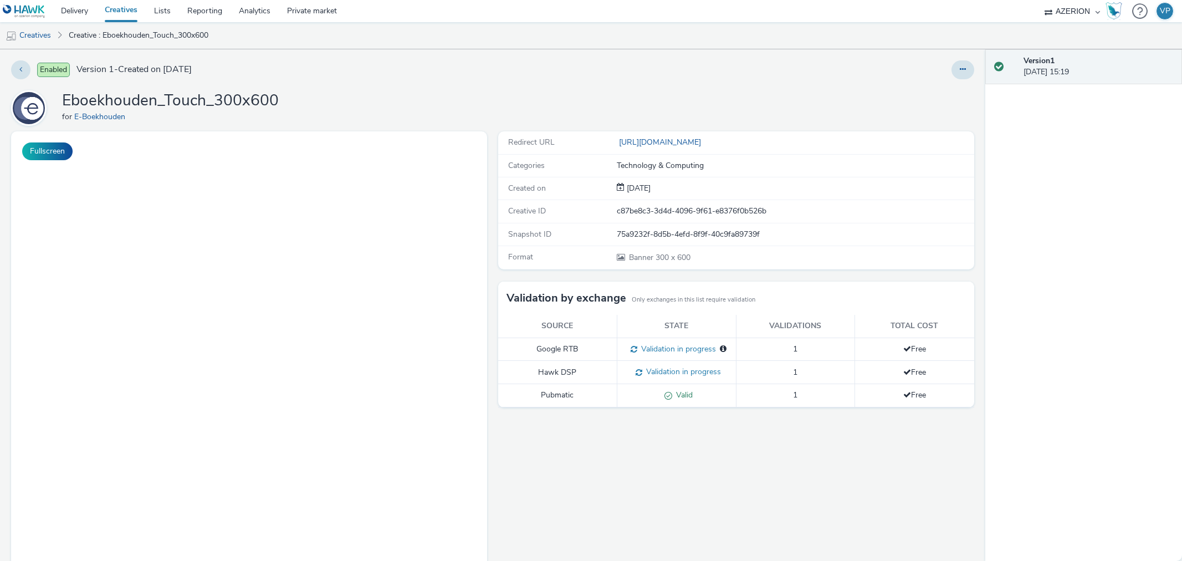
select select "ac009755-aa48-4799-8050-7a339a378eb8"
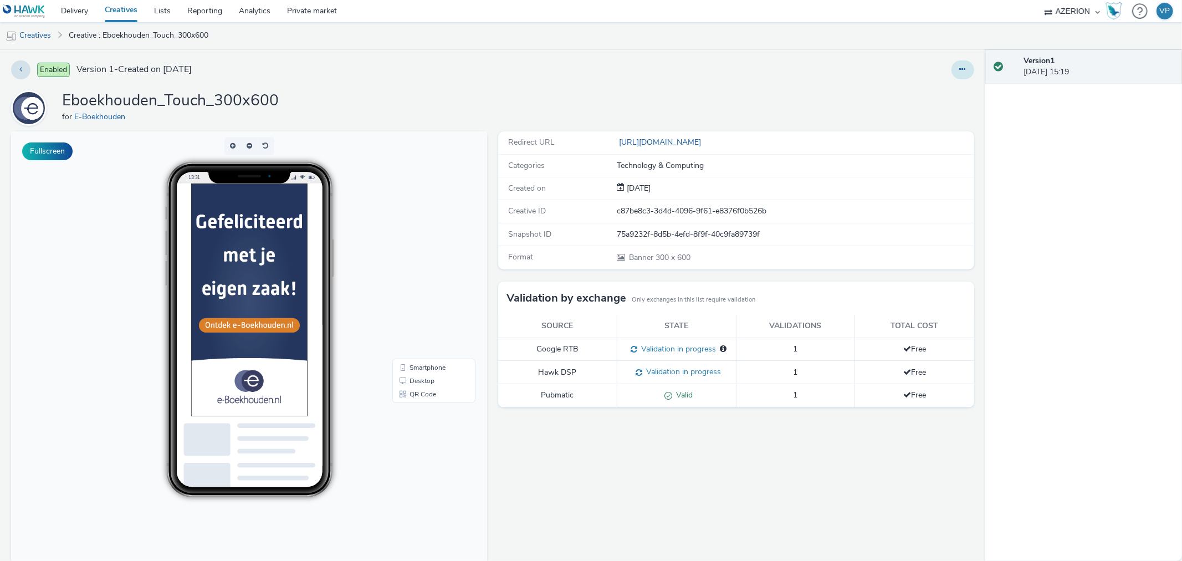
click at [952, 69] on button at bounding box center [963, 69] width 23 height 19
click at [917, 96] on link "Edit" at bounding box center [932, 92] width 83 height 22
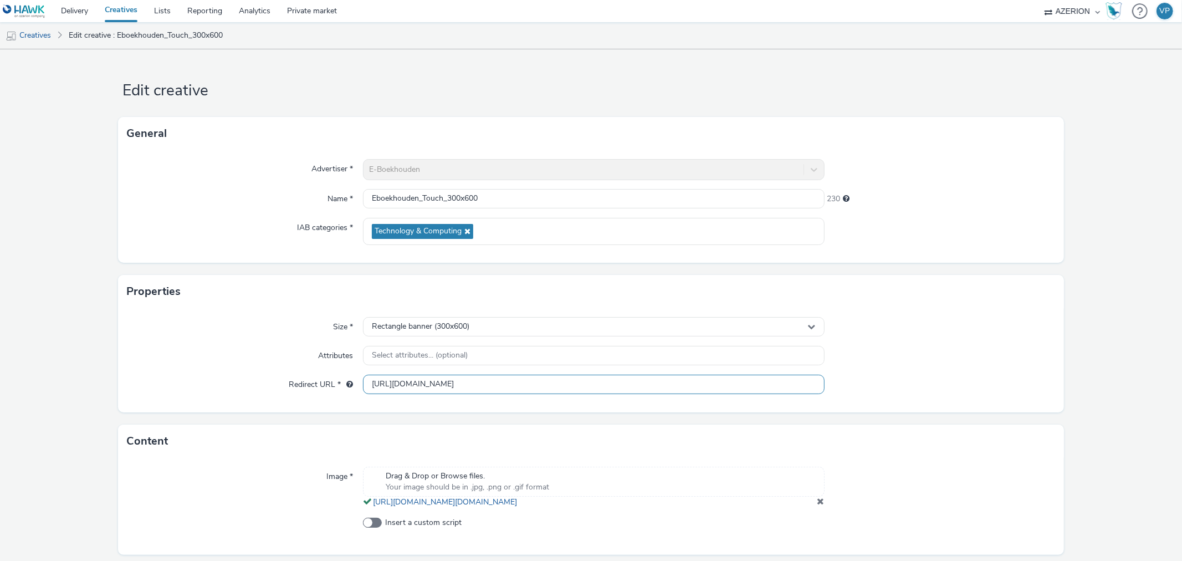
click at [550, 384] on input "[URL][DOMAIN_NAME]" at bounding box center [593, 384] width 461 height 19
paste input "[URL][DOMAIN_NAME]"
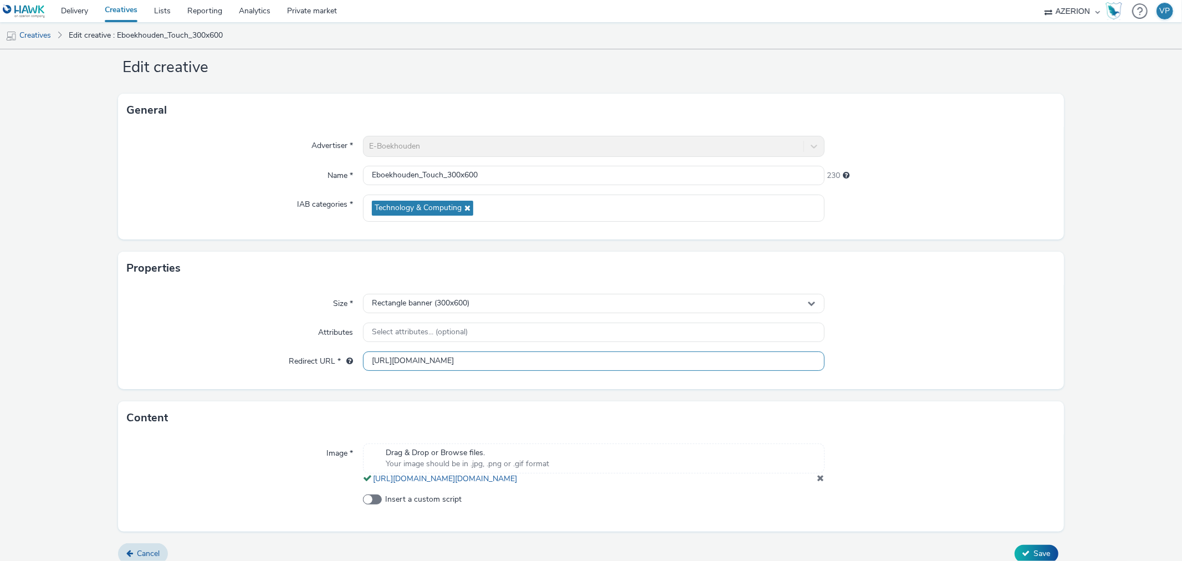
scroll to position [46, 0]
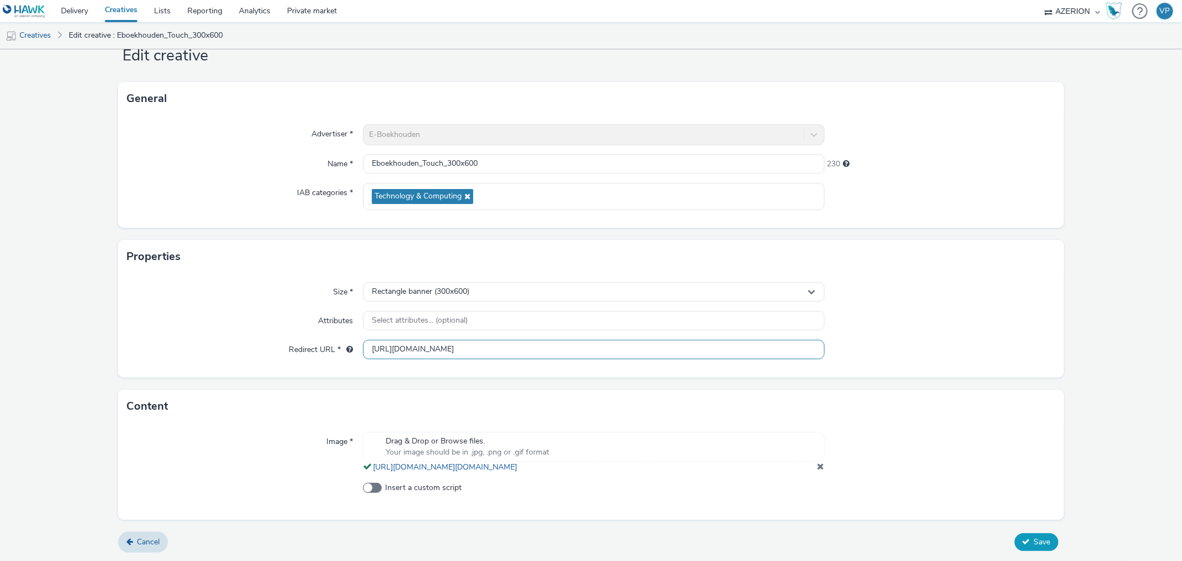
type input "[URL][DOMAIN_NAME]"
click at [1027, 548] on button "Save" at bounding box center [1037, 542] width 44 height 18
